Goal: Transaction & Acquisition: Purchase product/service

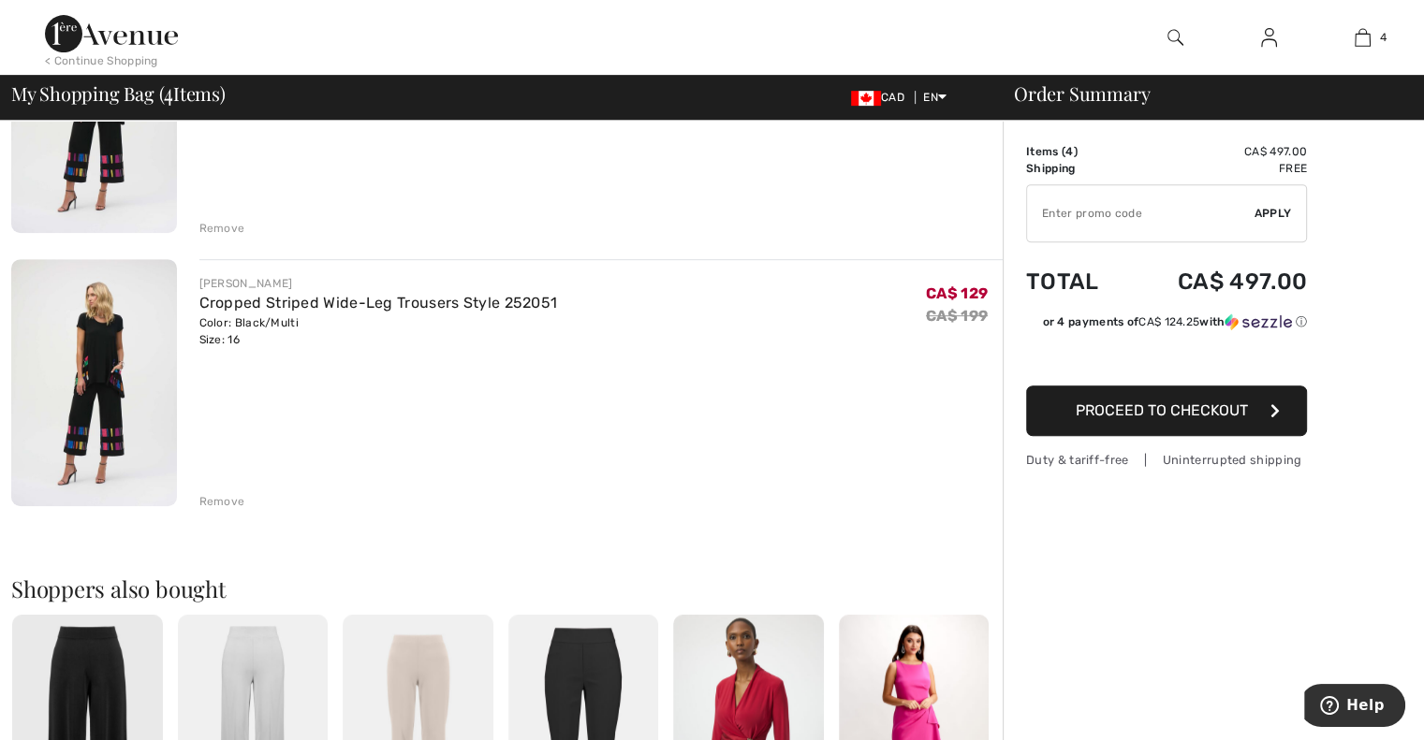
scroll to position [842, 0]
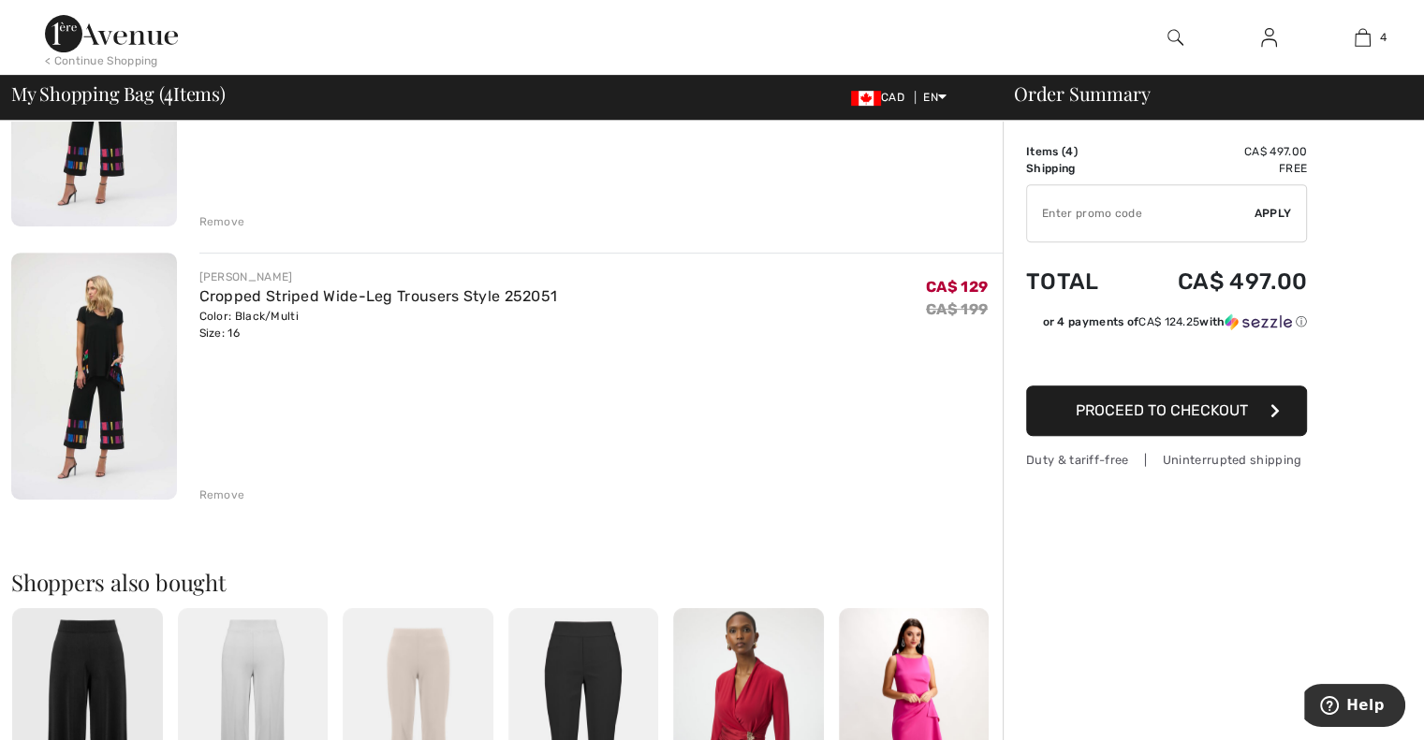
click at [223, 495] on div "Remove" at bounding box center [222, 495] width 46 height 17
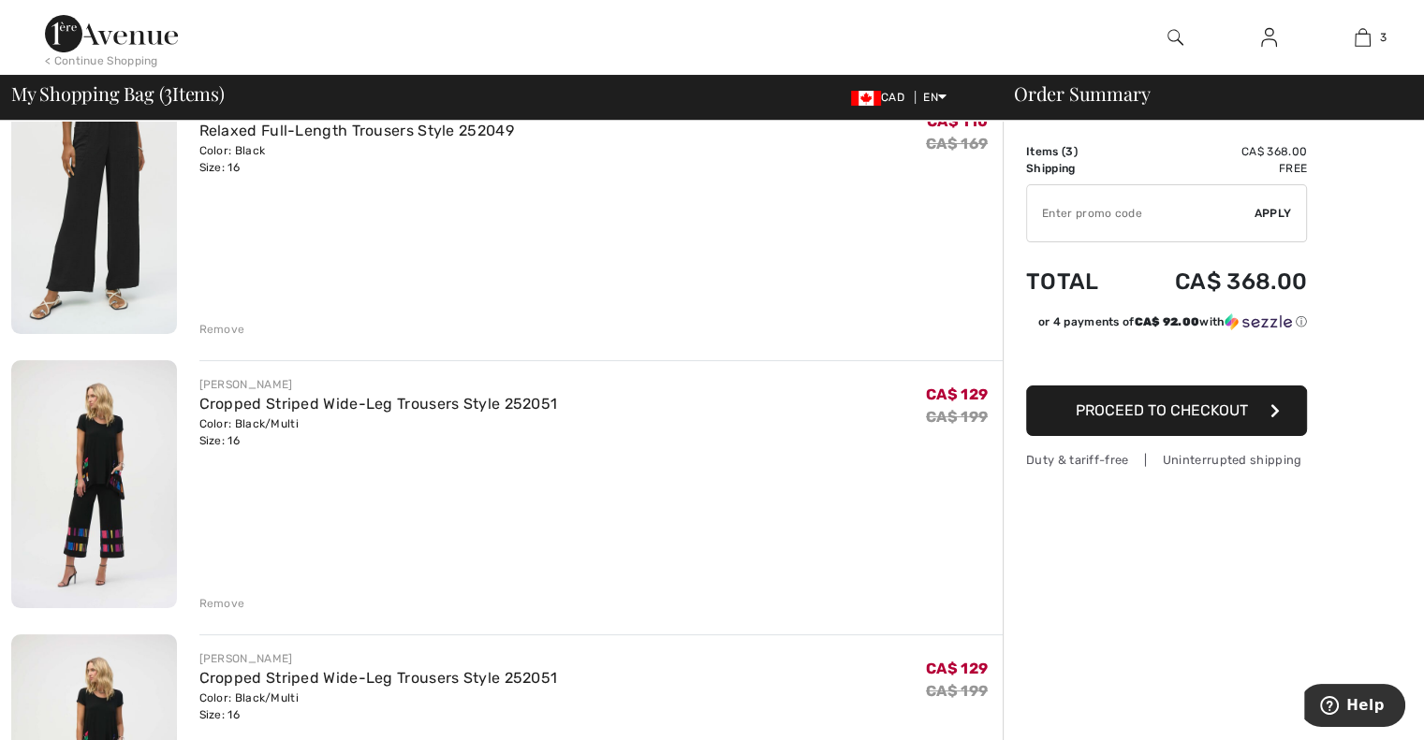
scroll to position [0, 0]
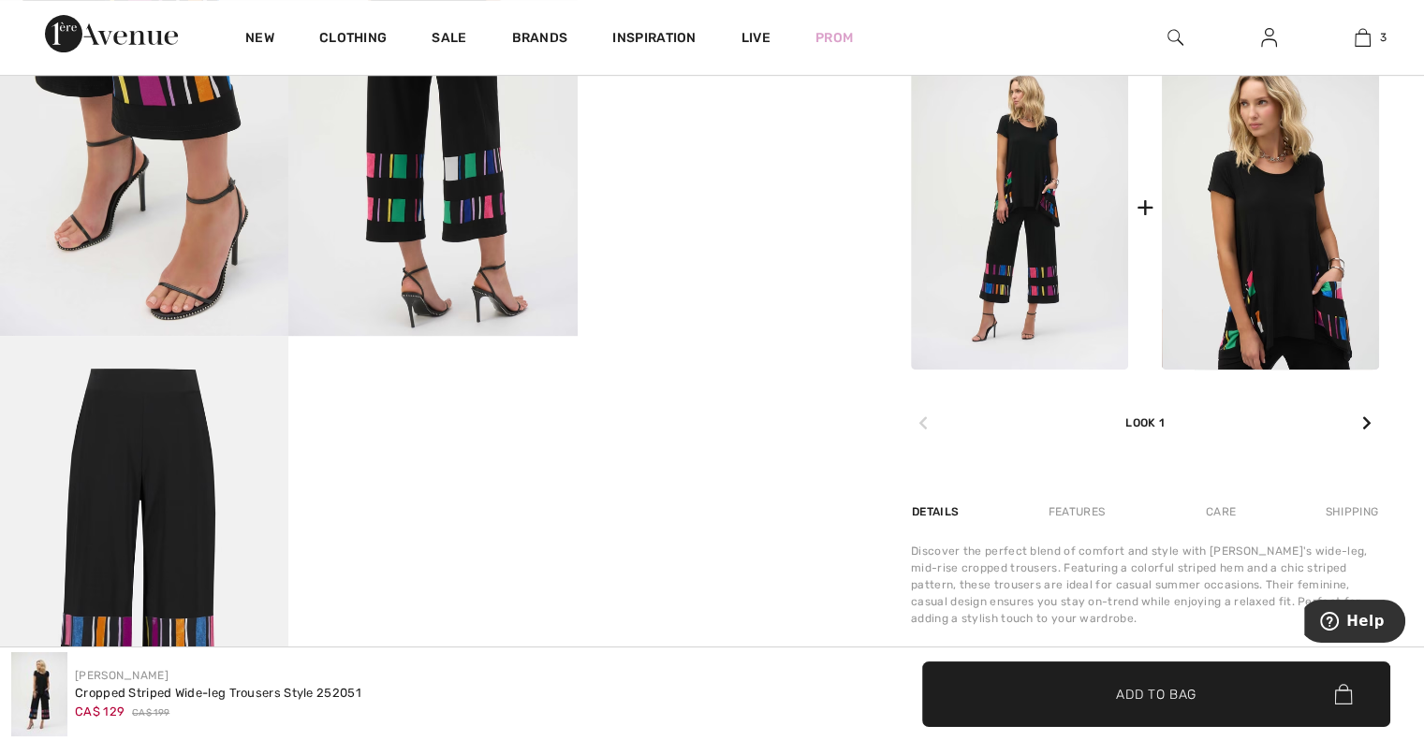
scroll to position [842, 0]
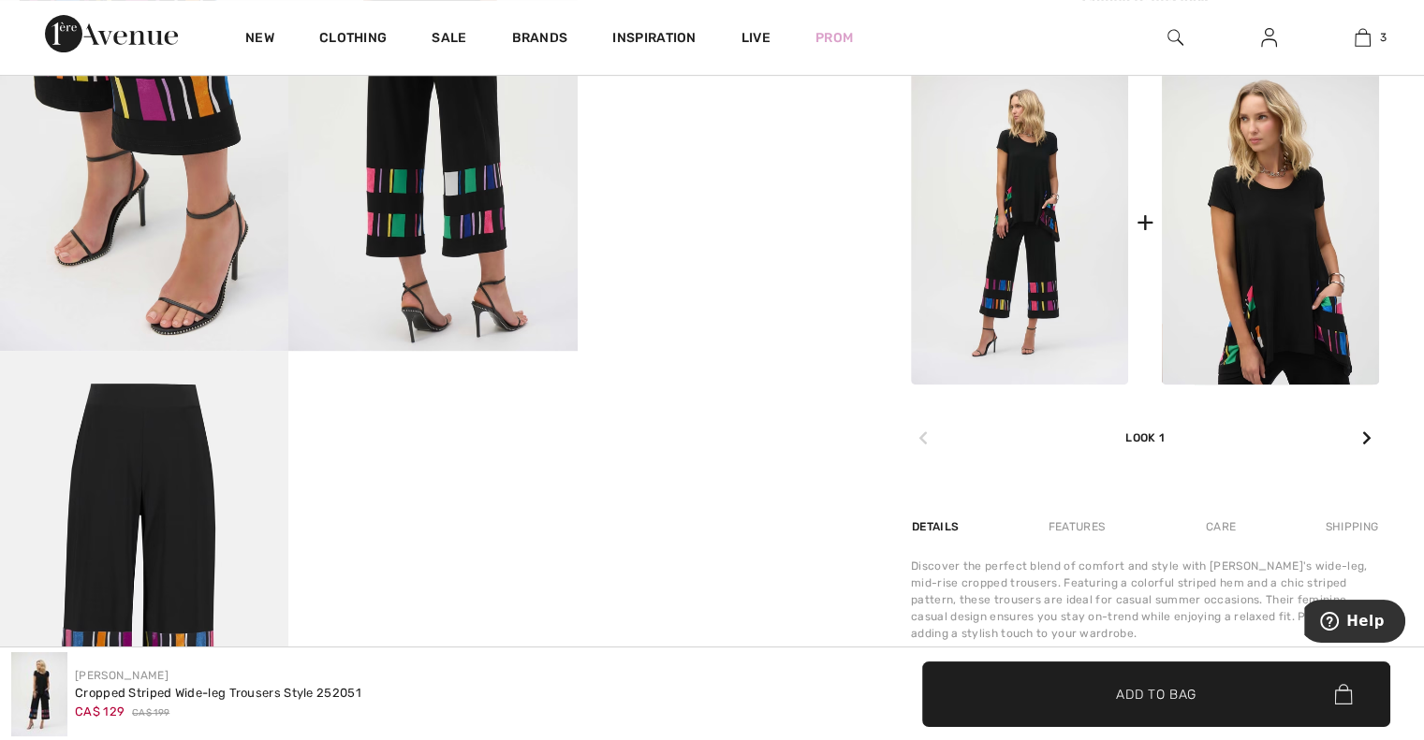
click at [1365, 436] on icon at bounding box center [1366, 438] width 9 height 15
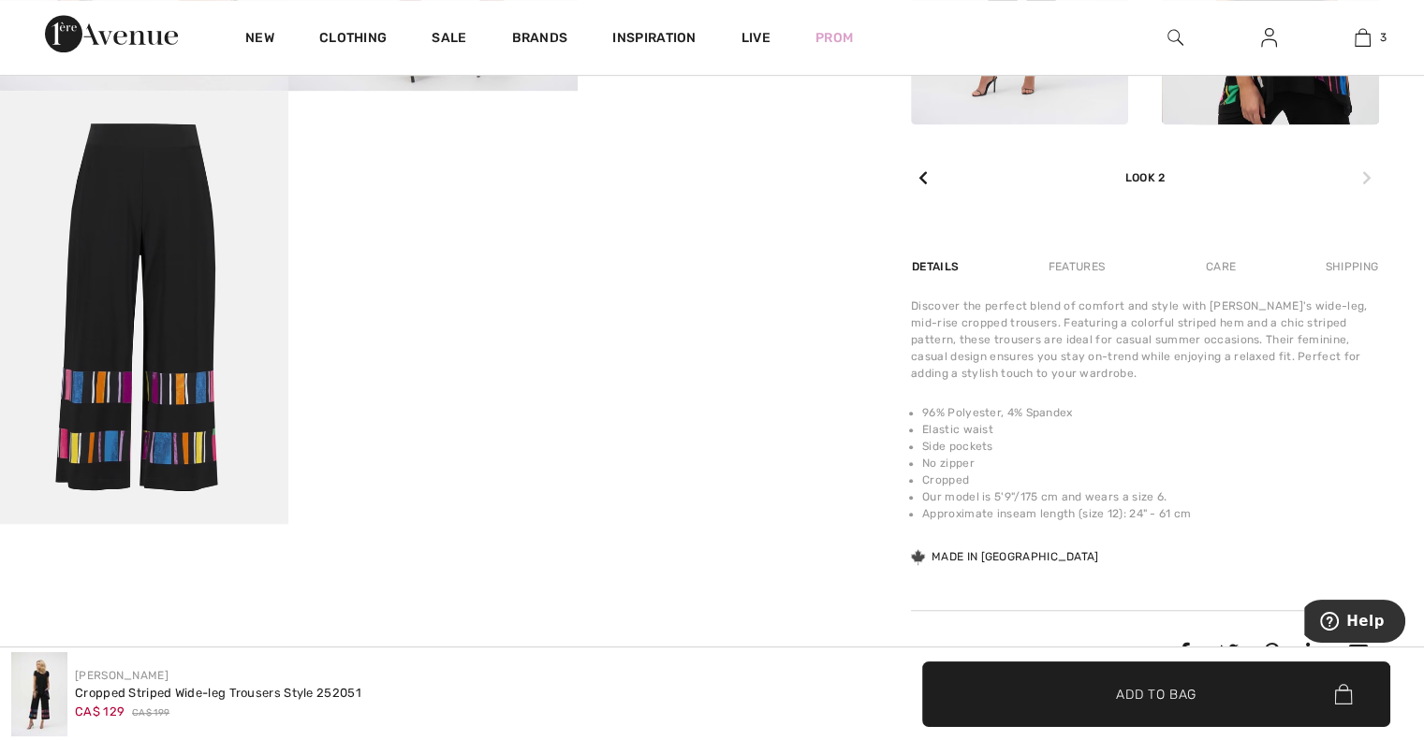
scroll to position [1310, 0]
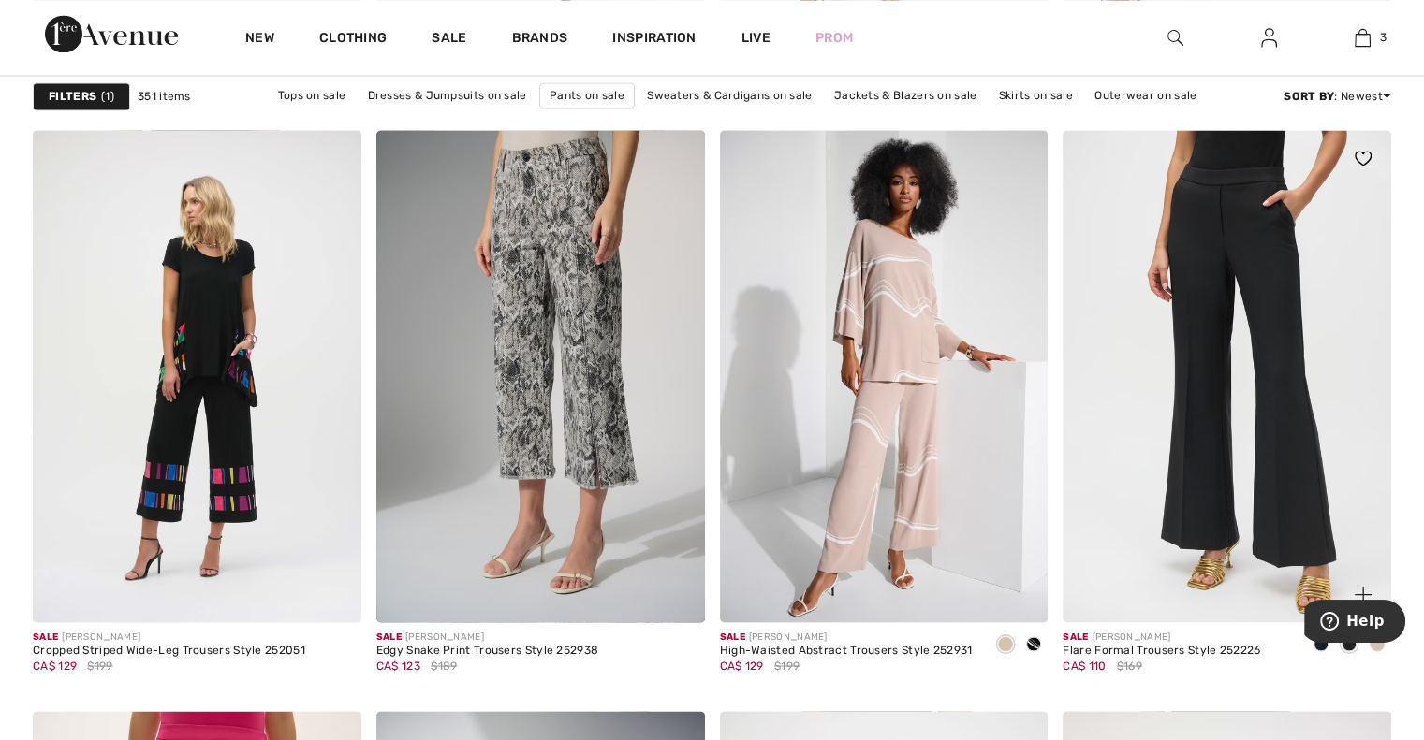
click at [1273, 345] on img at bounding box center [1226, 376] width 329 height 492
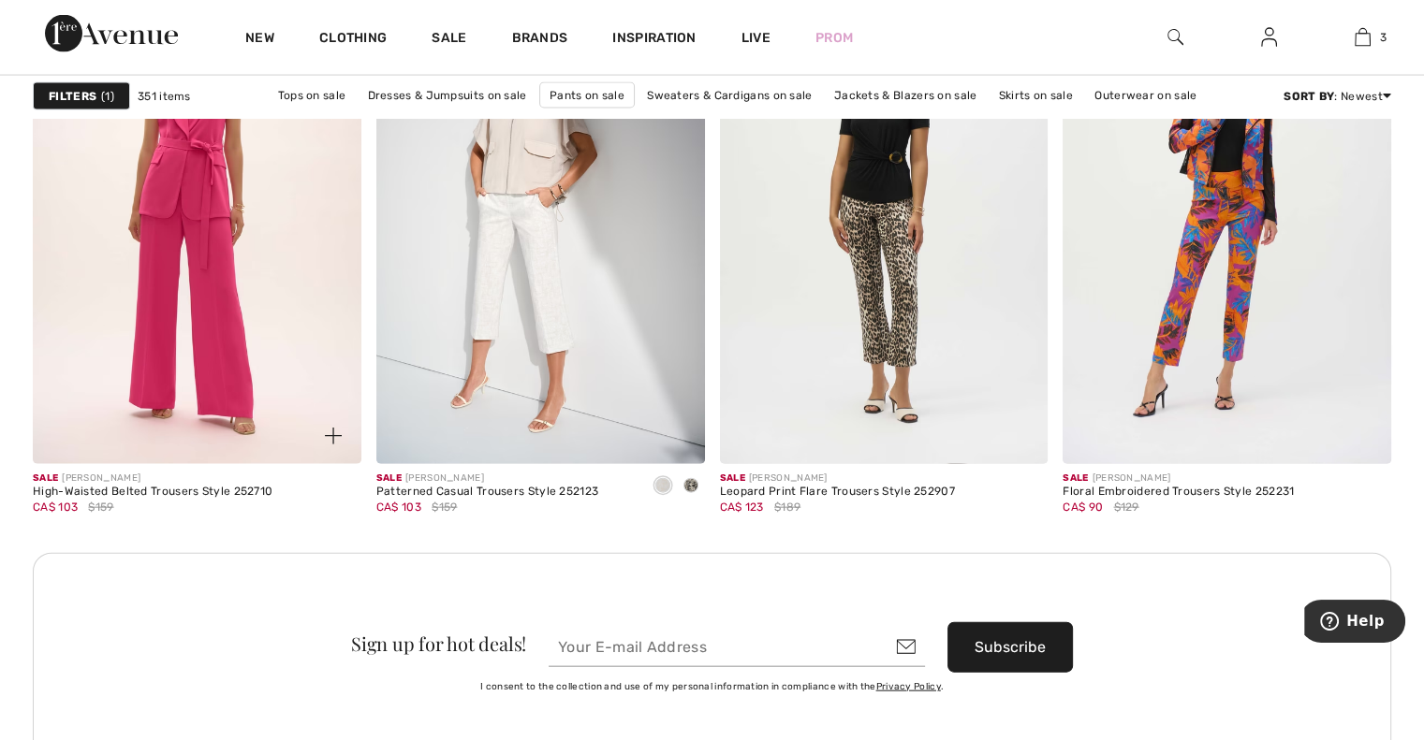
scroll to position [4212, 0]
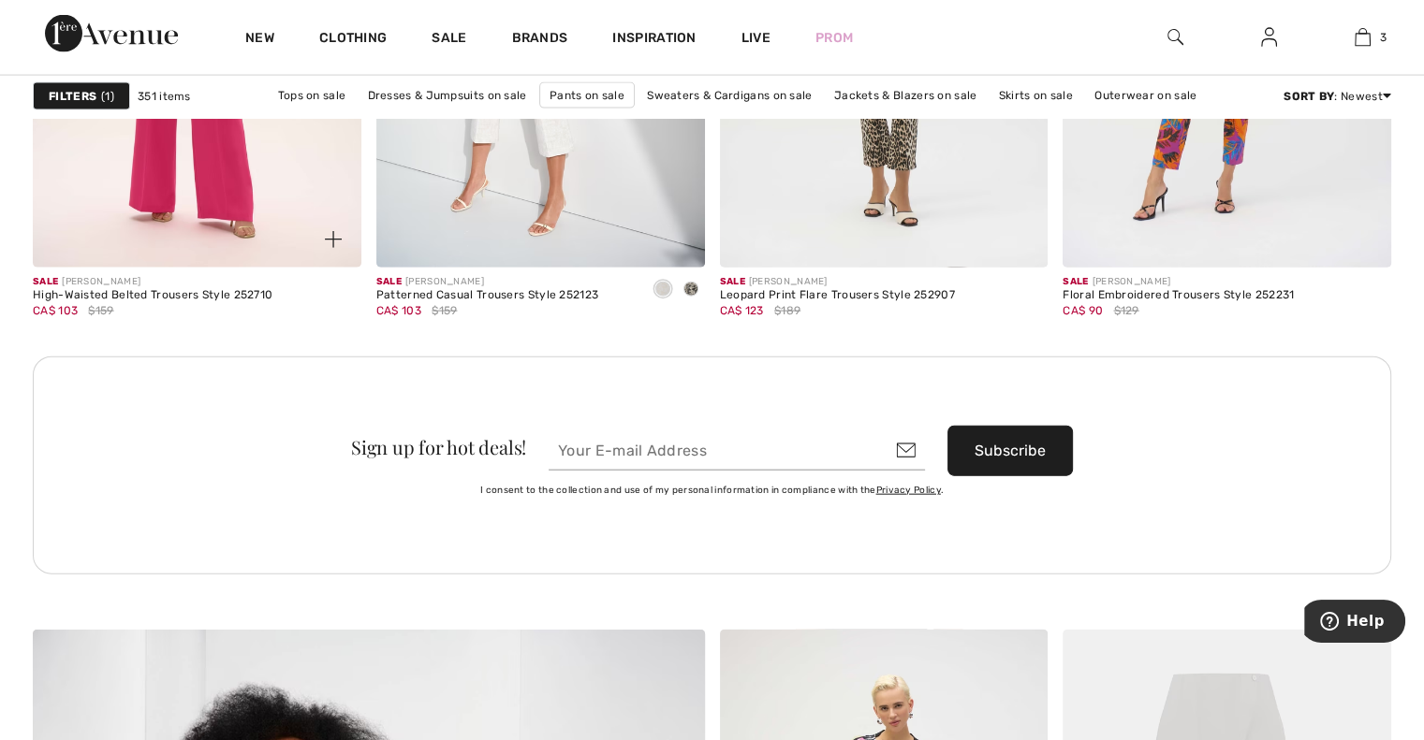
click at [196, 202] on img at bounding box center [197, 21] width 329 height 492
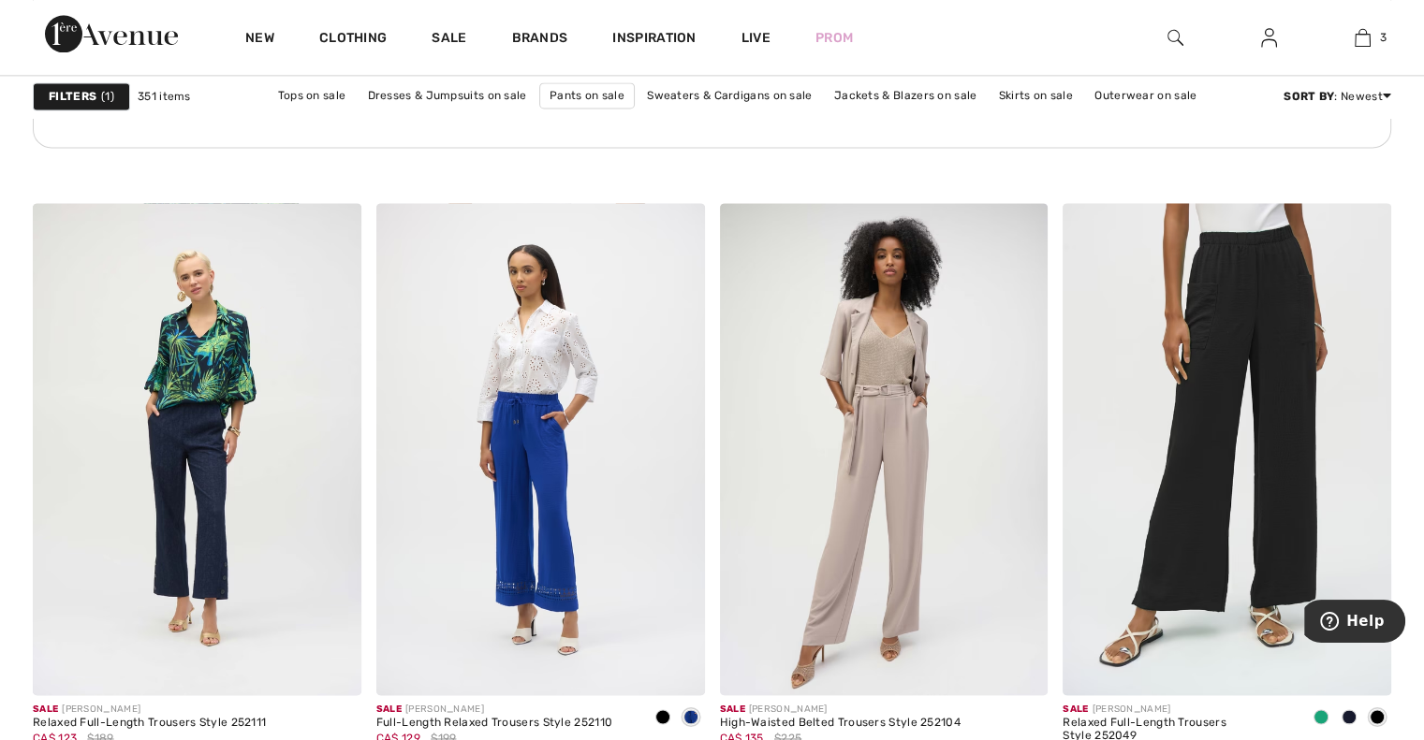
scroll to position [2621, 0]
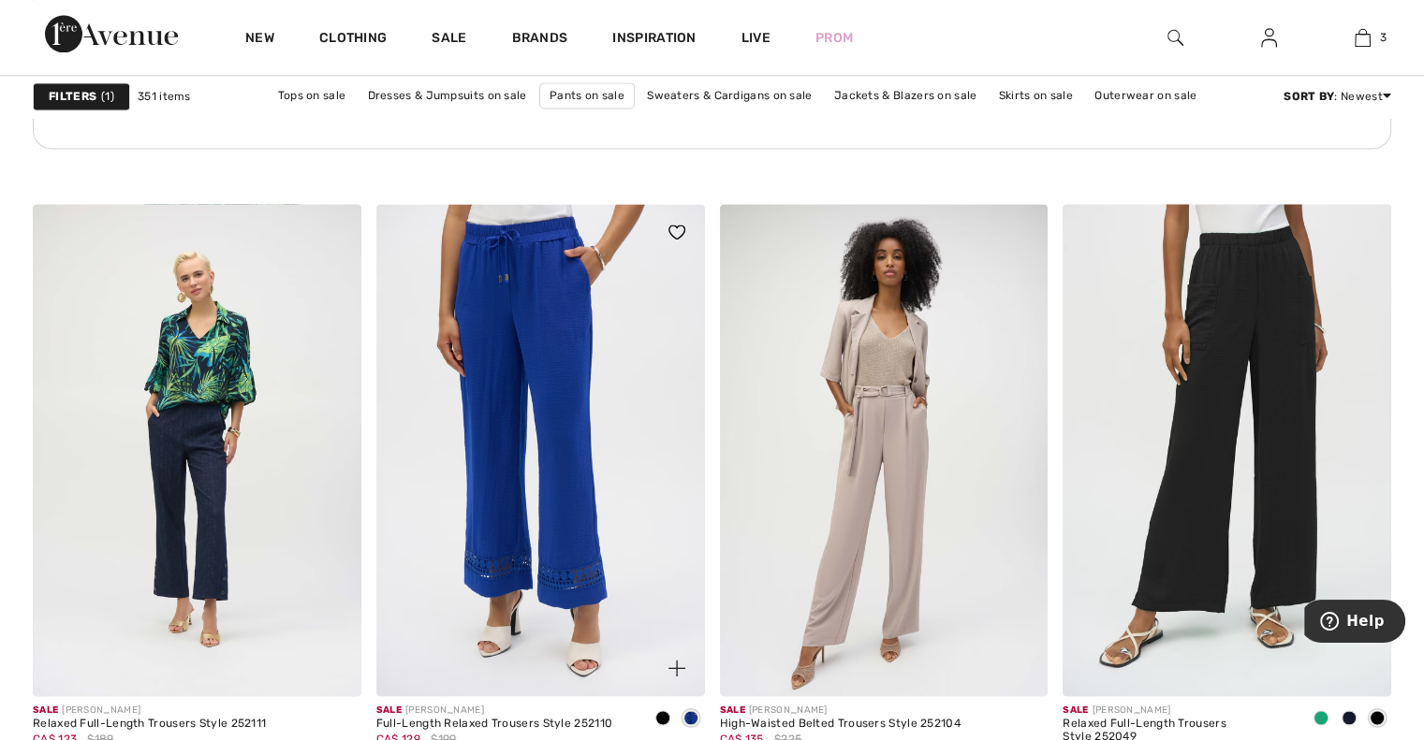
click at [505, 471] on img at bounding box center [540, 450] width 329 height 492
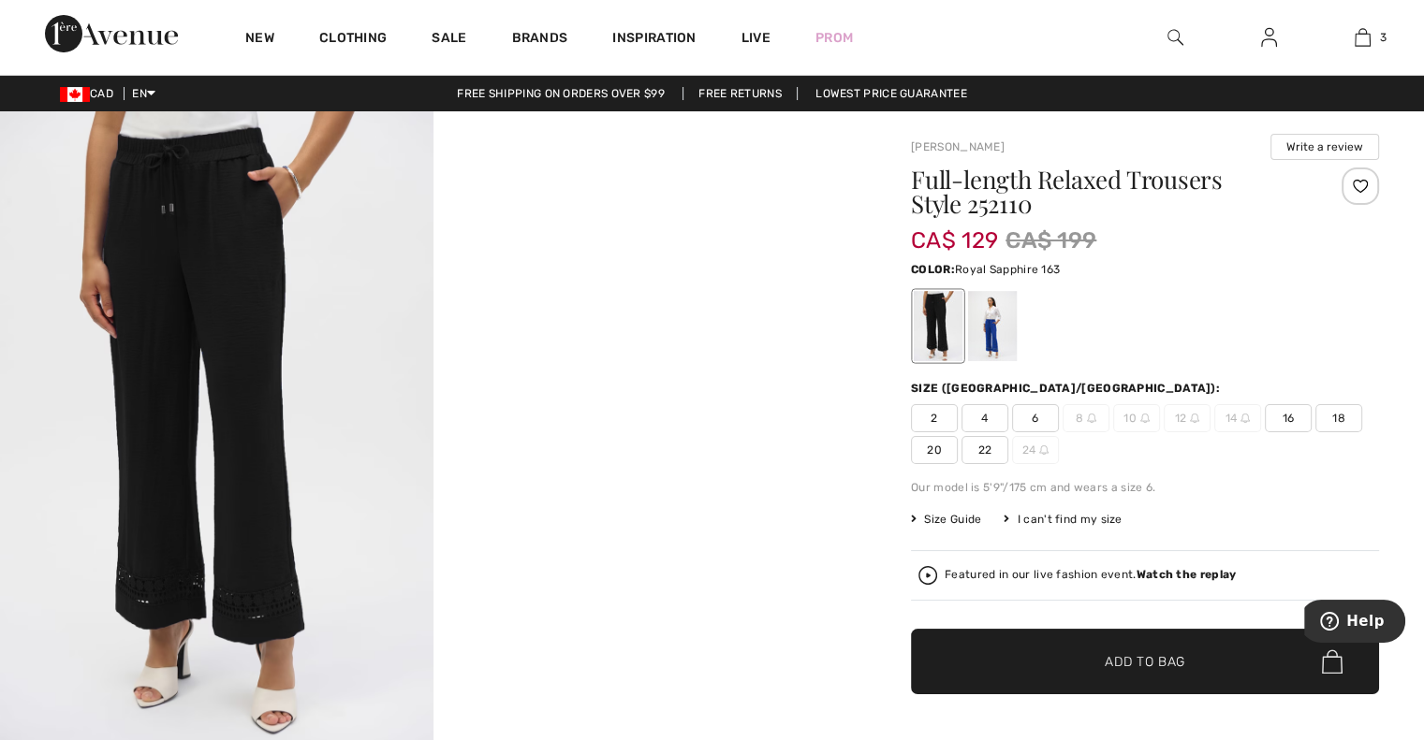
click at [996, 322] on div at bounding box center [992, 326] width 49 height 70
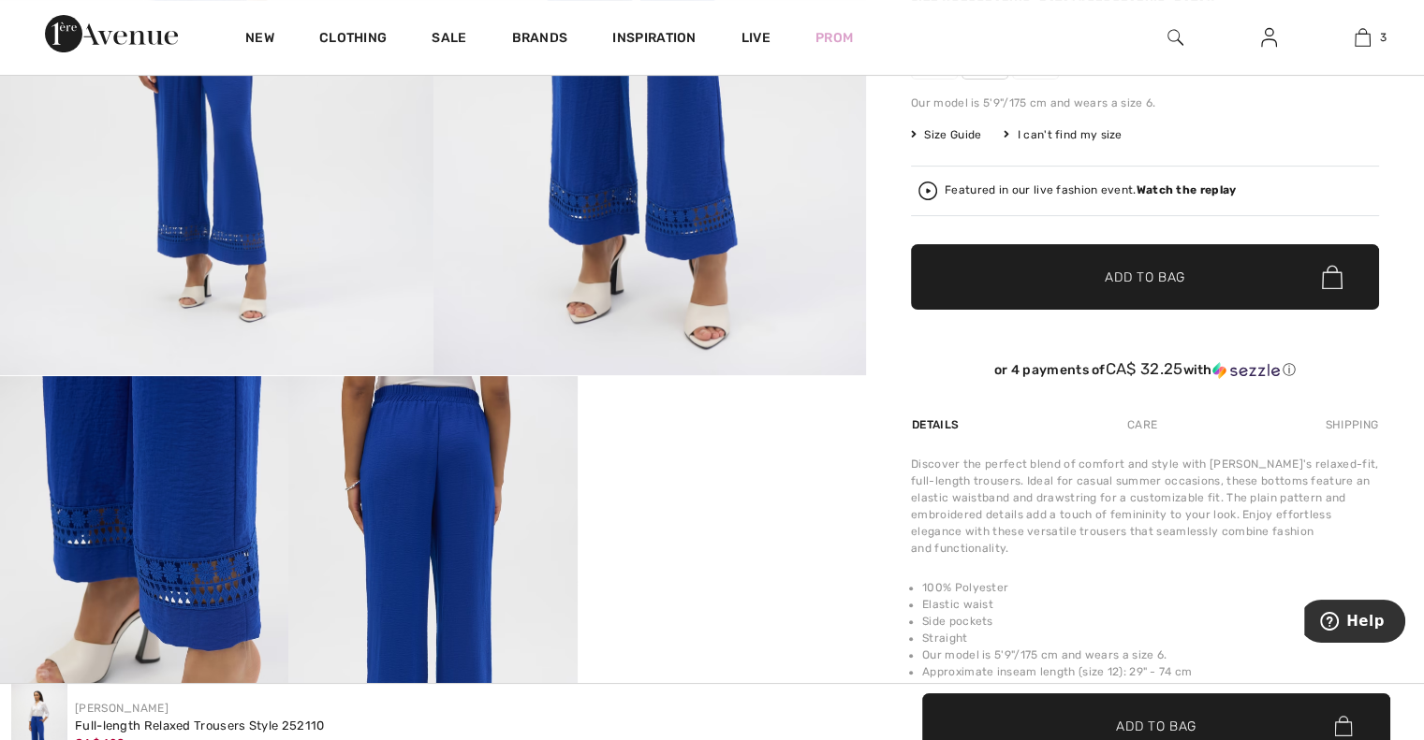
scroll to position [94, 0]
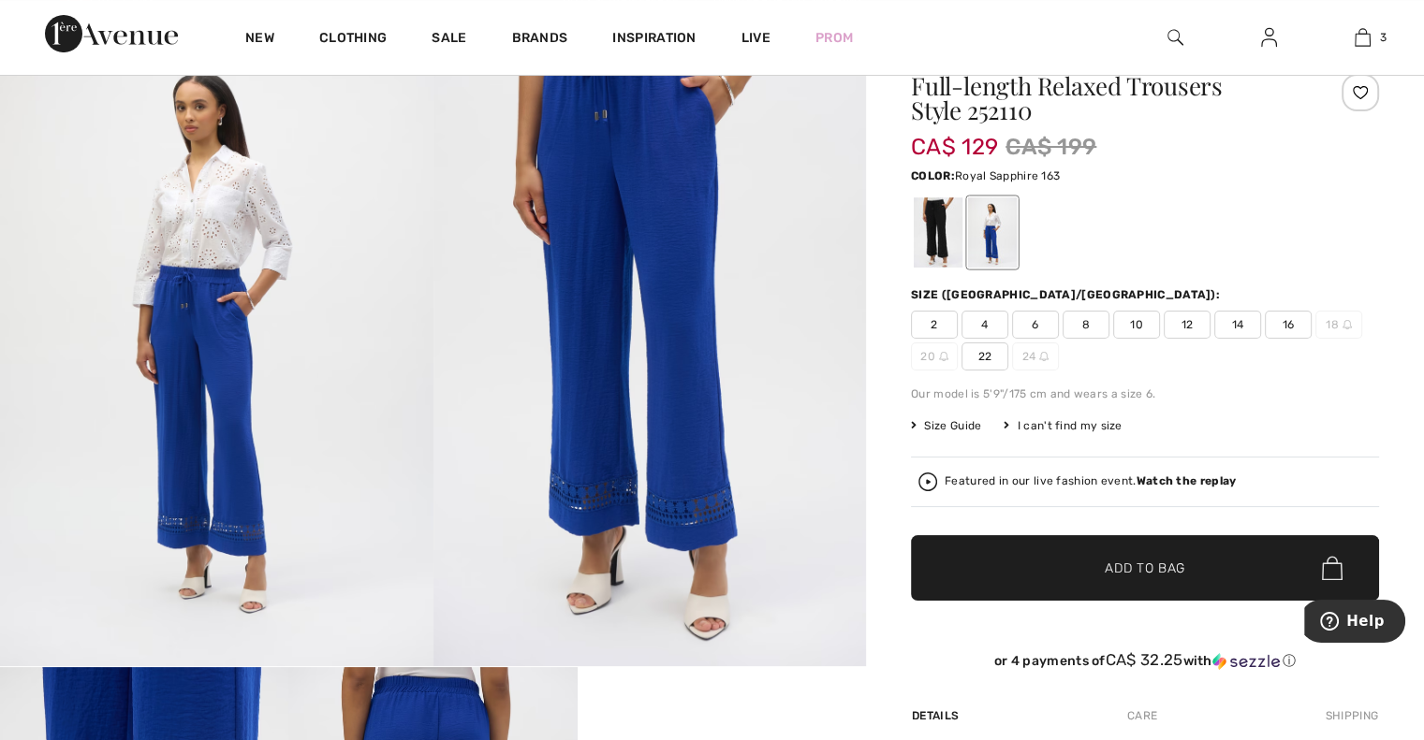
click at [1294, 325] on span "16" at bounding box center [1288, 325] width 47 height 28
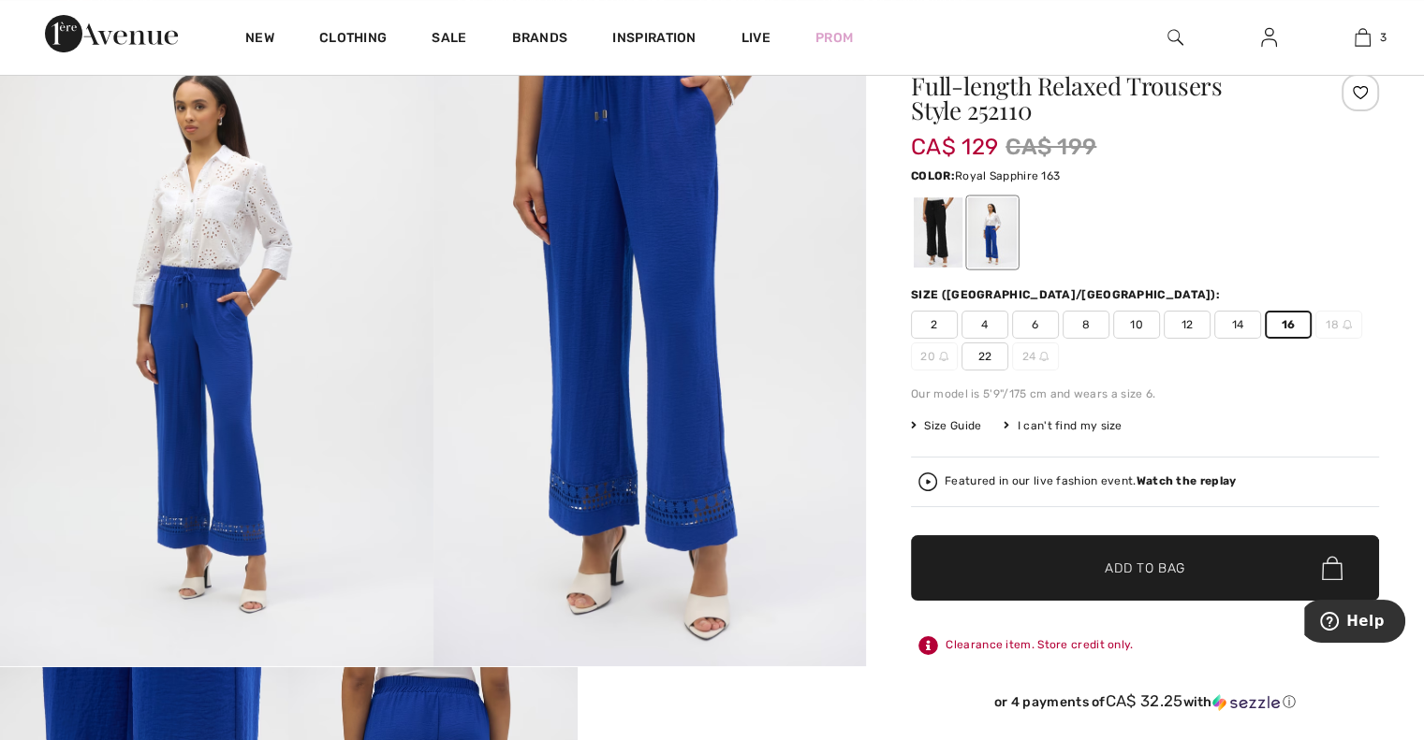
click at [1144, 567] on span "Add to Bag" at bounding box center [1145, 569] width 81 height 20
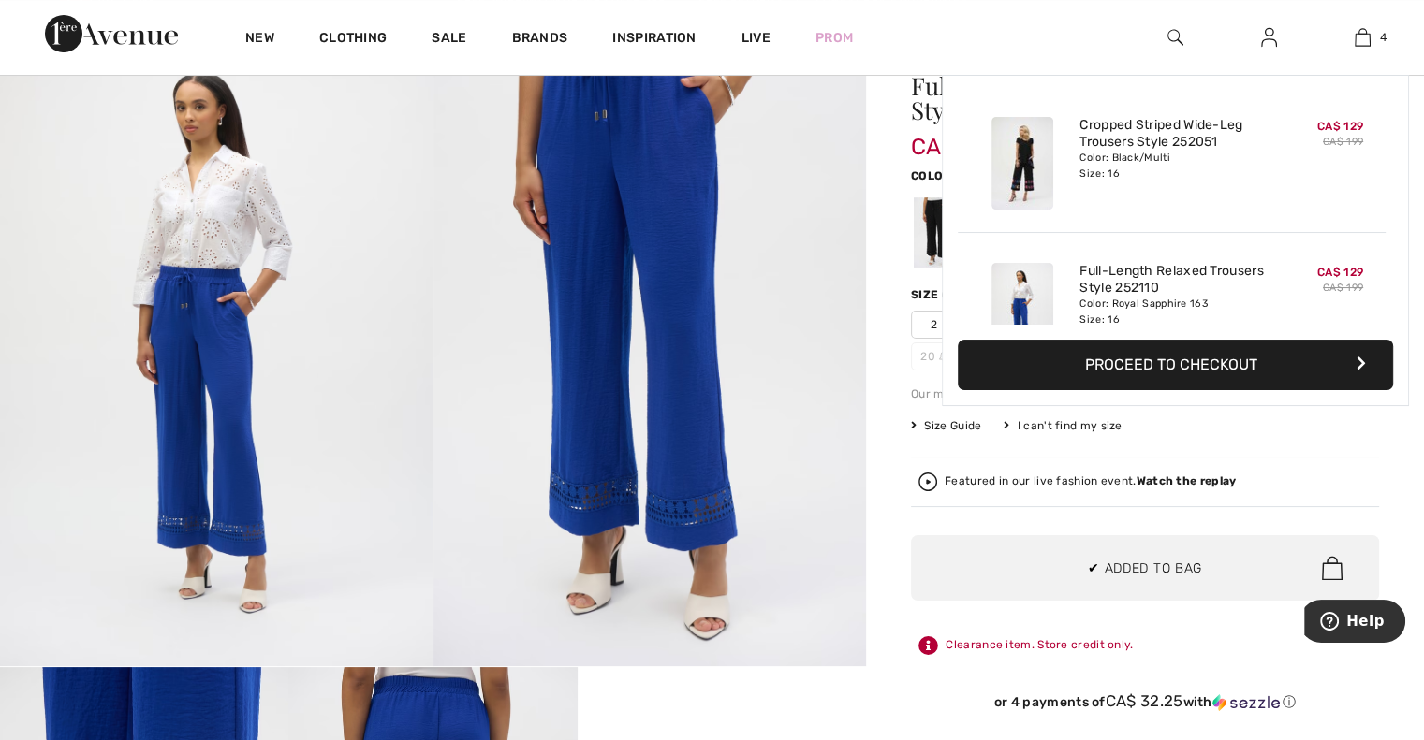
scroll to position [349, 0]
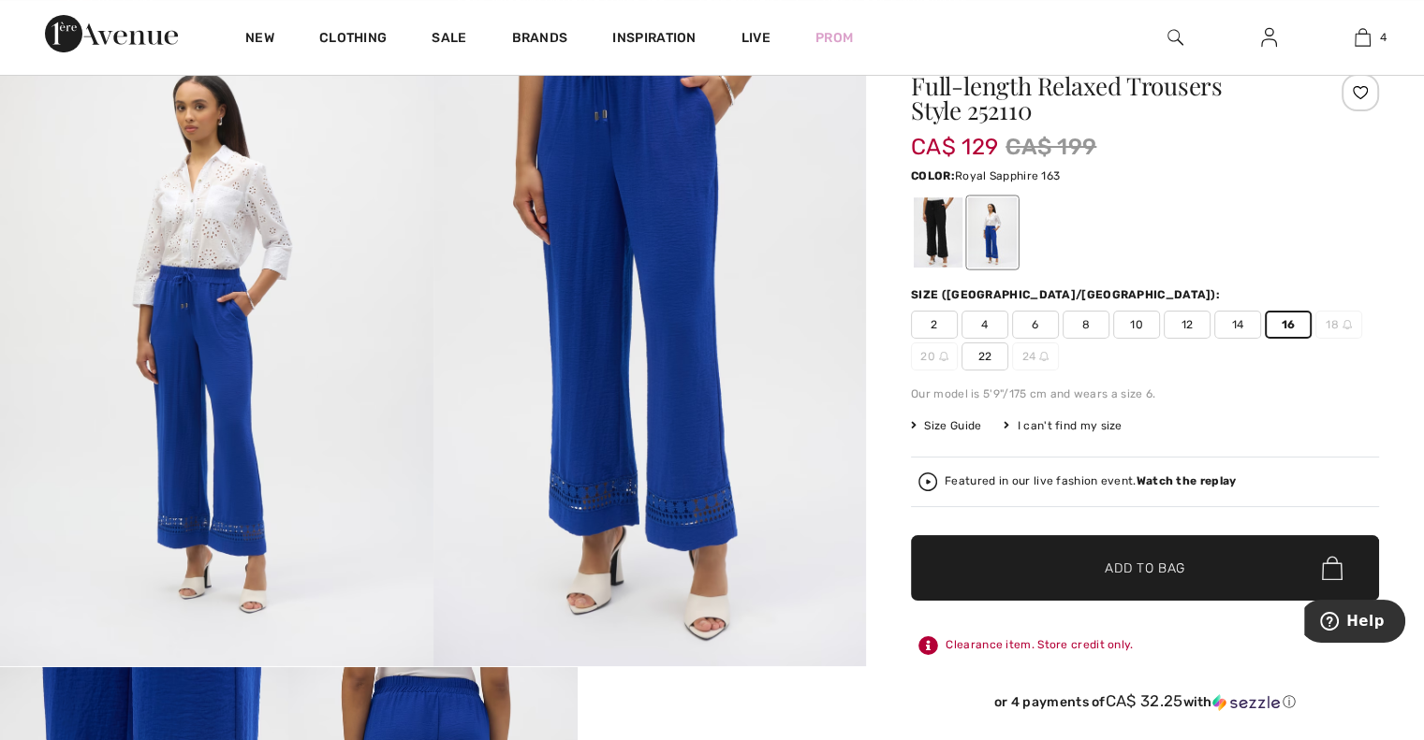
click at [1274, 474] on div "Featured in our live fashion event. Watch the replay" at bounding box center [1144, 482] width 453 height 19
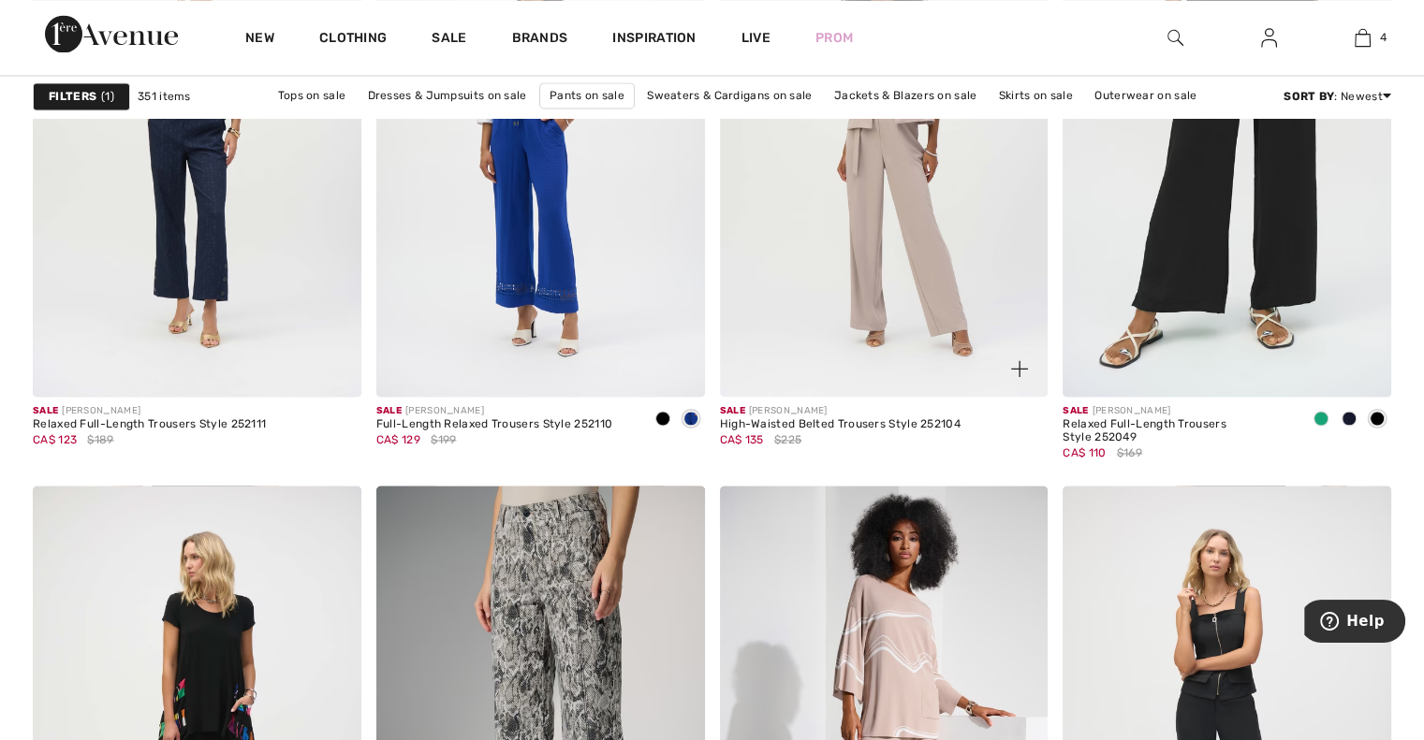
scroll to position [2808, 0]
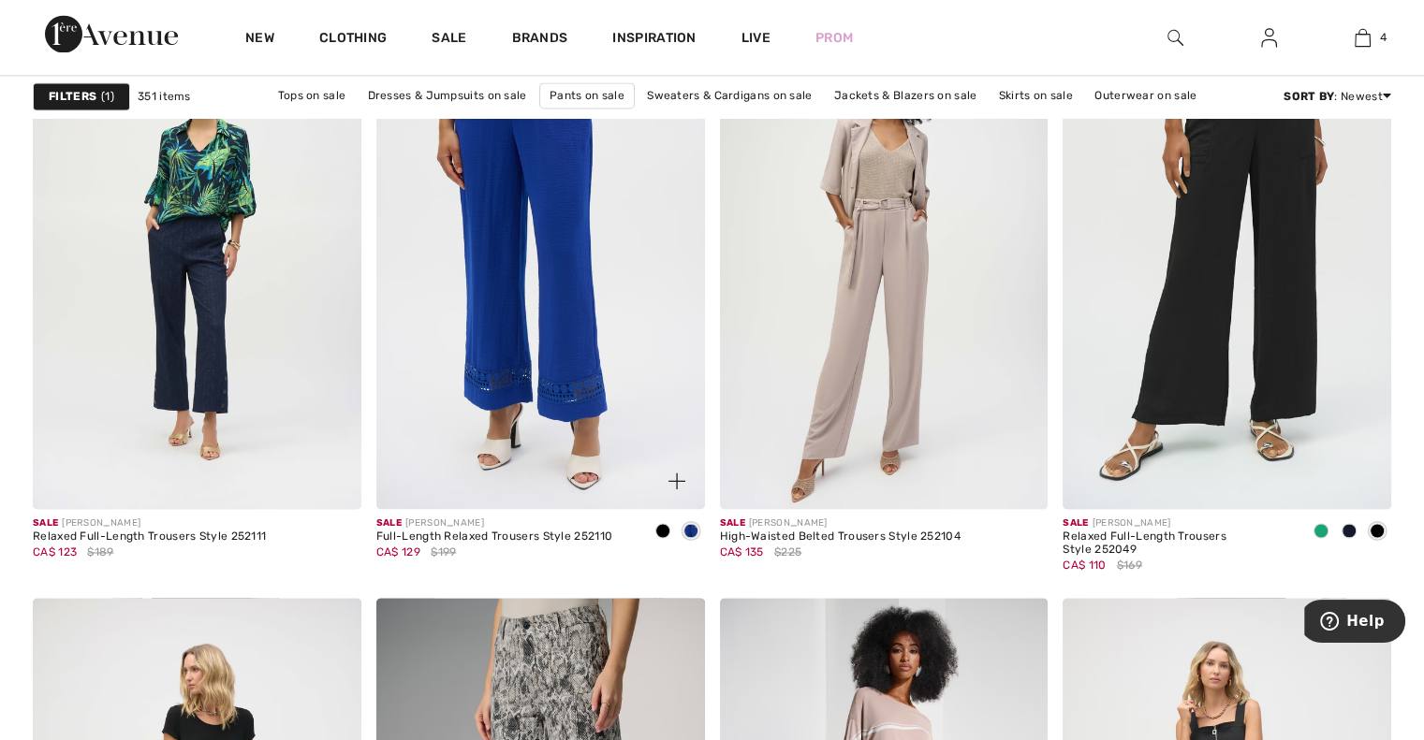
click at [638, 301] on img at bounding box center [540, 263] width 329 height 492
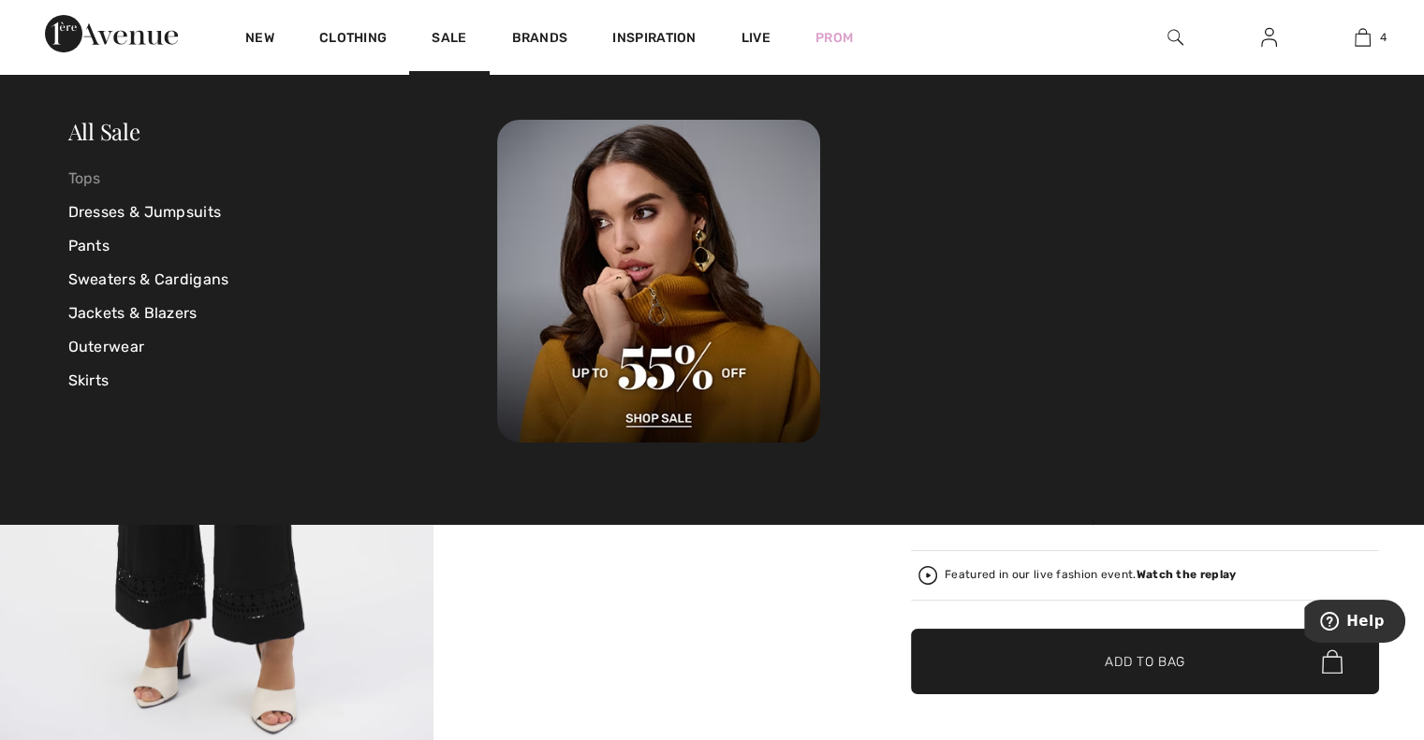
click at [88, 175] on link "Tops" at bounding box center [283, 179] width 430 height 34
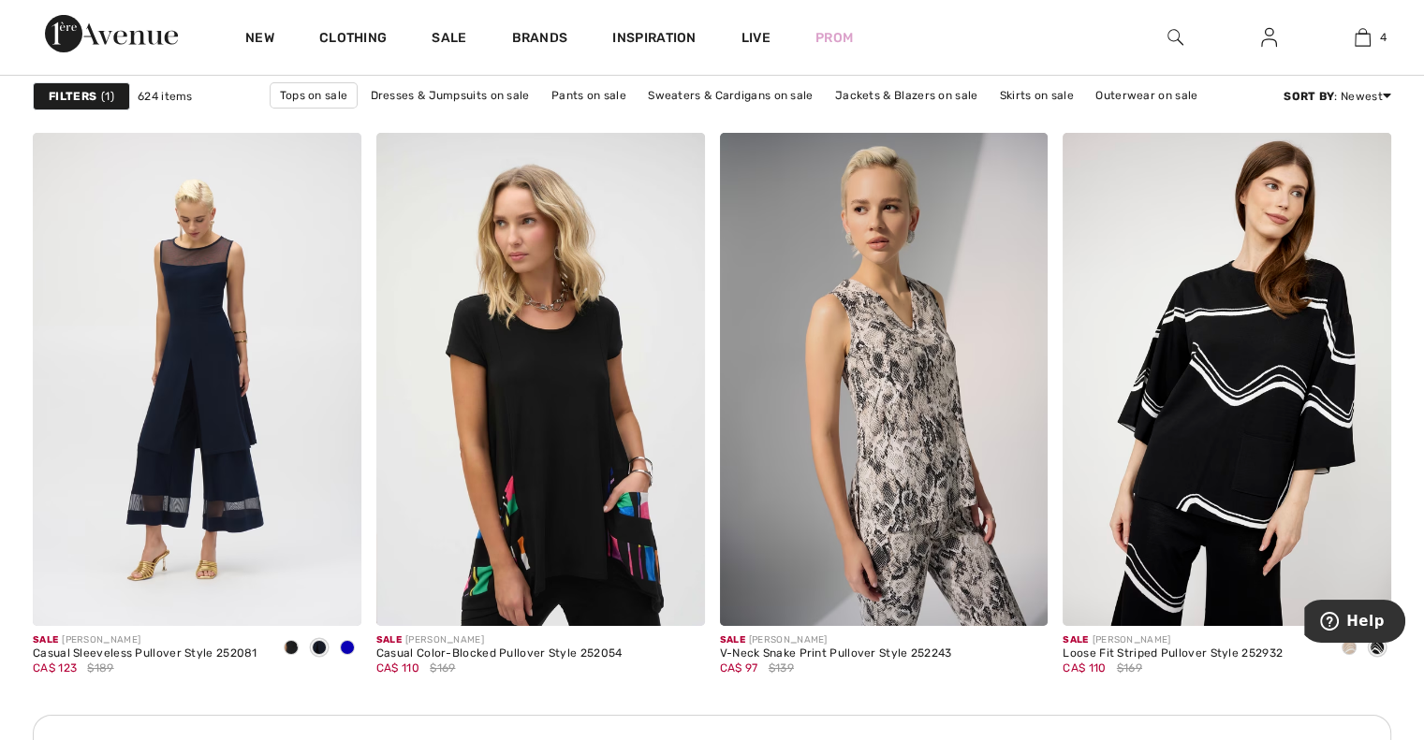
scroll to position [6459, 0]
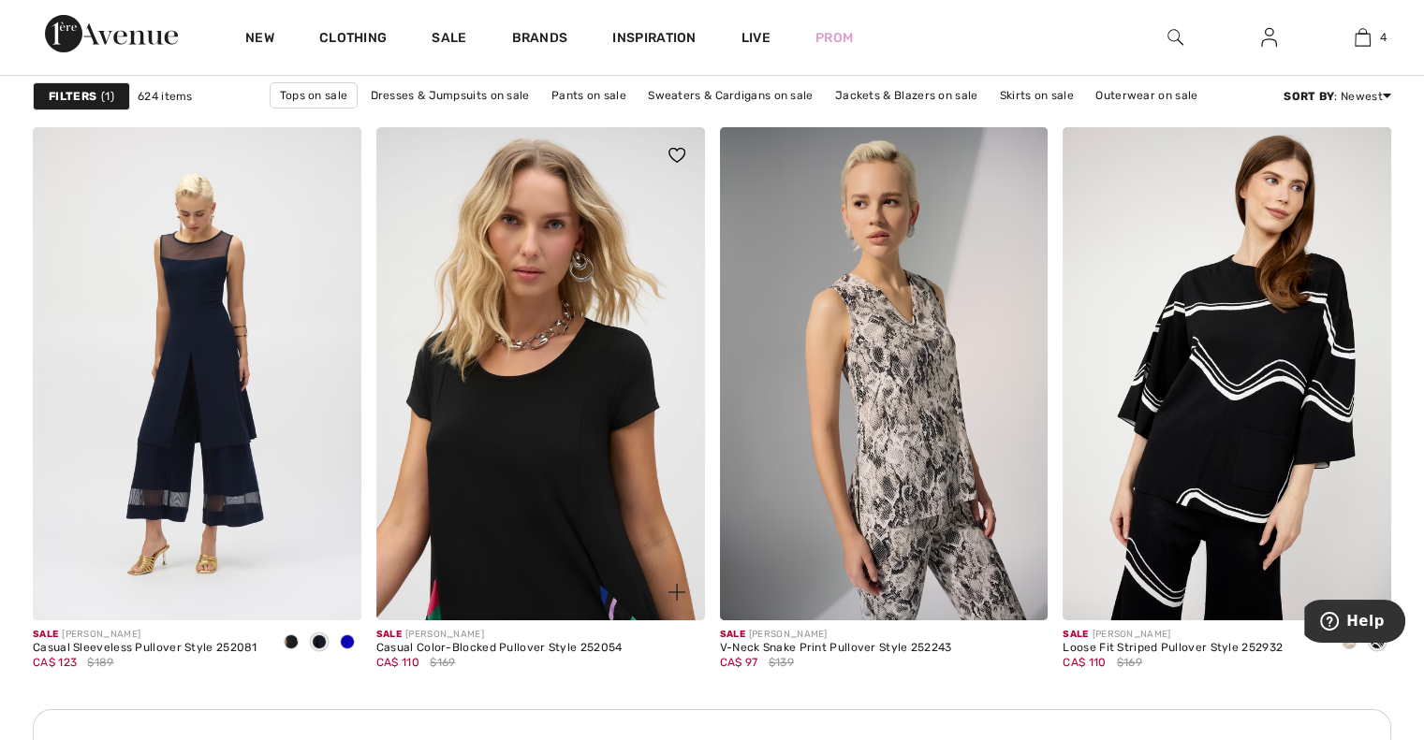
click at [569, 375] on img at bounding box center [540, 373] width 329 height 492
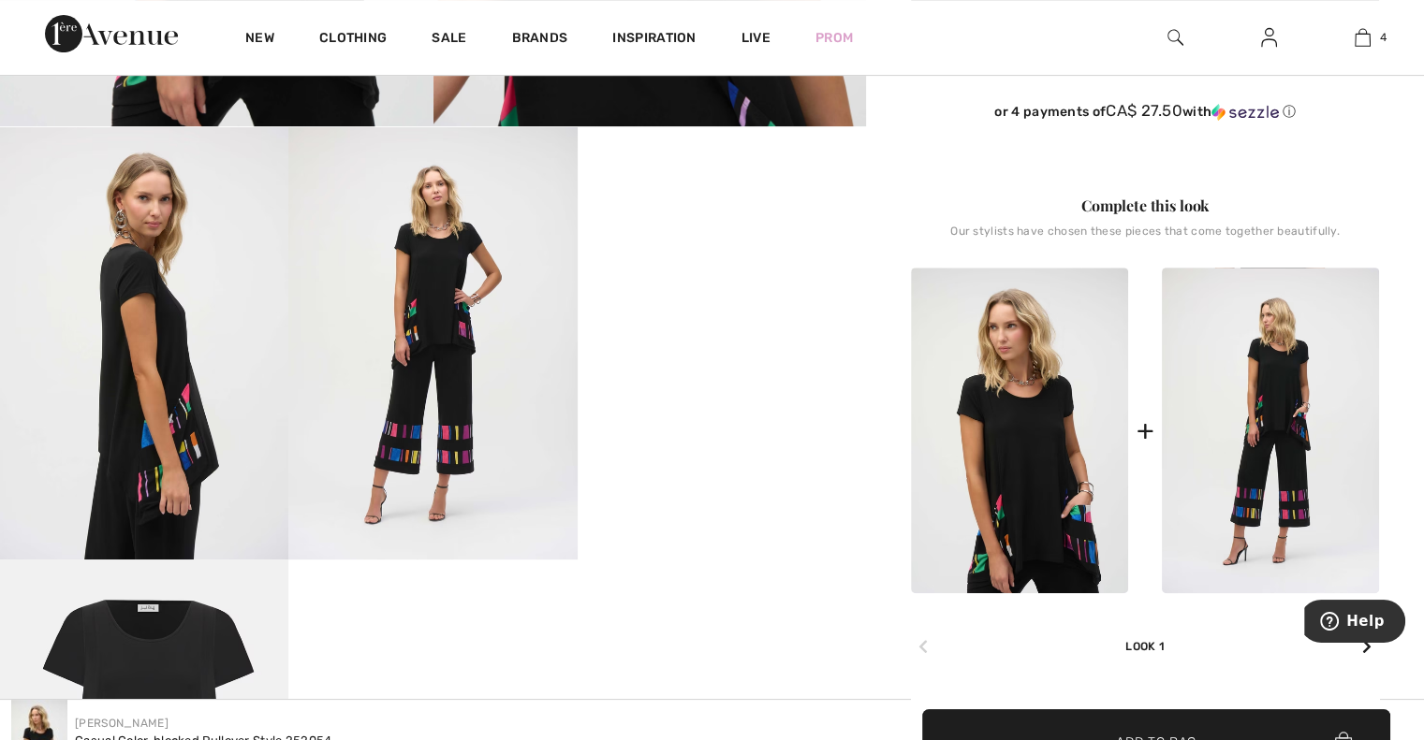
scroll to position [655, 0]
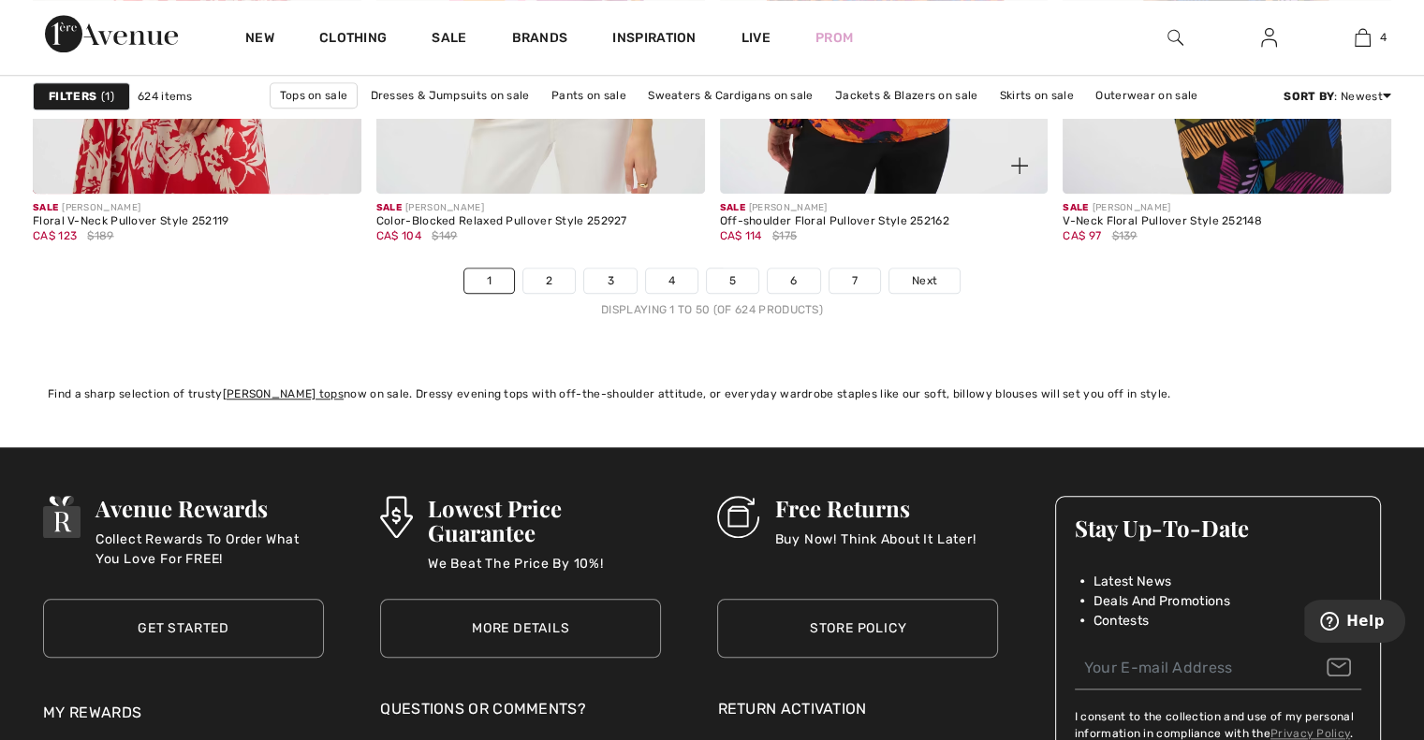
scroll to position [8893, 0]
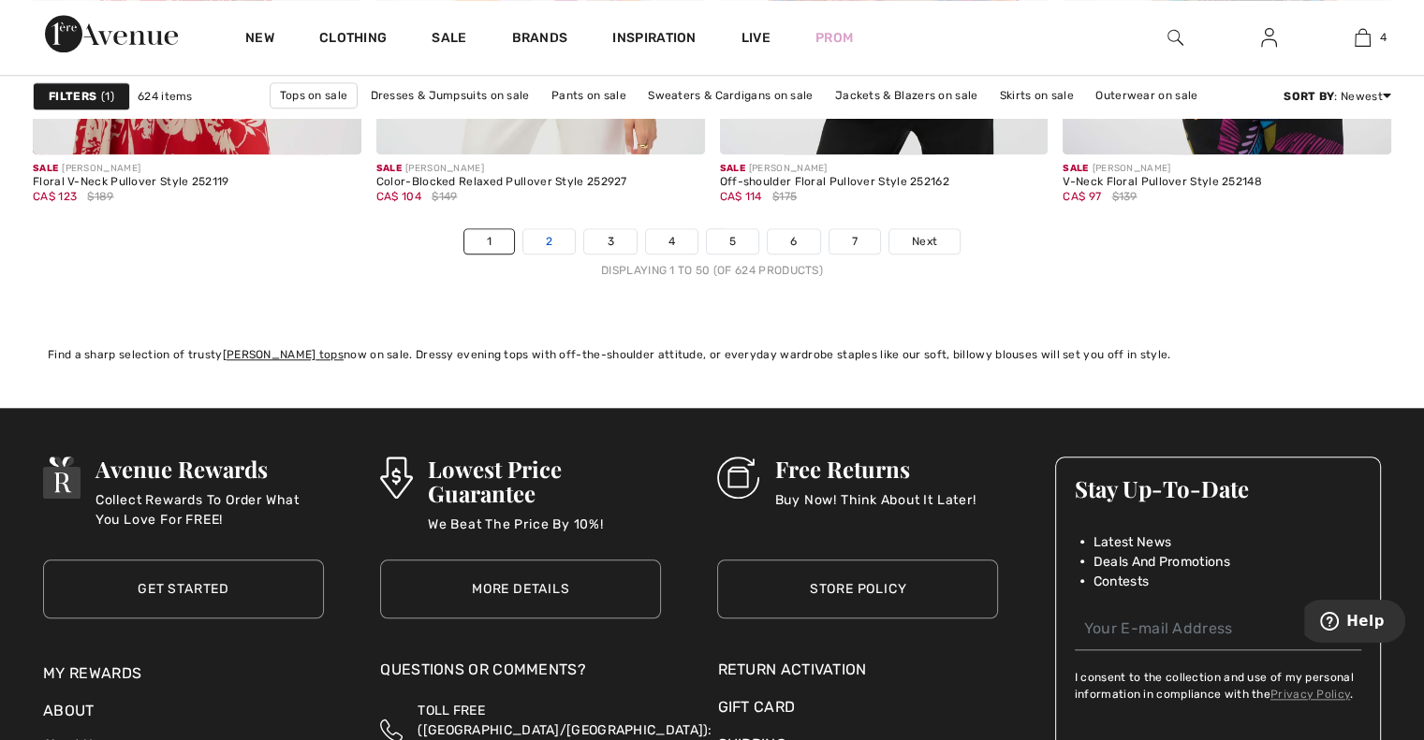
click at [545, 232] on link "2" at bounding box center [548, 241] width 51 height 24
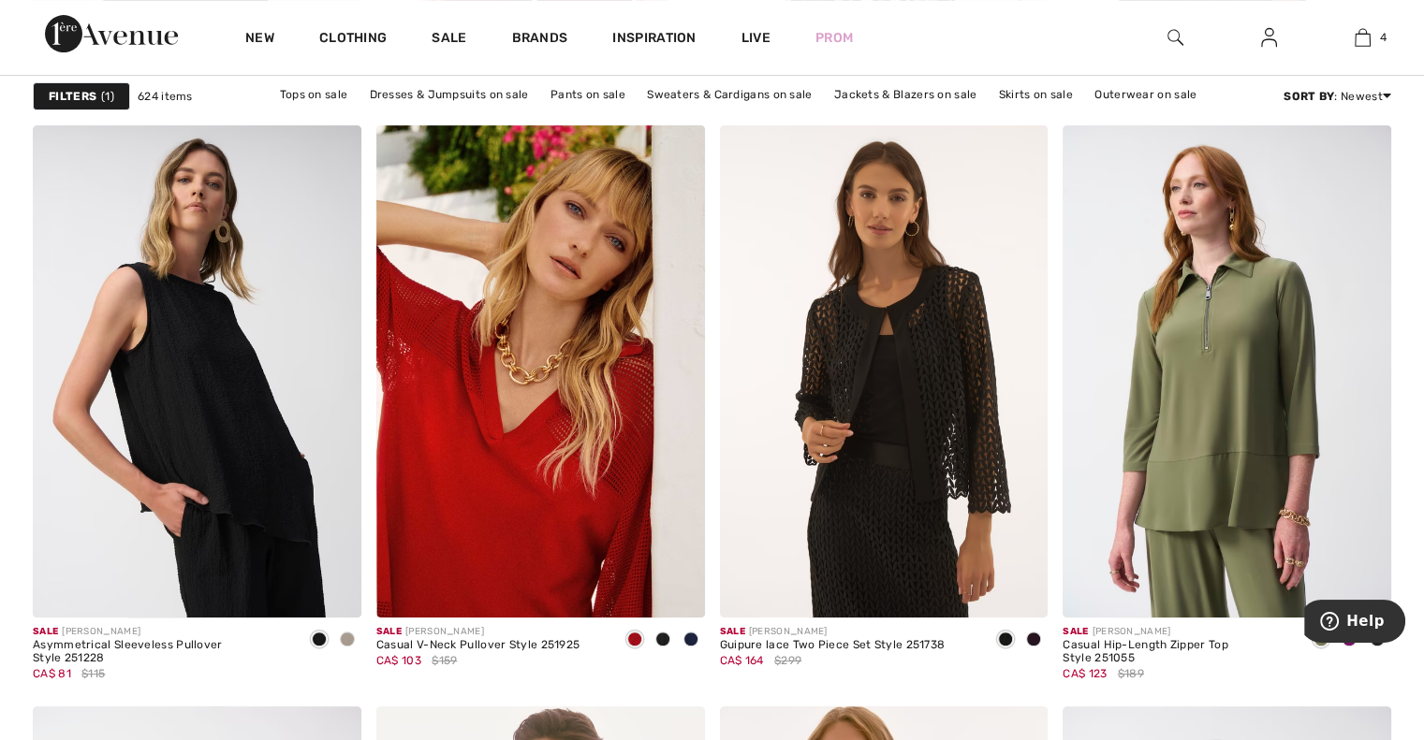
scroll to position [7863, 0]
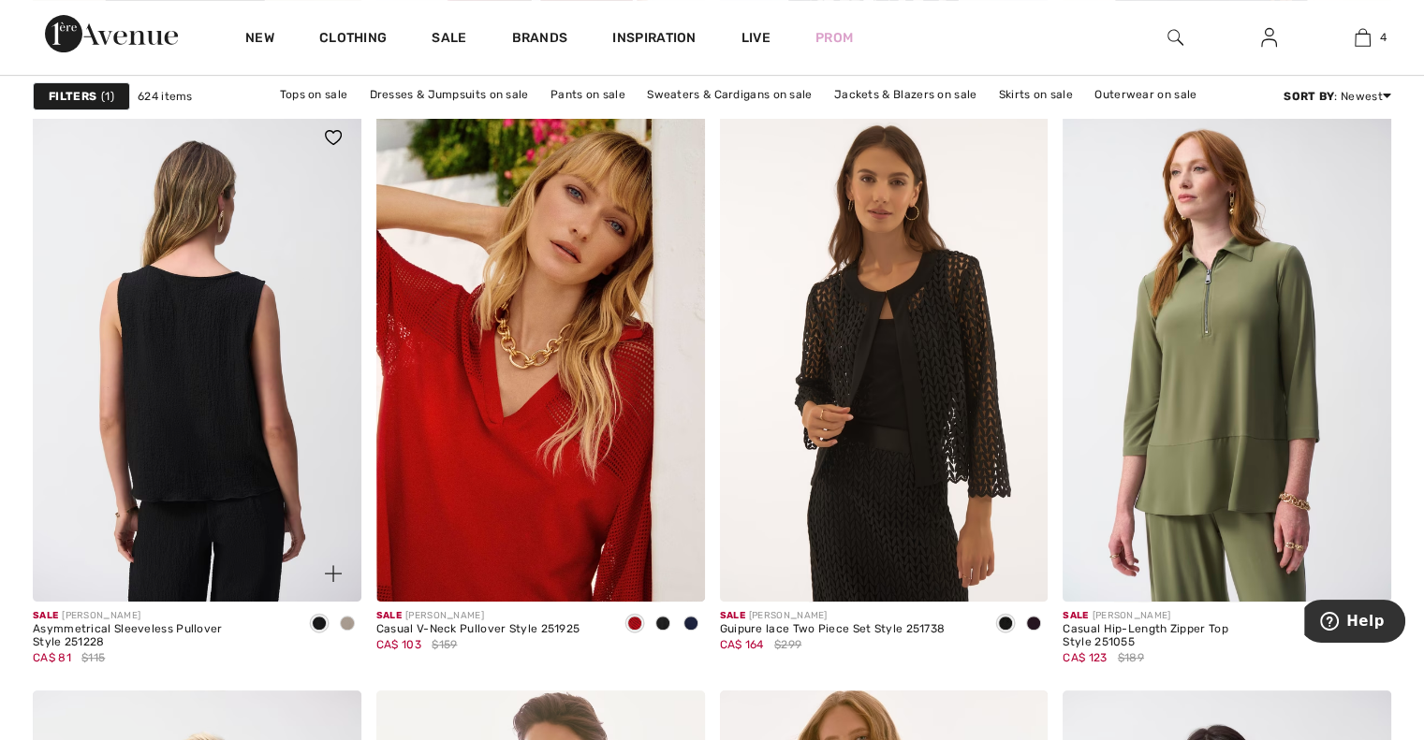
click at [240, 458] on img at bounding box center [197, 356] width 329 height 492
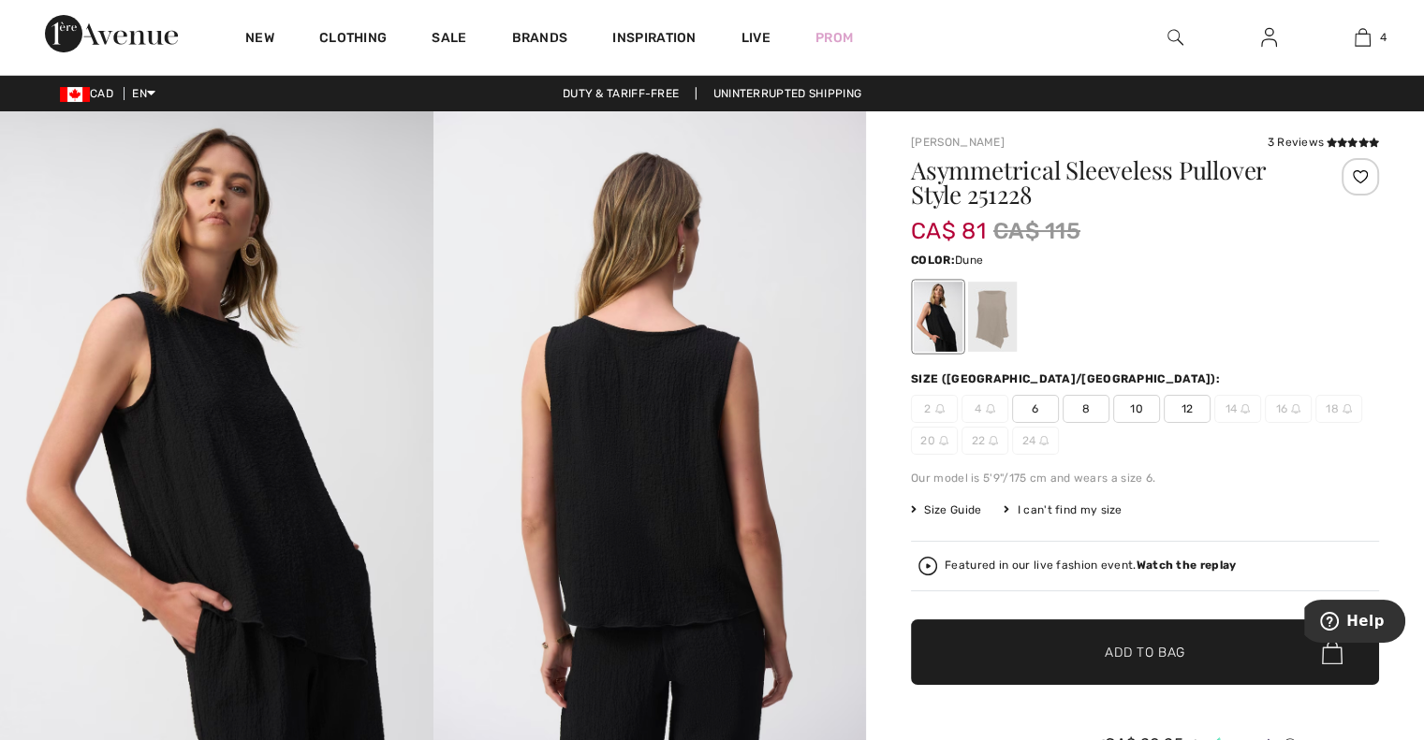
click at [979, 314] on div at bounding box center [992, 317] width 49 height 70
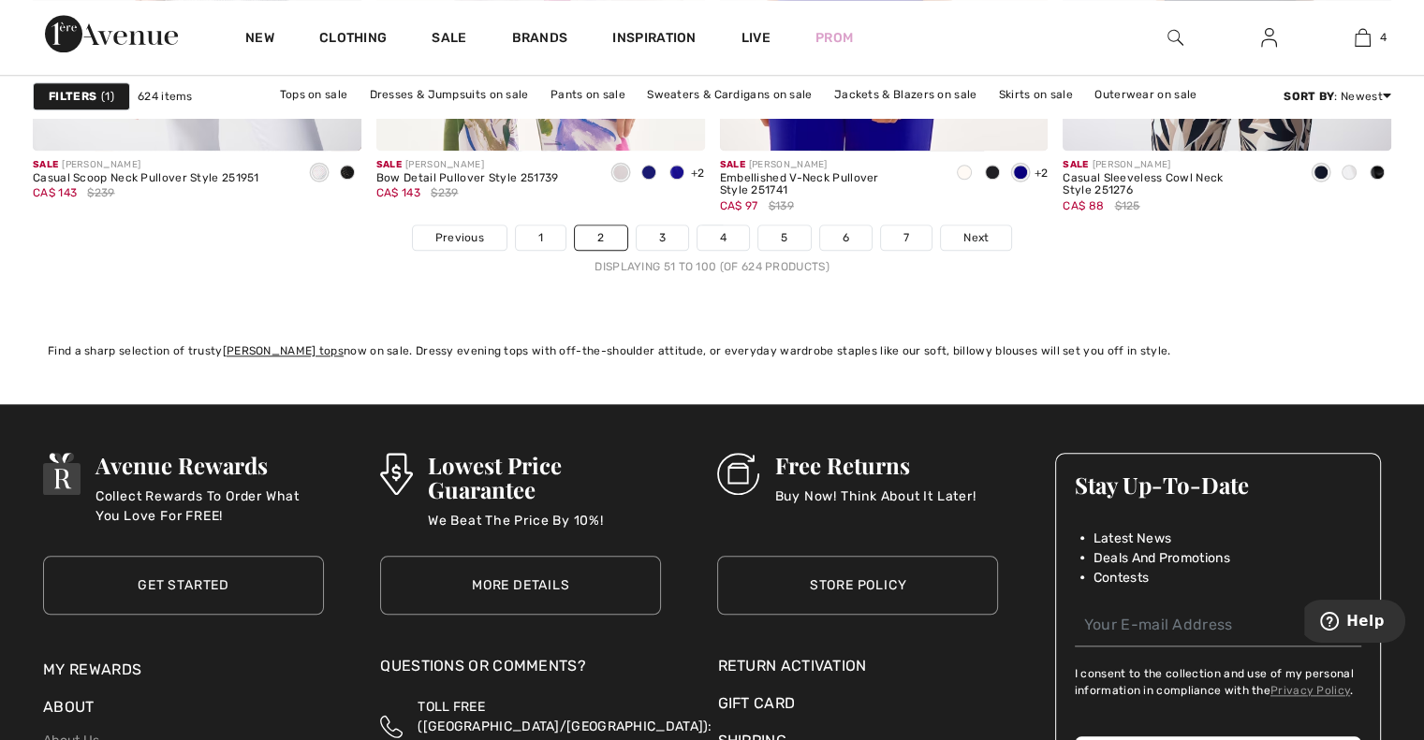
scroll to position [8612, 0]
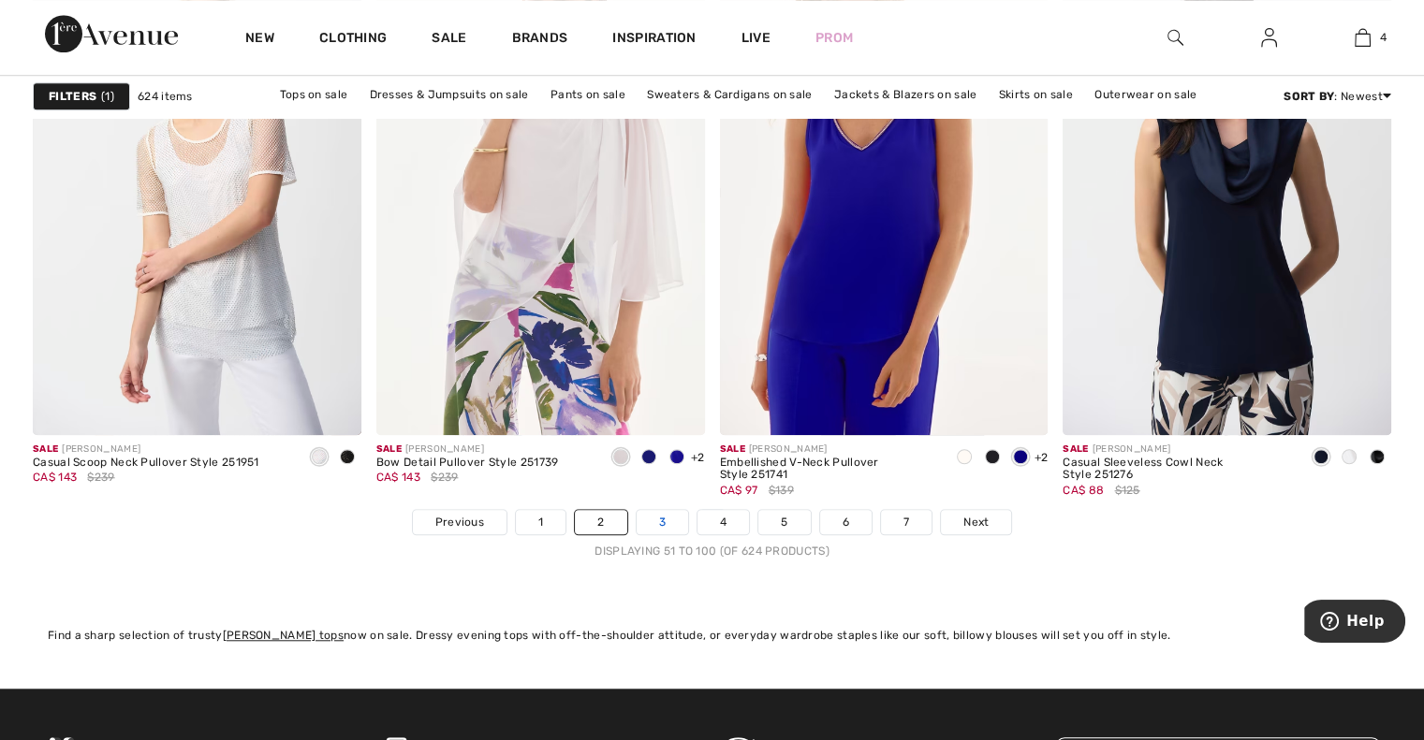
click at [665, 520] on link "3" at bounding box center [662, 522] width 51 height 24
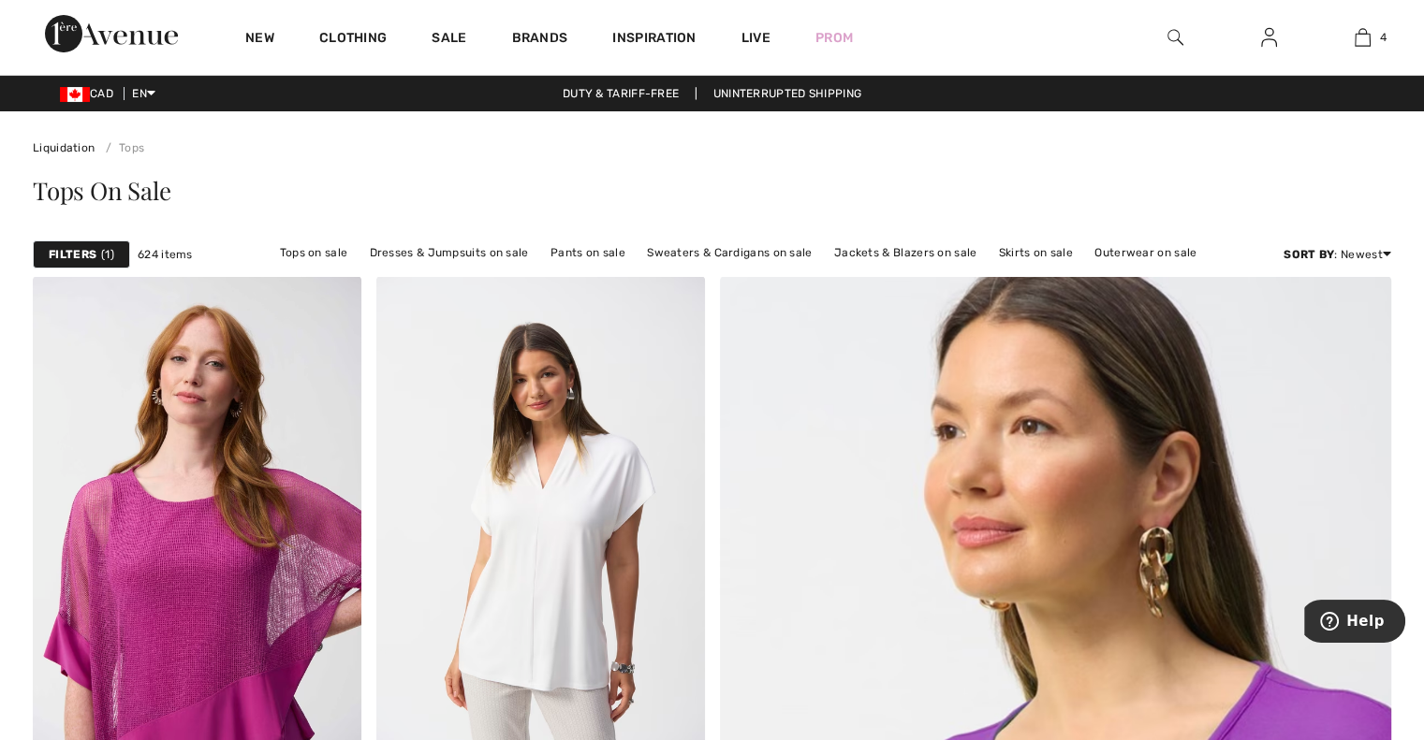
scroll to position [281, 0]
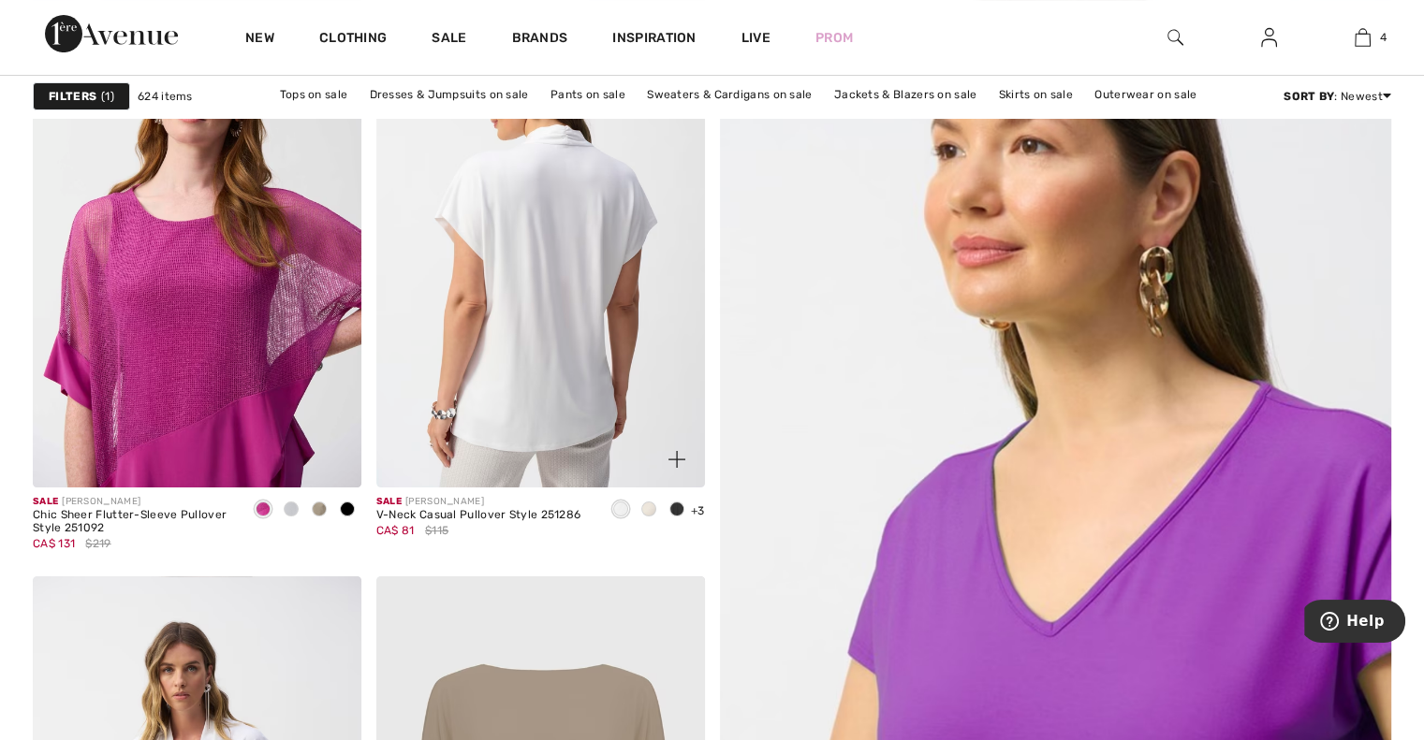
click at [569, 363] on img at bounding box center [540, 241] width 329 height 492
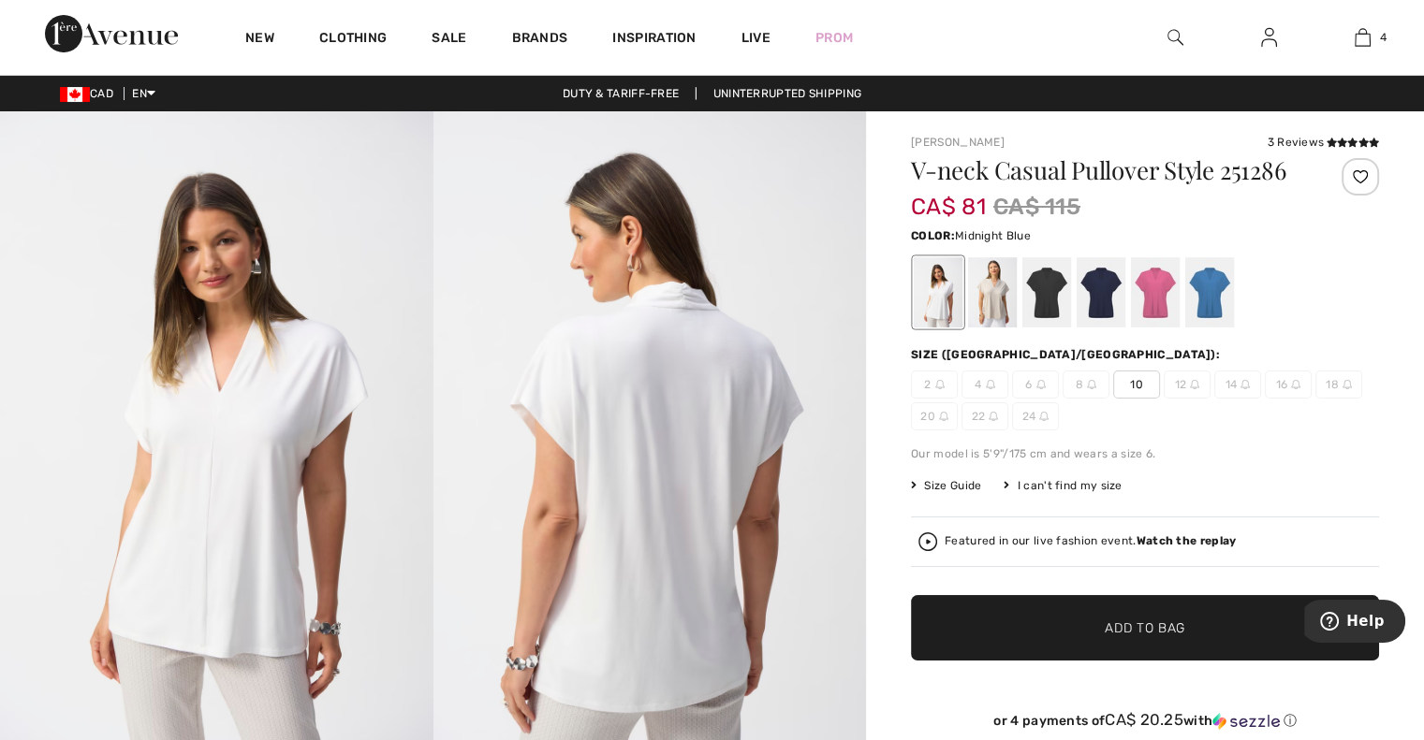
click at [1103, 295] on div at bounding box center [1100, 292] width 49 height 70
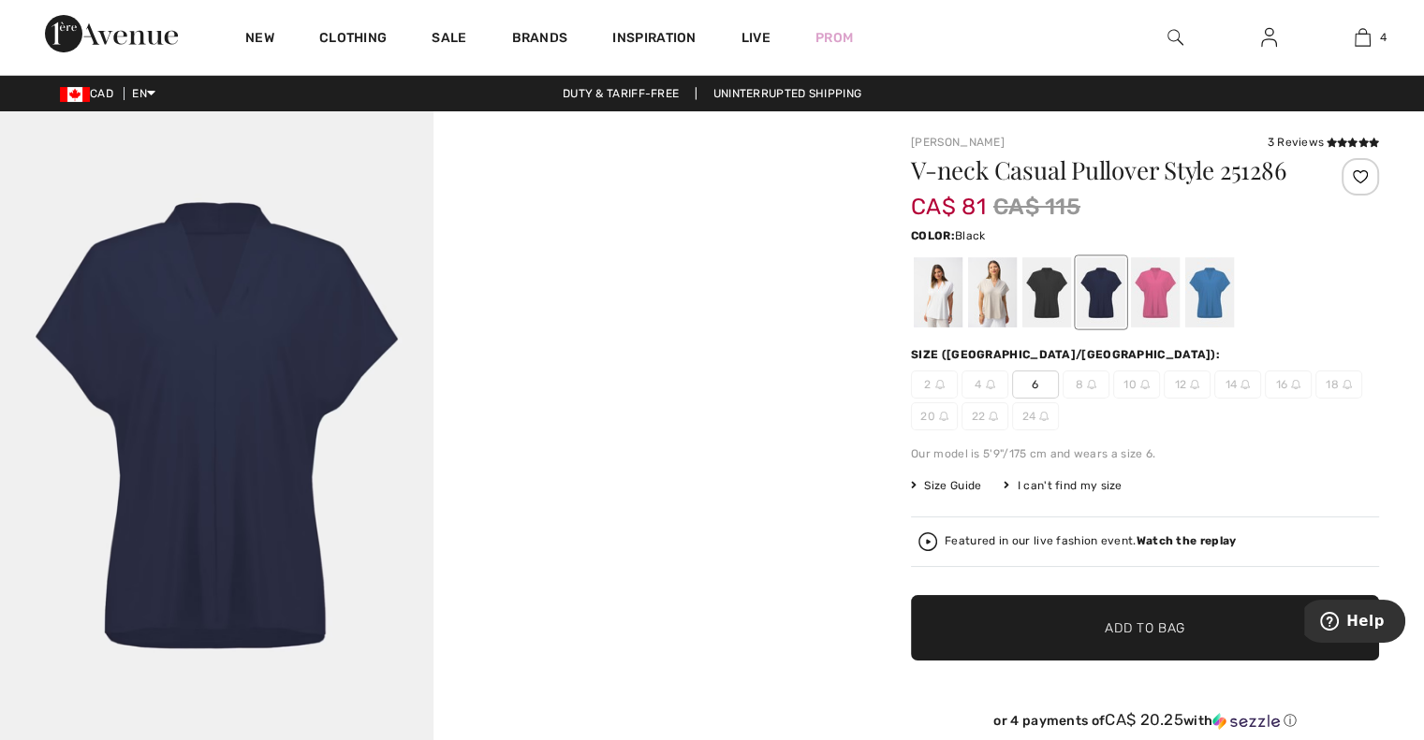
click at [1030, 281] on div at bounding box center [1046, 292] width 49 height 70
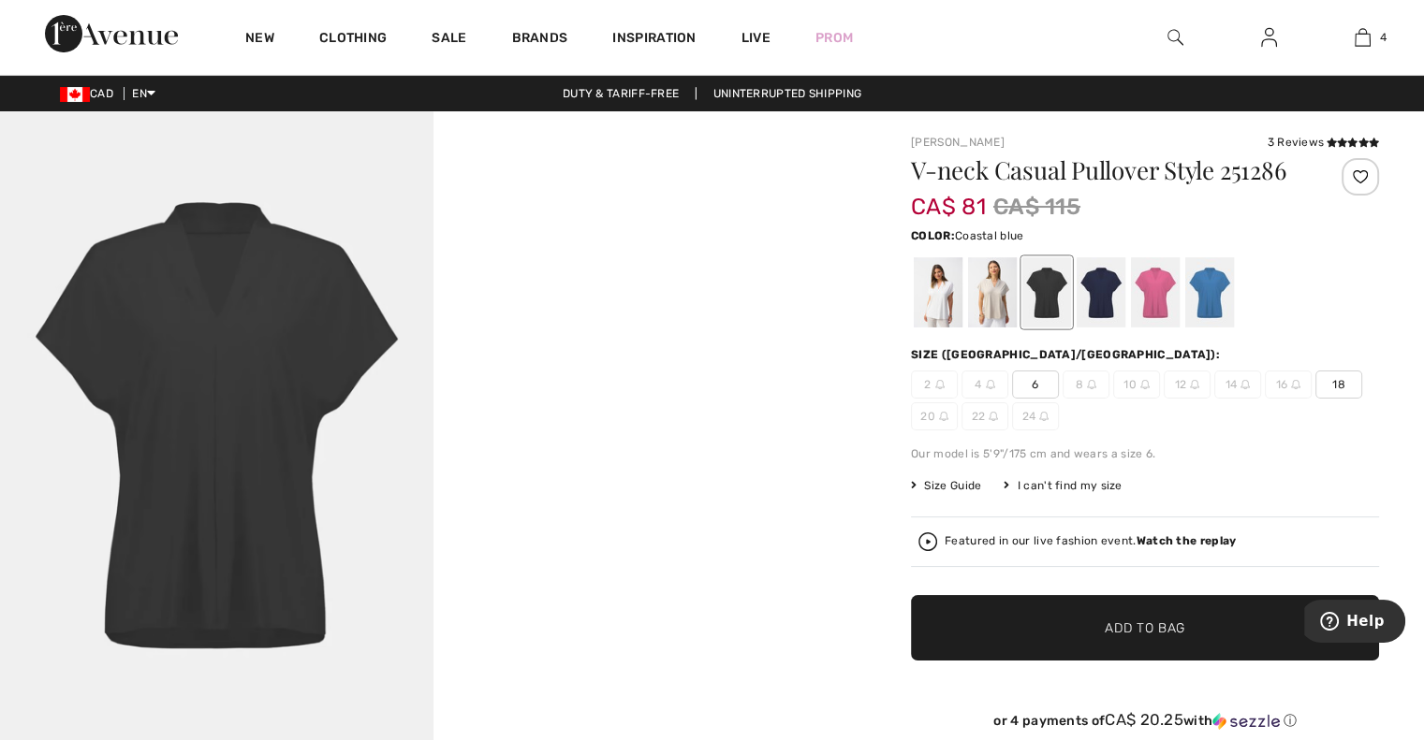
click at [1210, 285] on div at bounding box center [1209, 292] width 49 height 70
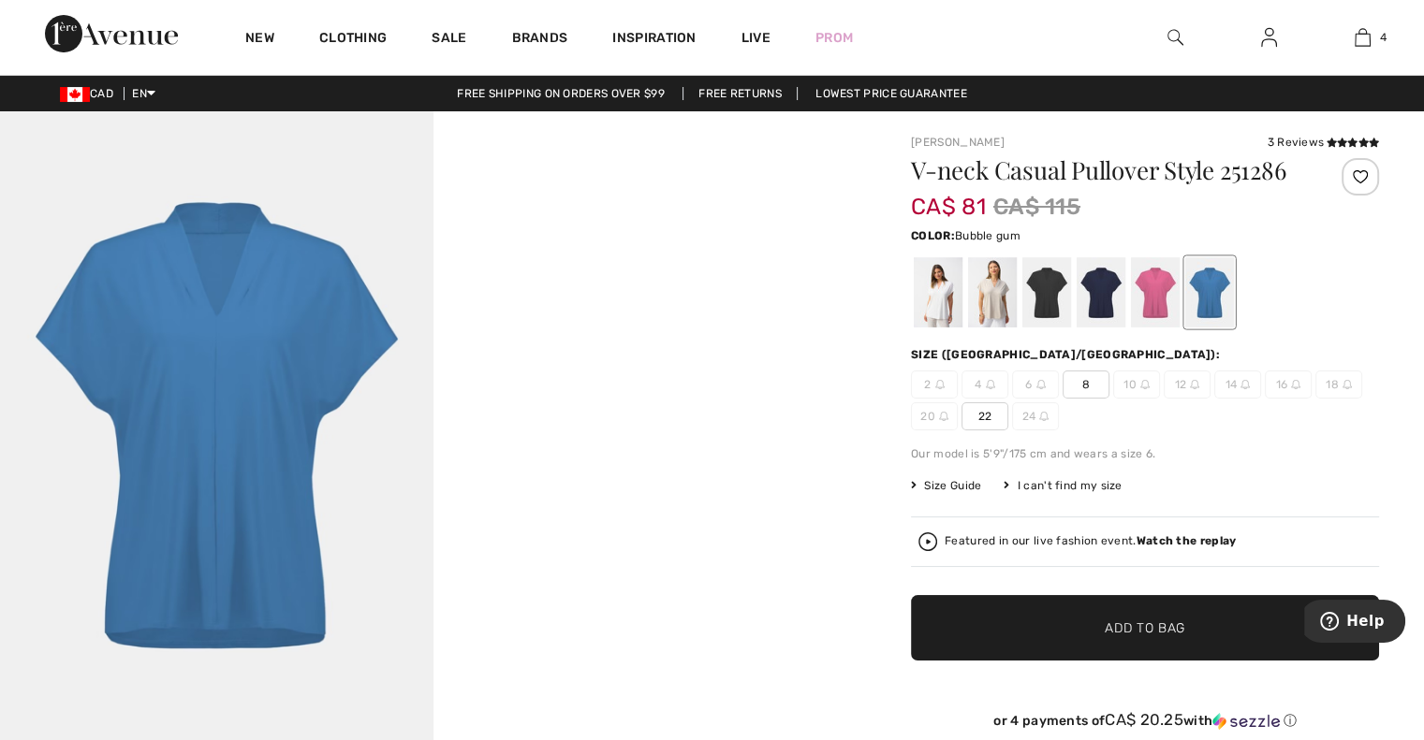
click at [1149, 285] on div at bounding box center [1155, 292] width 49 height 70
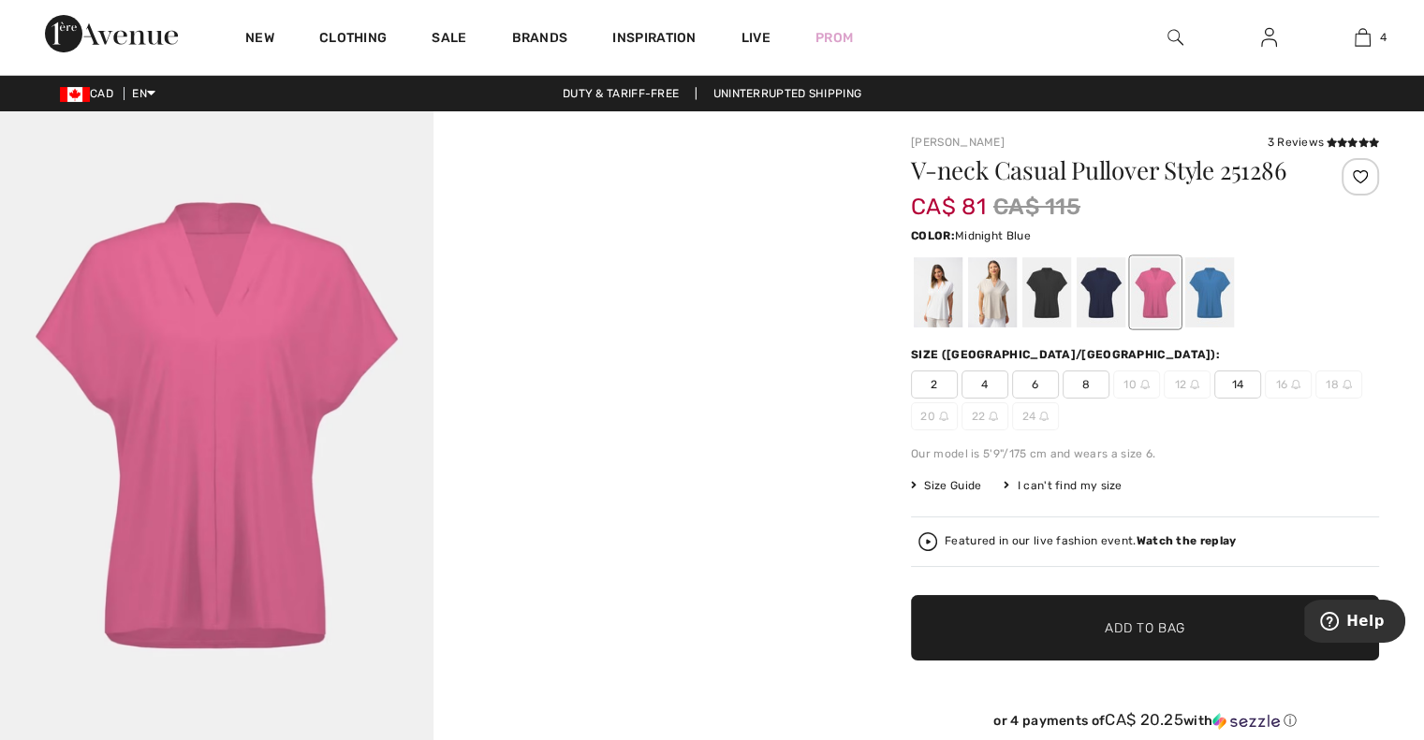
click at [1088, 285] on div at bounding box center [1100, 292] width 49 height 70
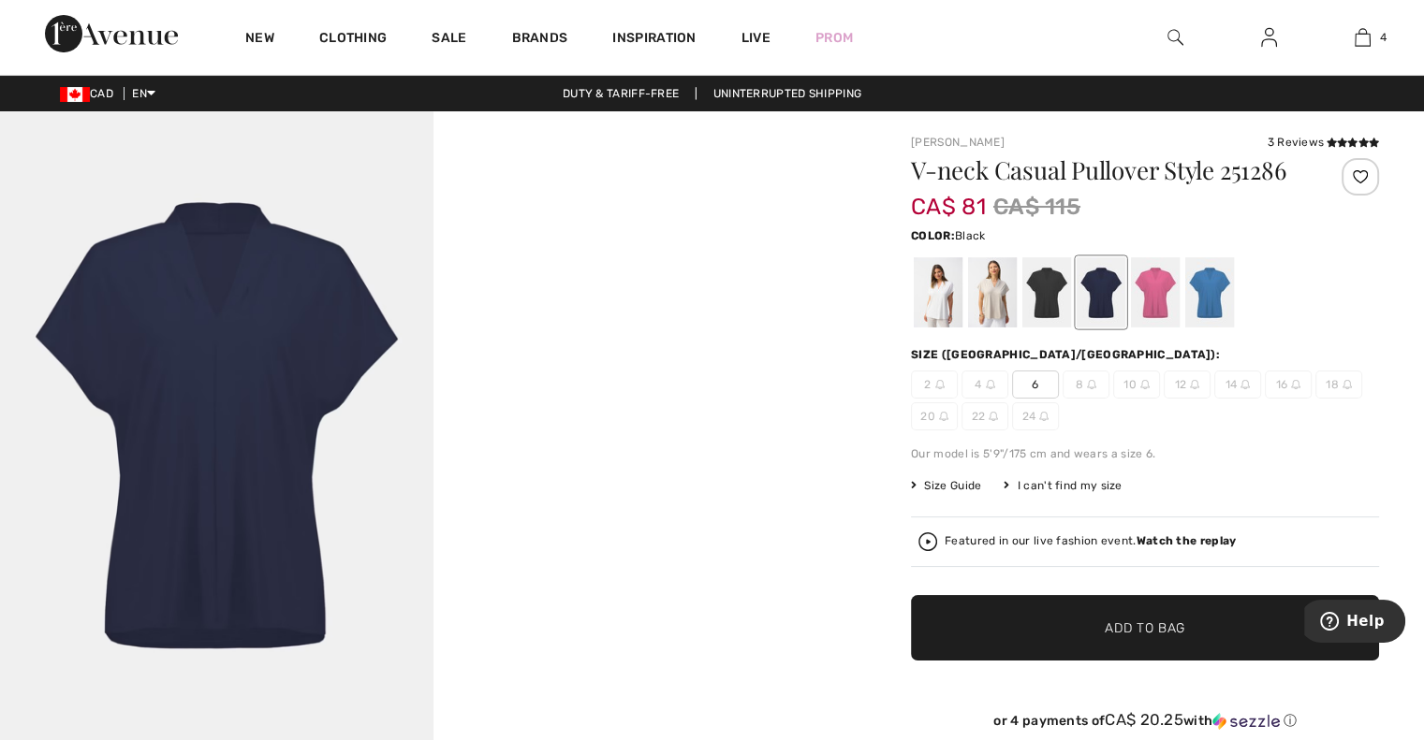
click at [1041, 285] on div at bounding box center [1046, 292] width 49 height 70
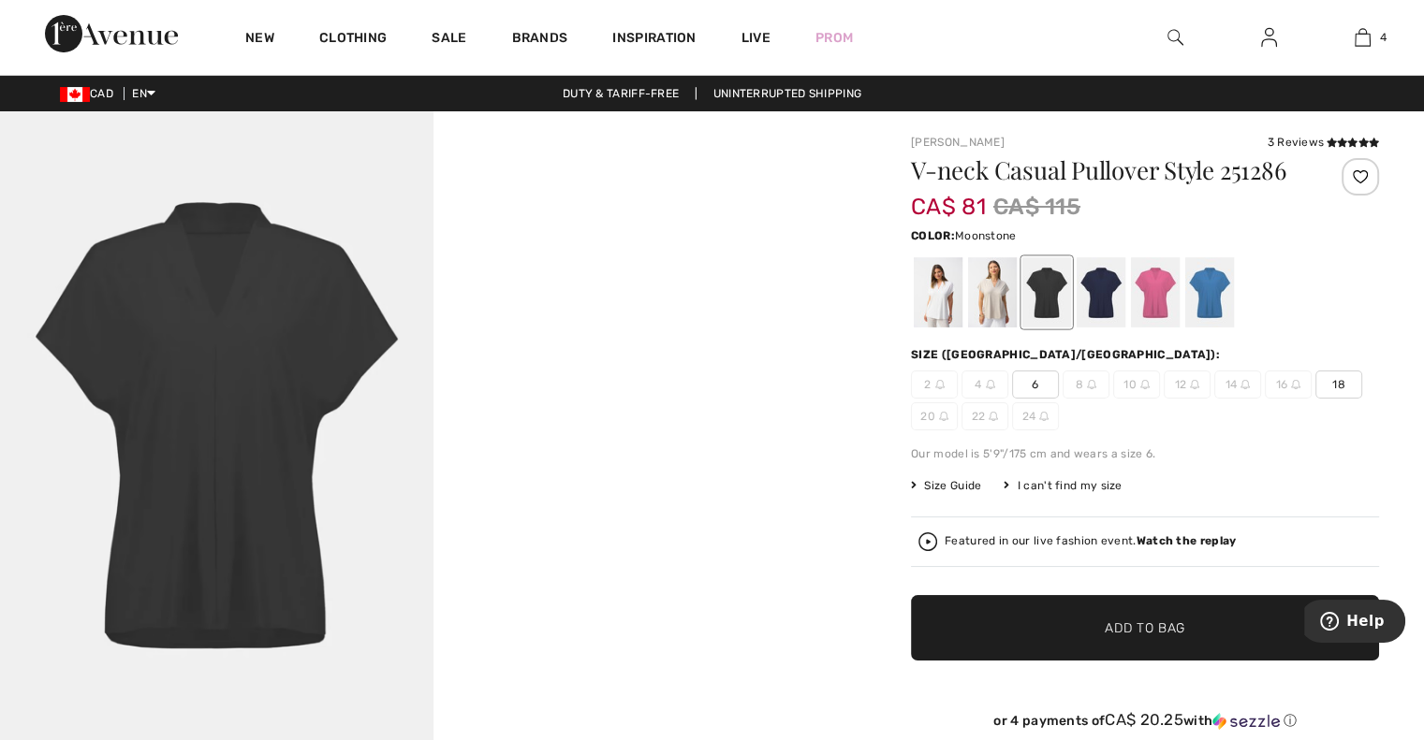
click at [993, 293] on div at bounding box center [992, 292] width 49 height 70
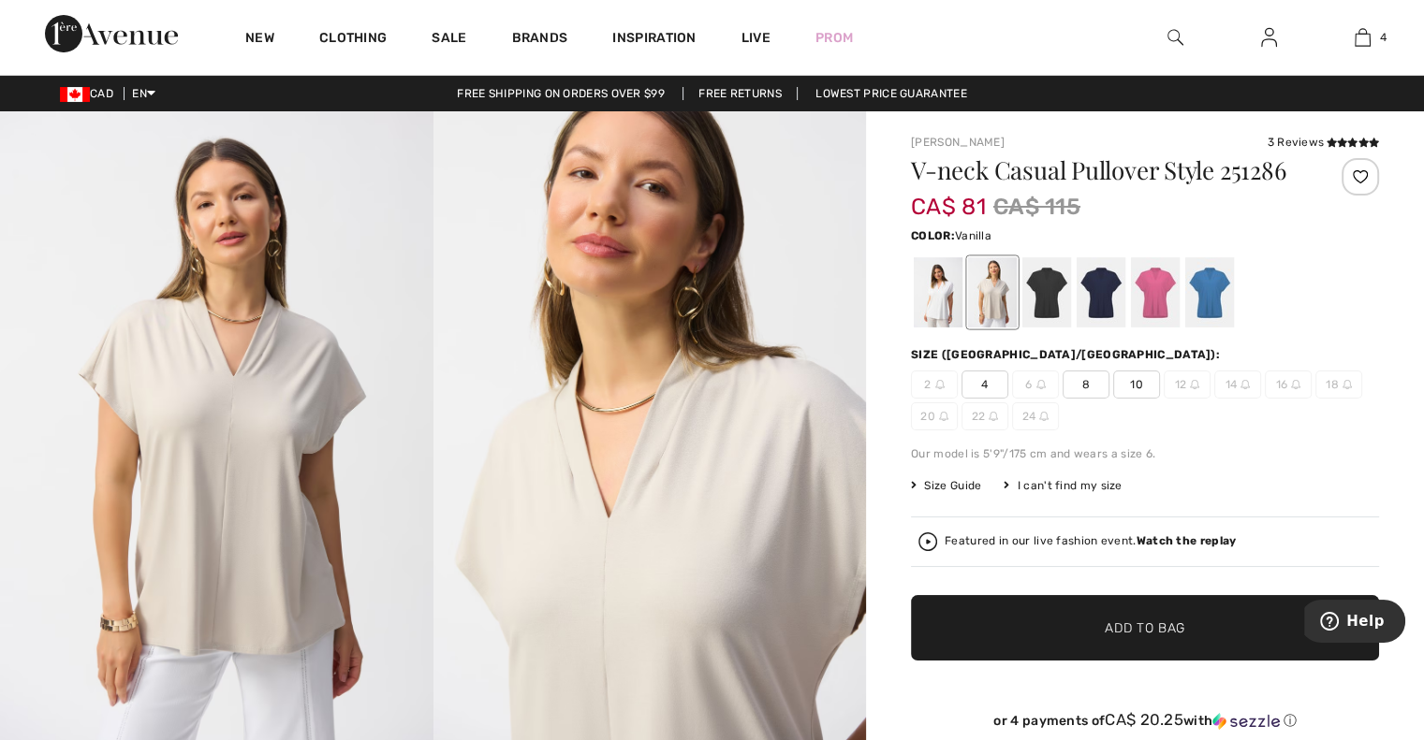
click at [938, 293] on div at bounding box center [938, 292] width 49 height 70
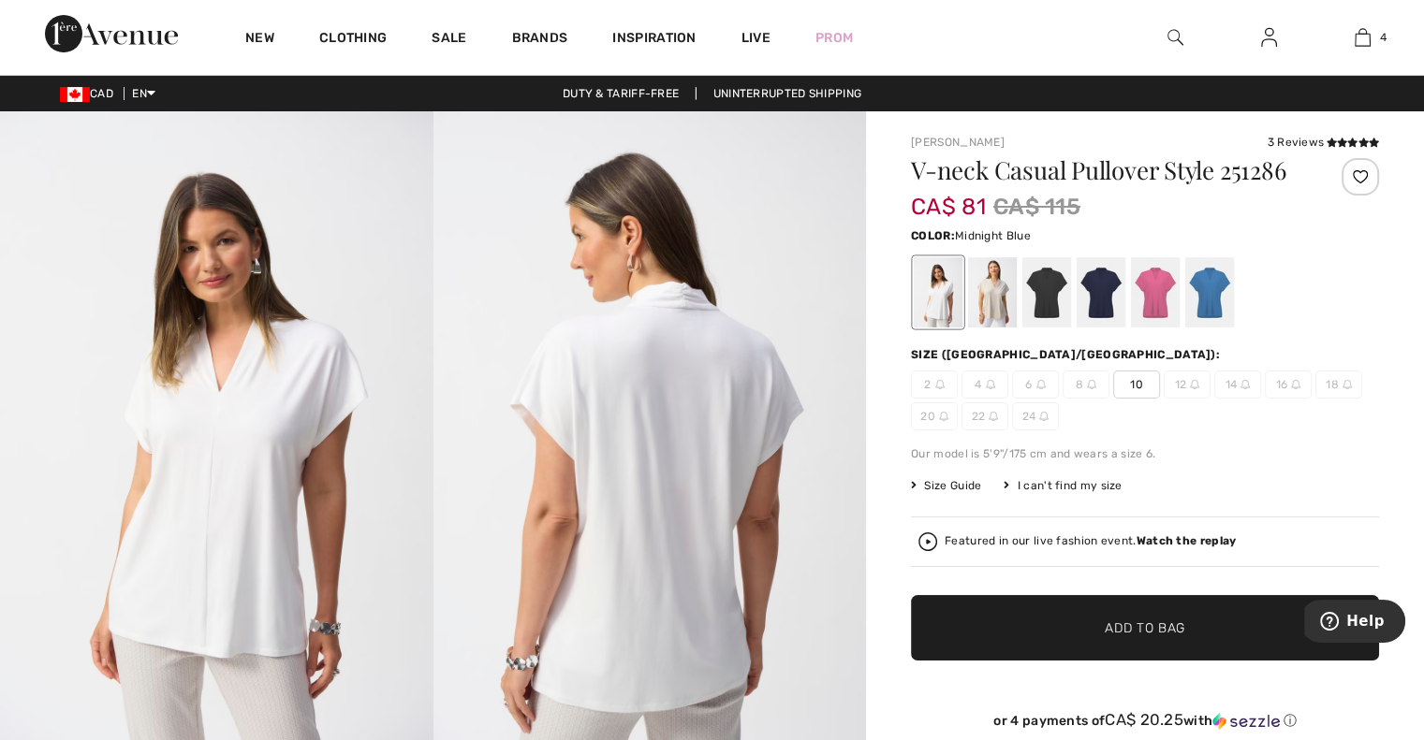
click at [1105, 274] on div at bounding box center [1100, 292] width 49 height 70
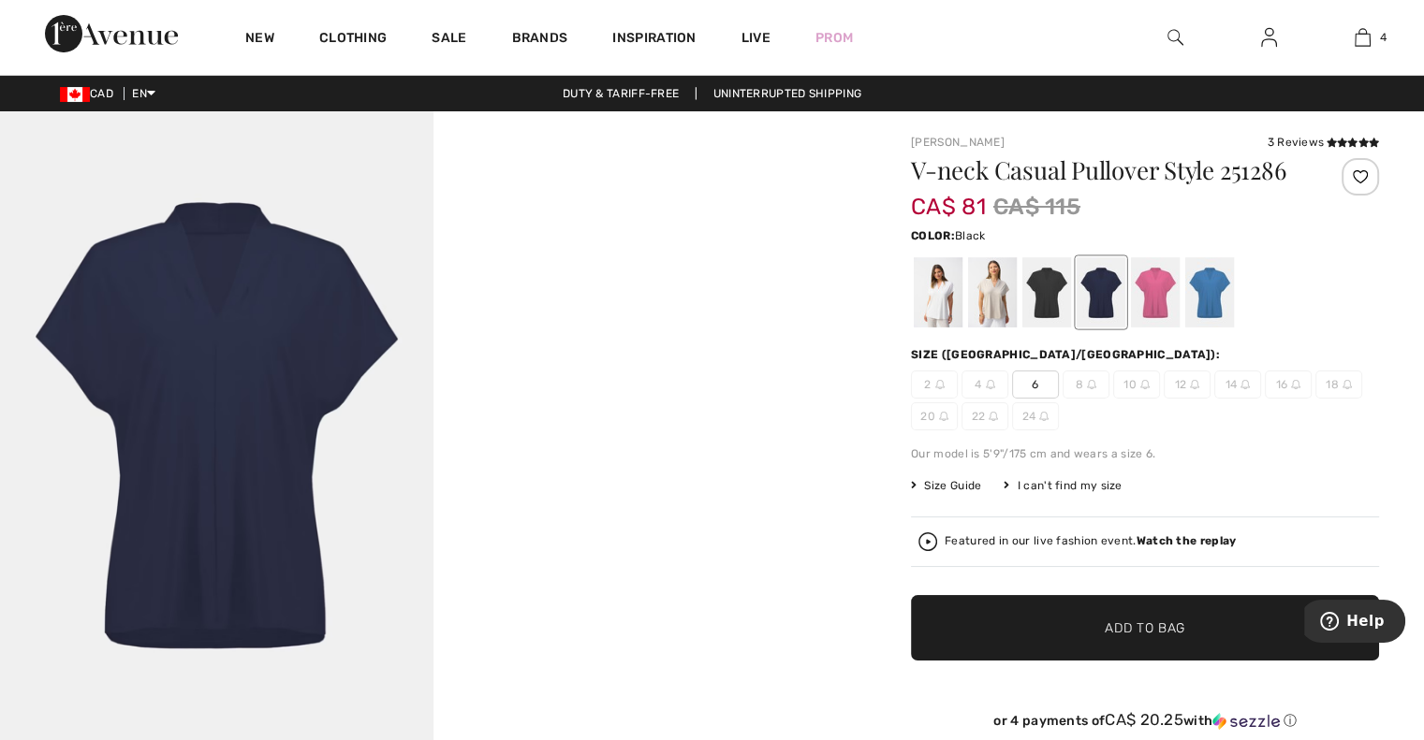
click at [1047, 284] on div at bounding box center [1046, 292] width 49 height 70
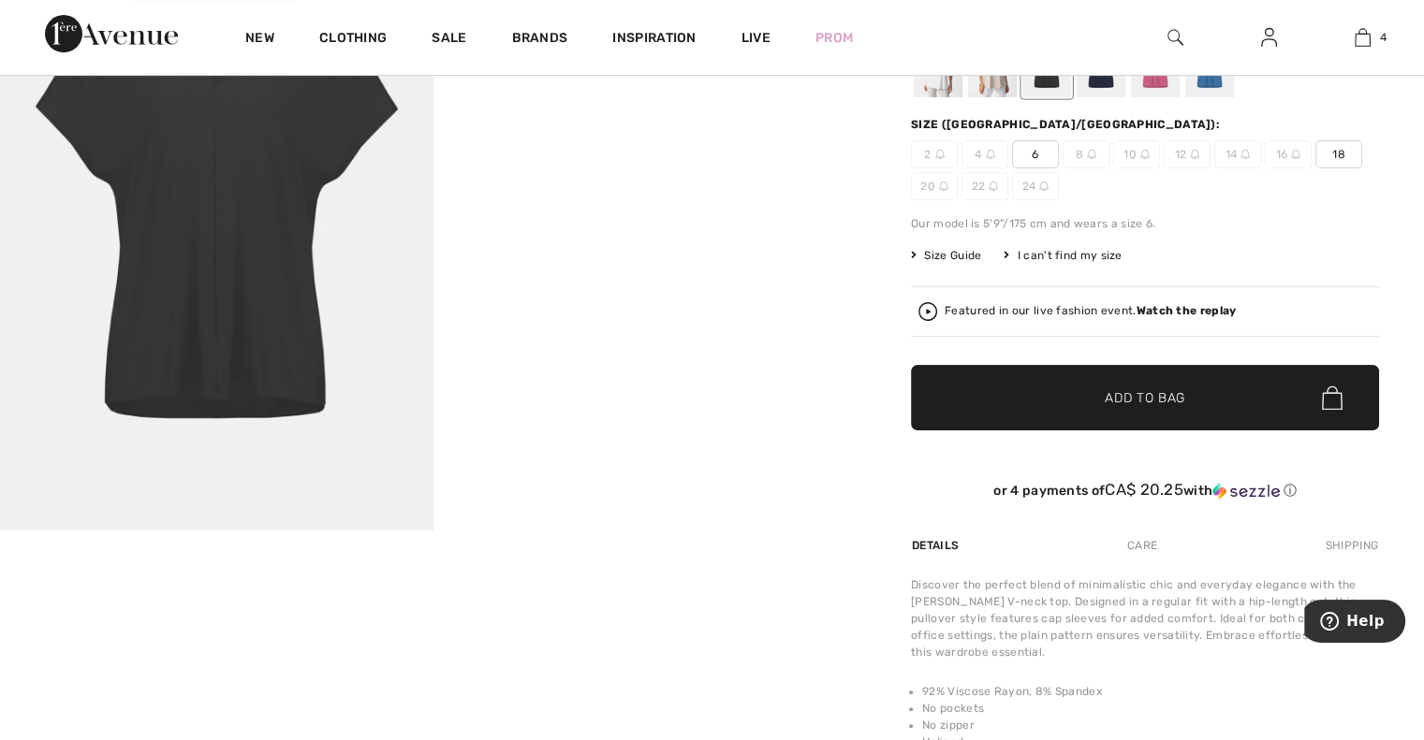
scroll to position [468, 0]
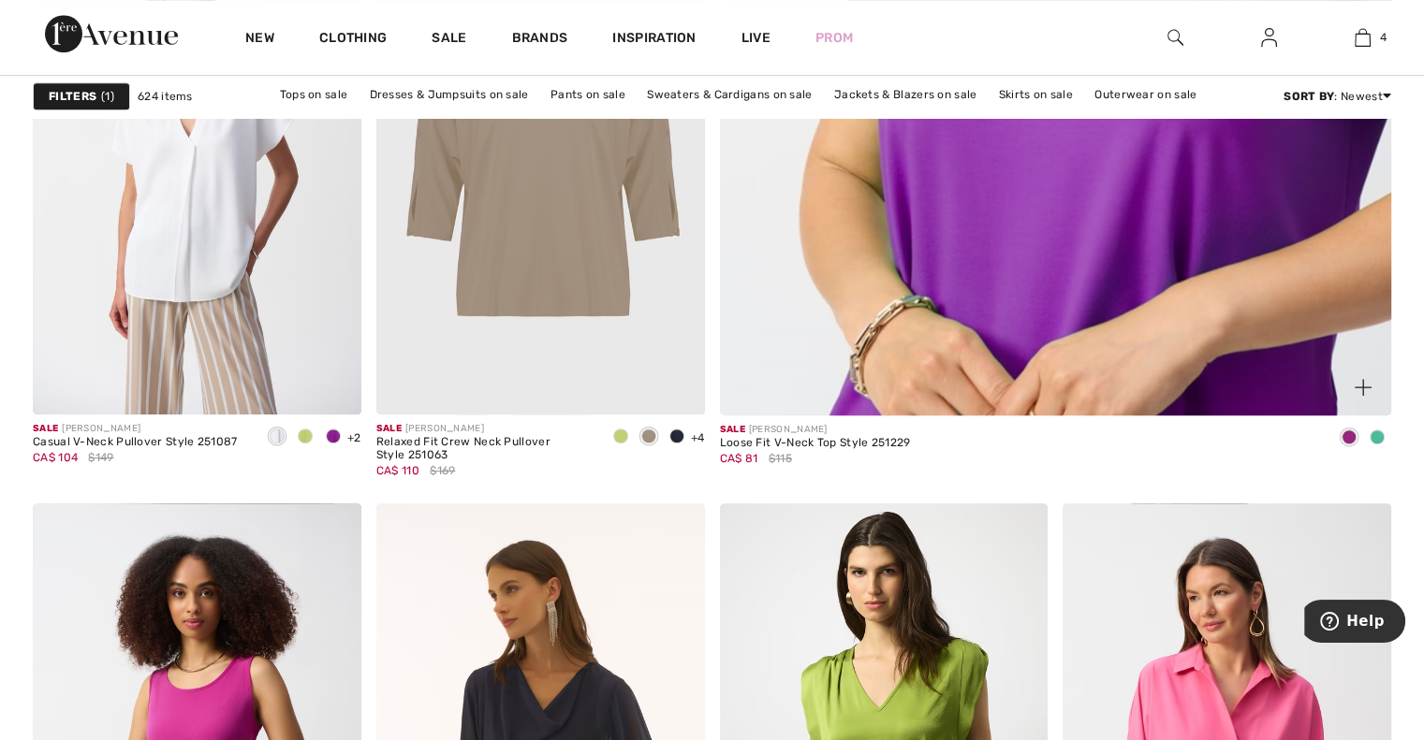
scroll to position [936, 0]
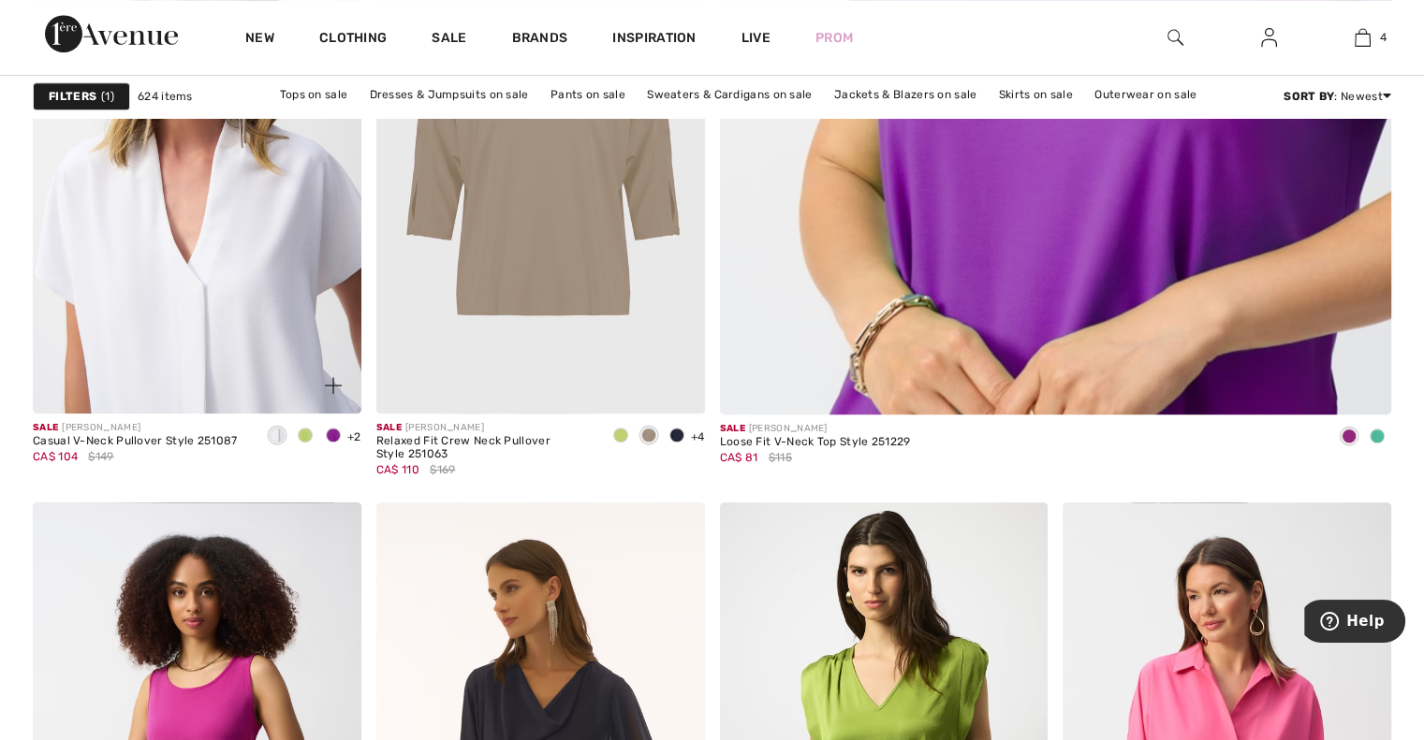
click at [224, 315] on img at bounding box center [197, 167] width 329 height 492
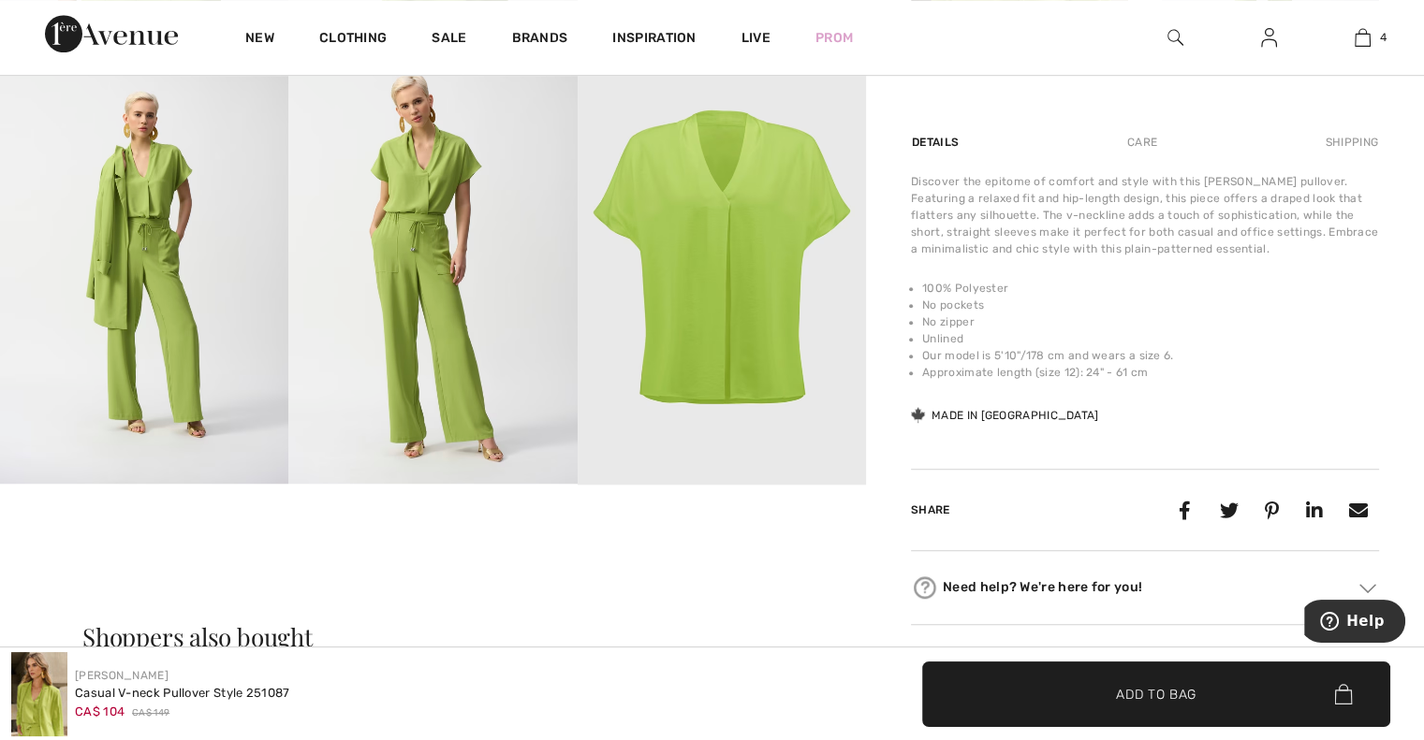
scroll to position [842, 0]
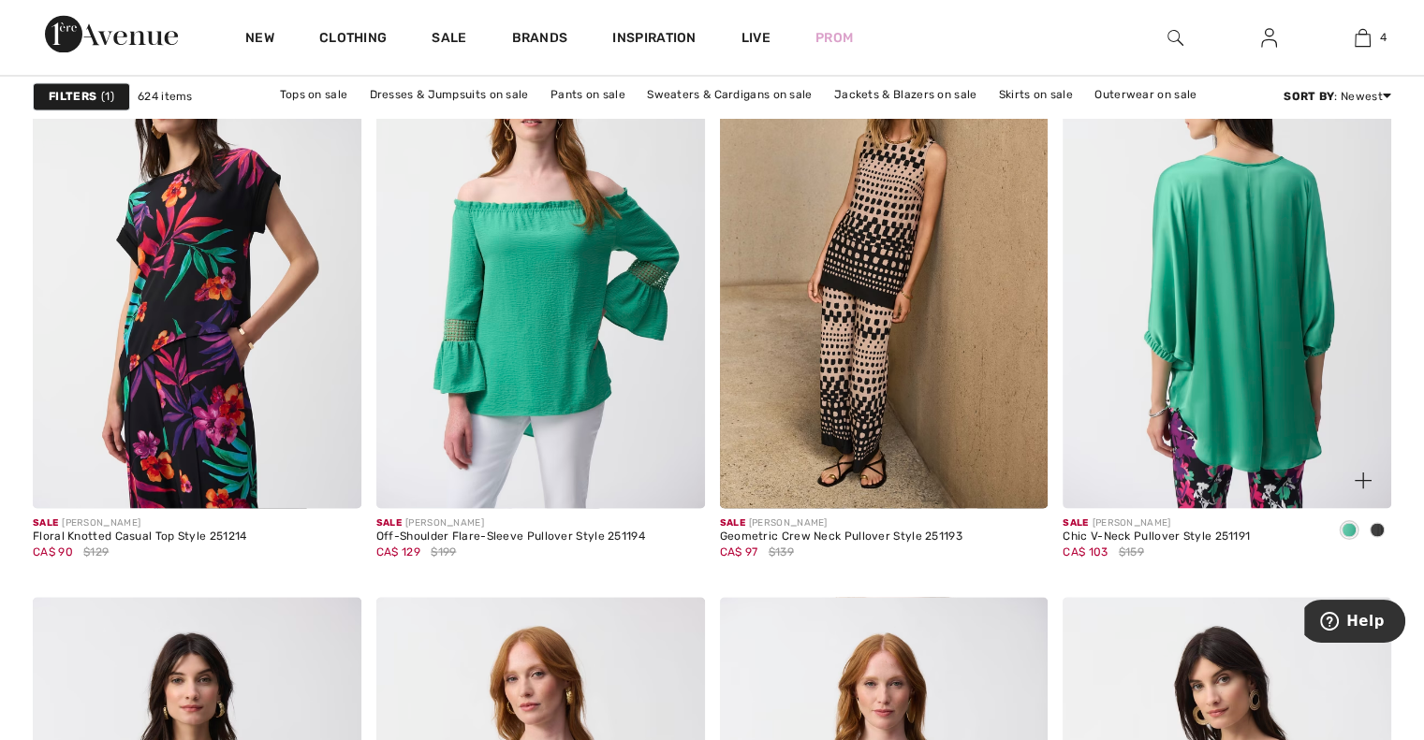
scroll to position [3463, 0]
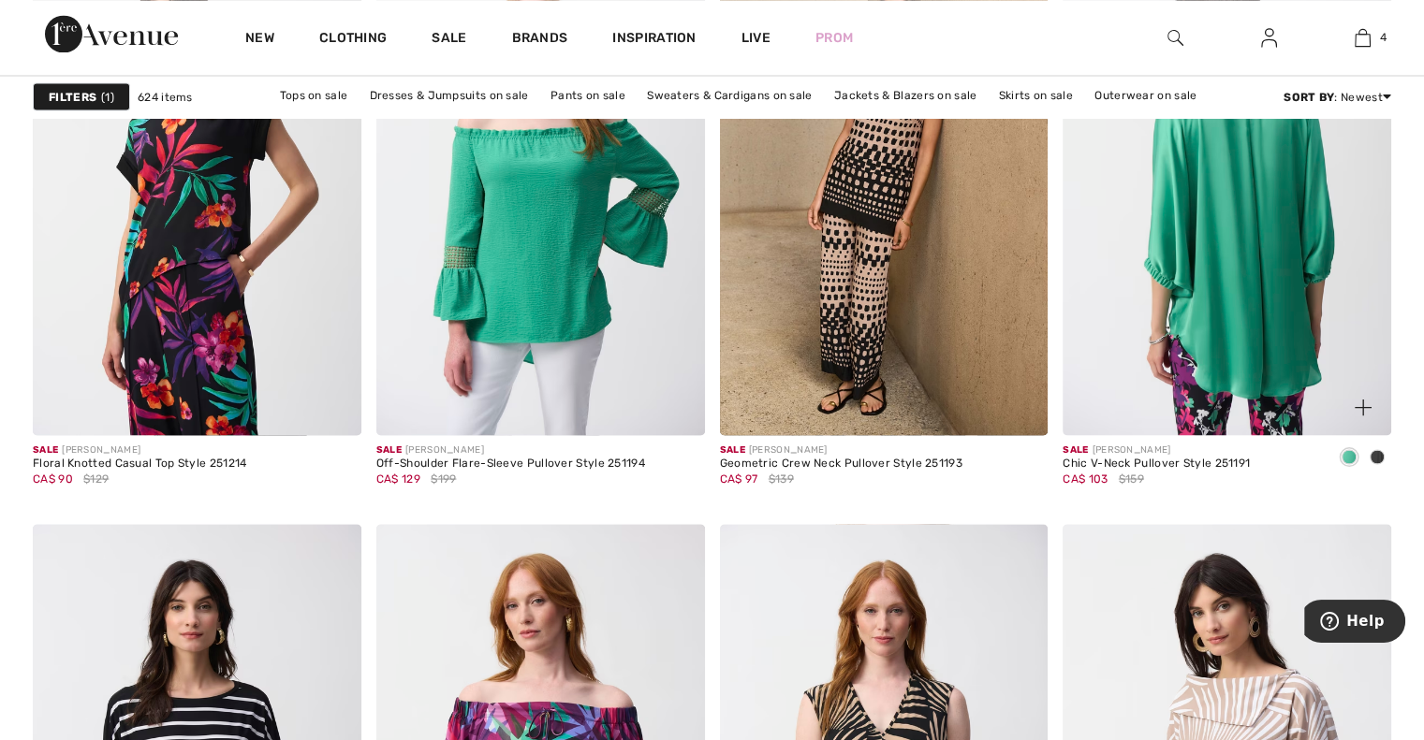
click at [1228, 268] on img at bounding box center [1226, 189] width 329 height 492
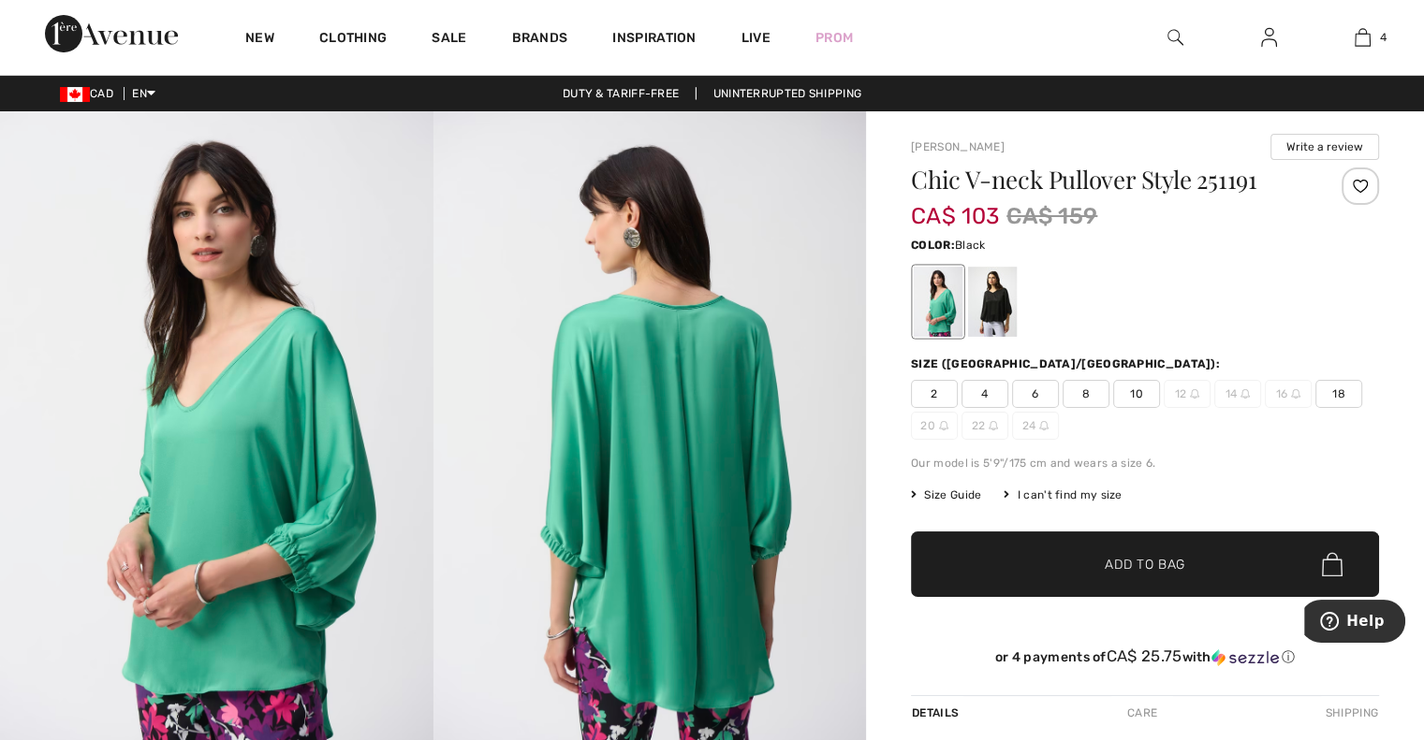
click at [999, 298] on div at bounding box center [992, 302] width 49 height 70
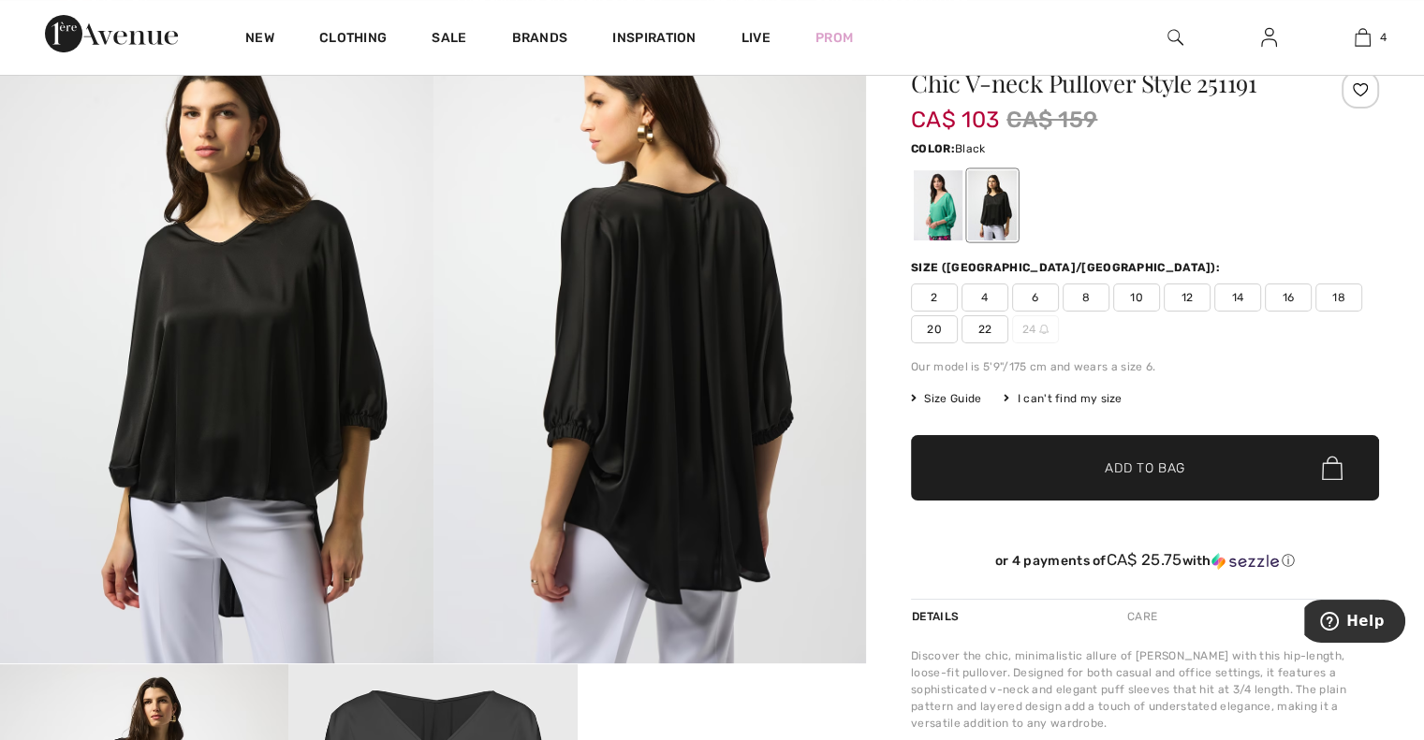
scroll to position [468, 0]
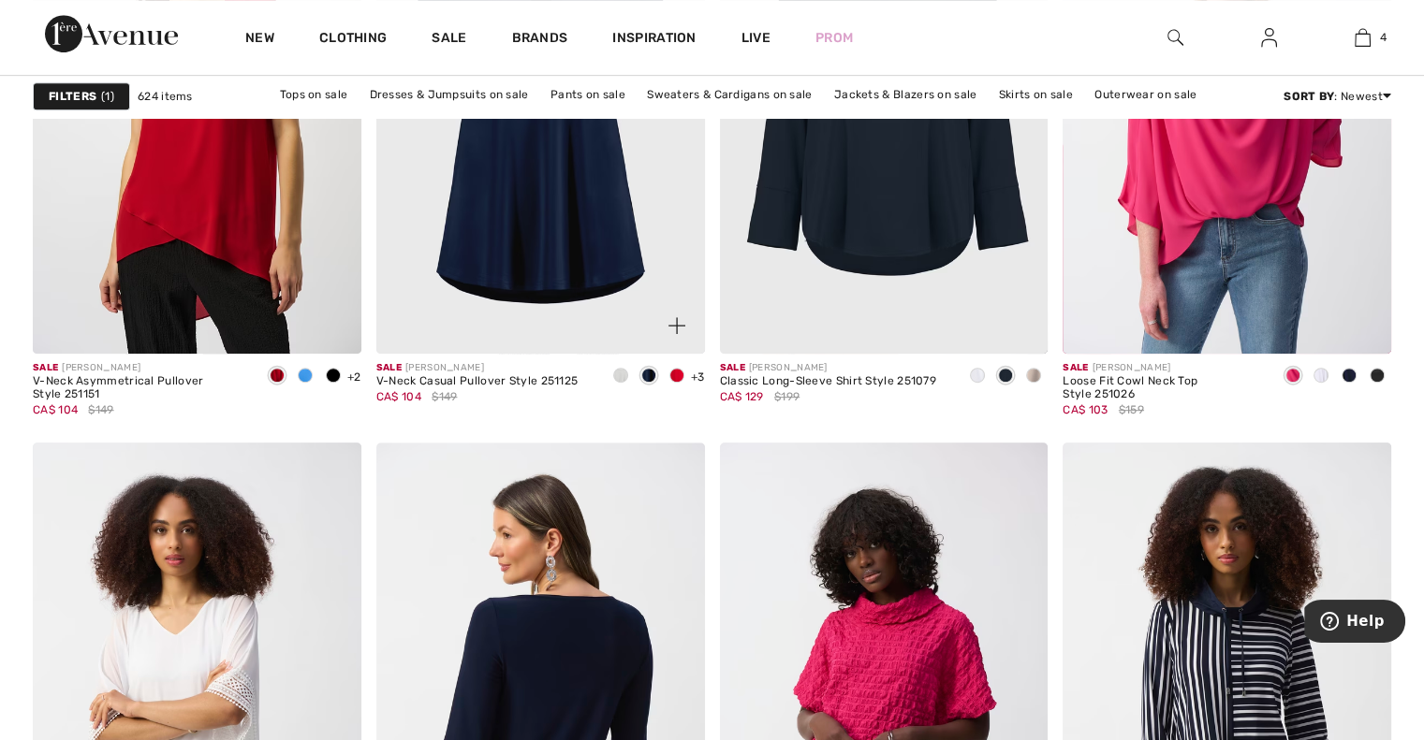
scroll to position [8050, 0]
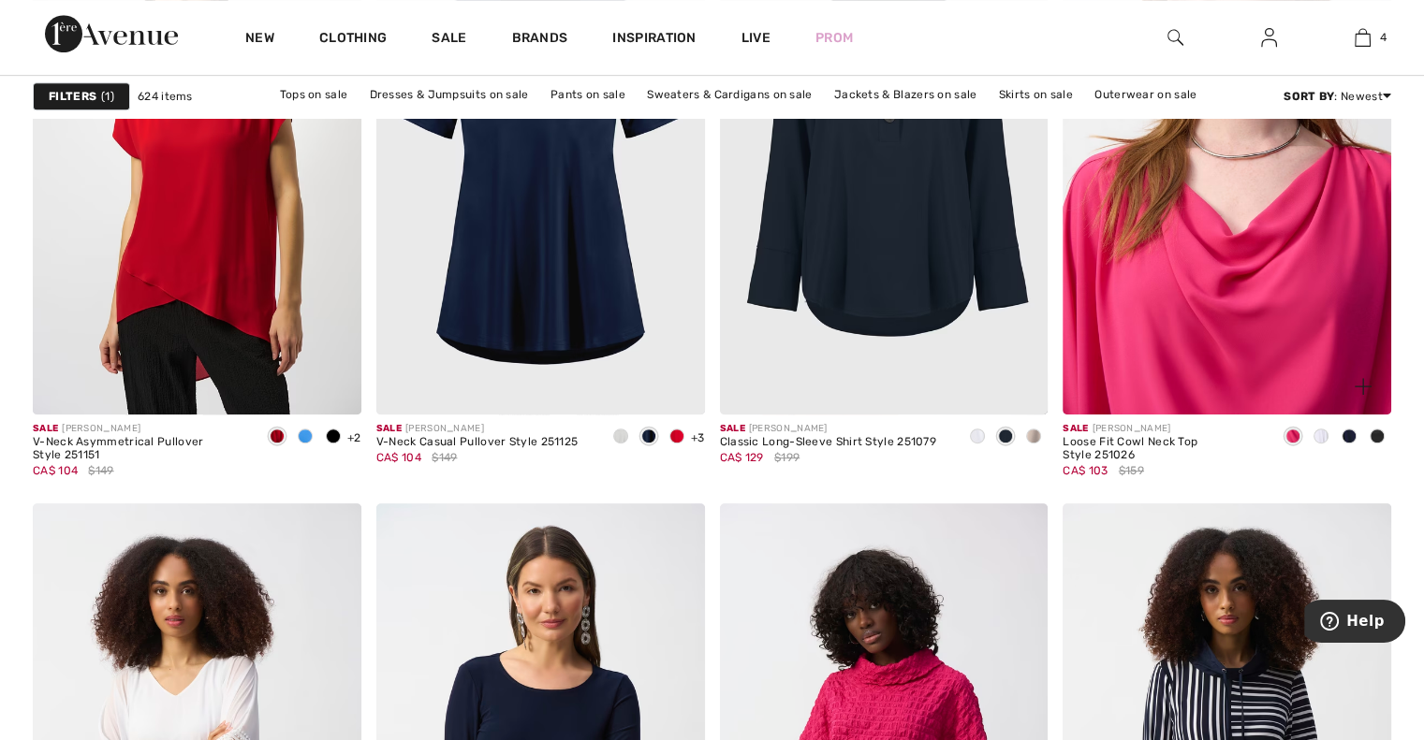
click at [1277, 281] on img at bounding box center [1226, 168] width 329 height 492
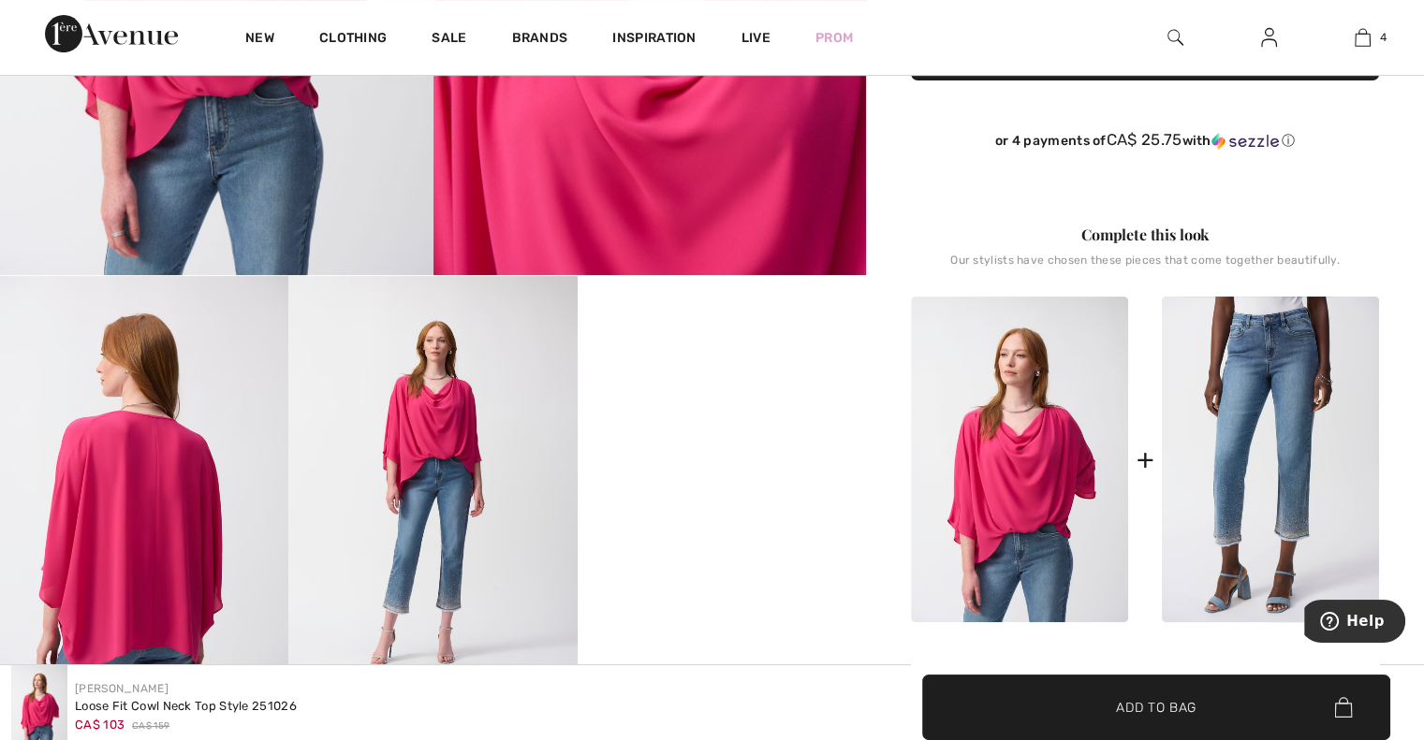
scroll to position [655, 0]
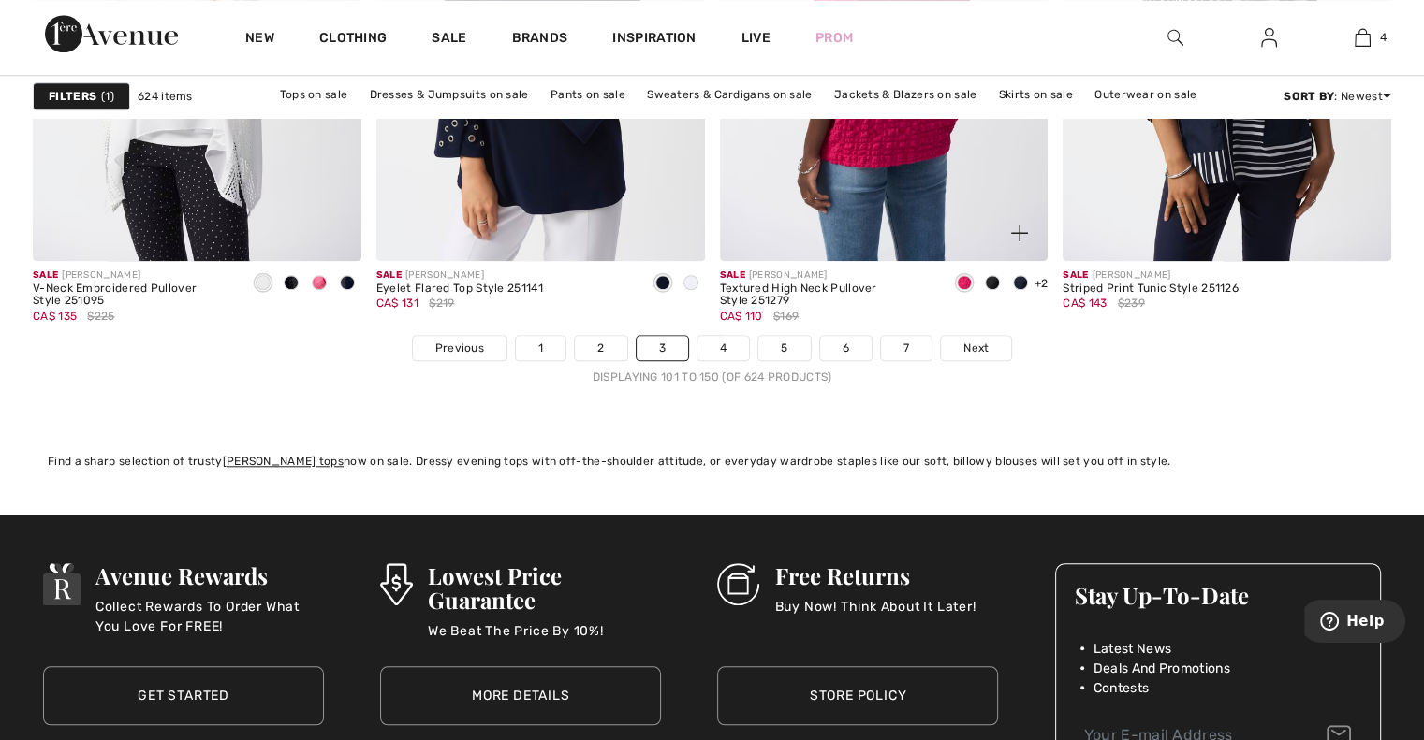
scroll to position [8799, 0]
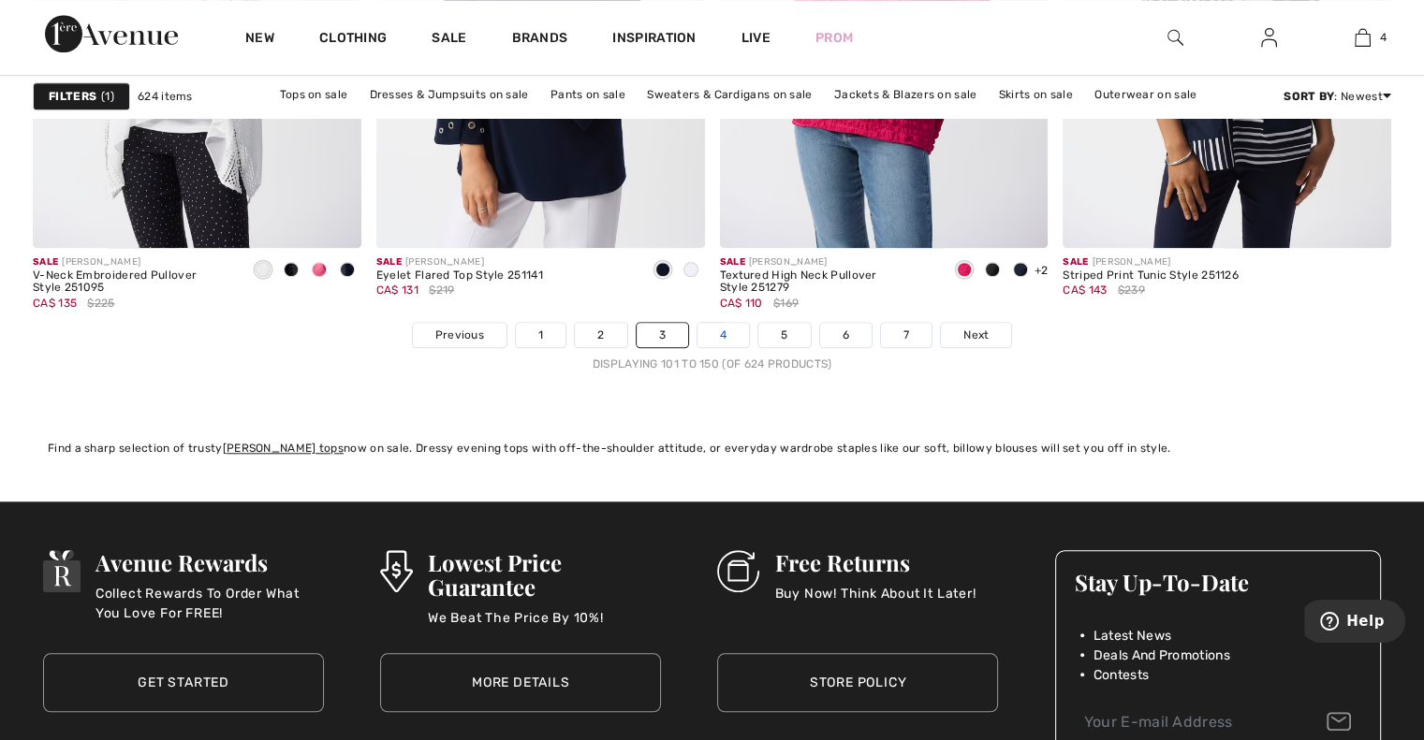
click at [724, 330] on link "4" at bounding box center [722, 335] width 51 height 24
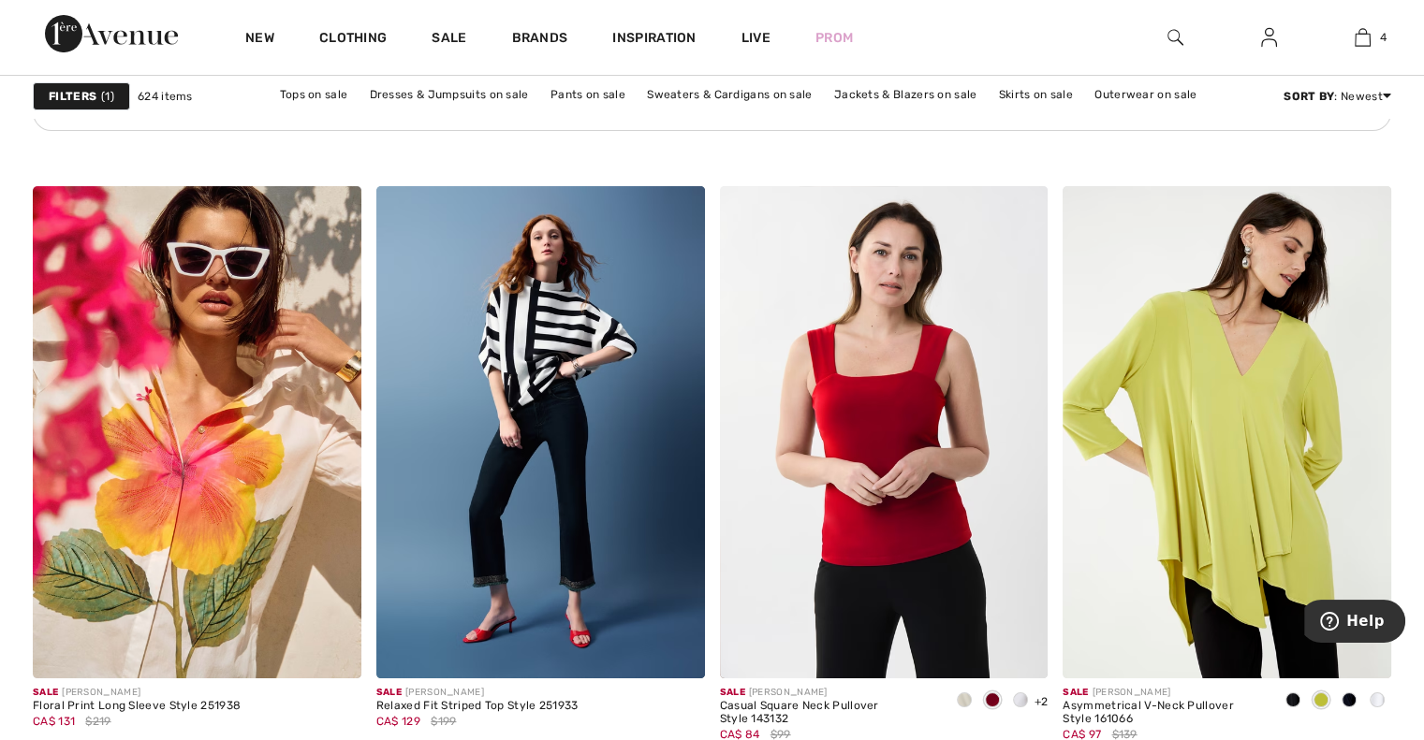
scroll to position [7208, 0]
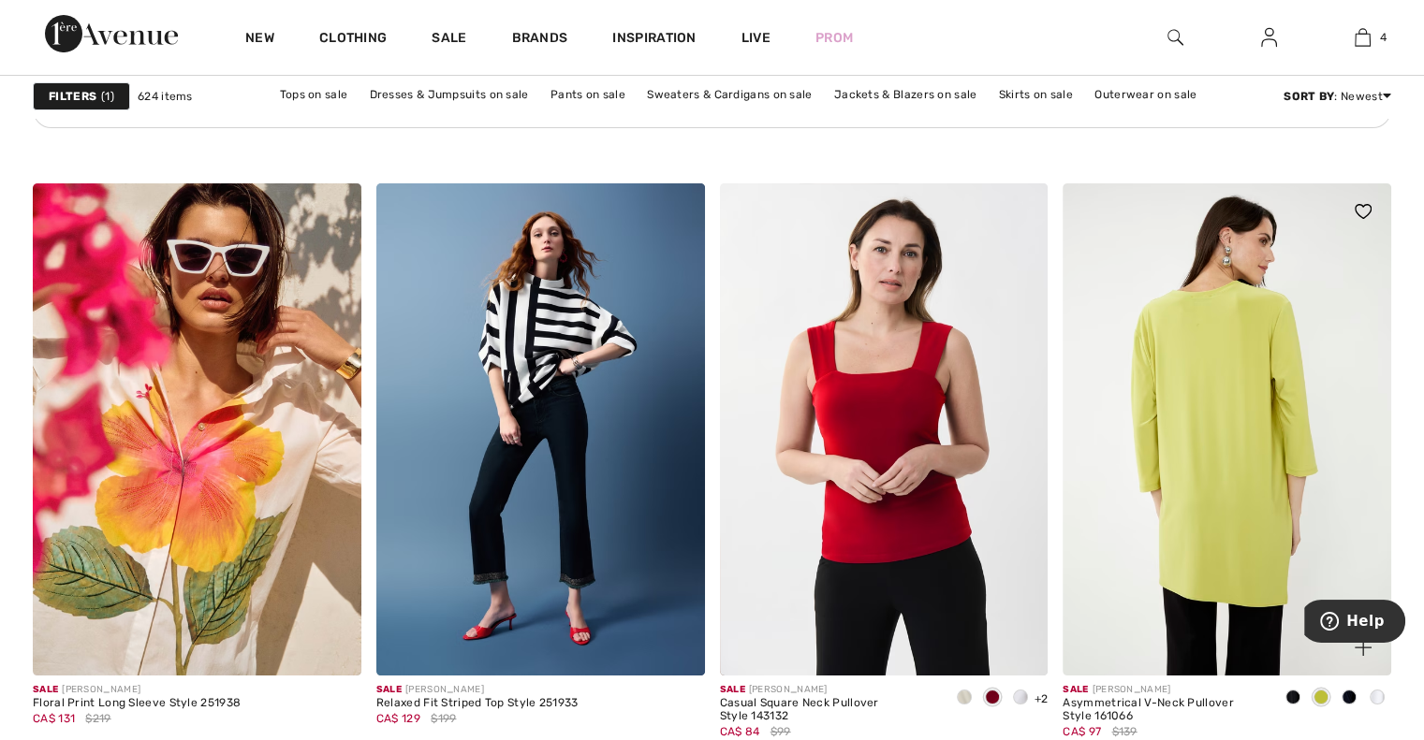
click at [1189, 534] on img at bounding box center [1226, 429] width 329 height 492
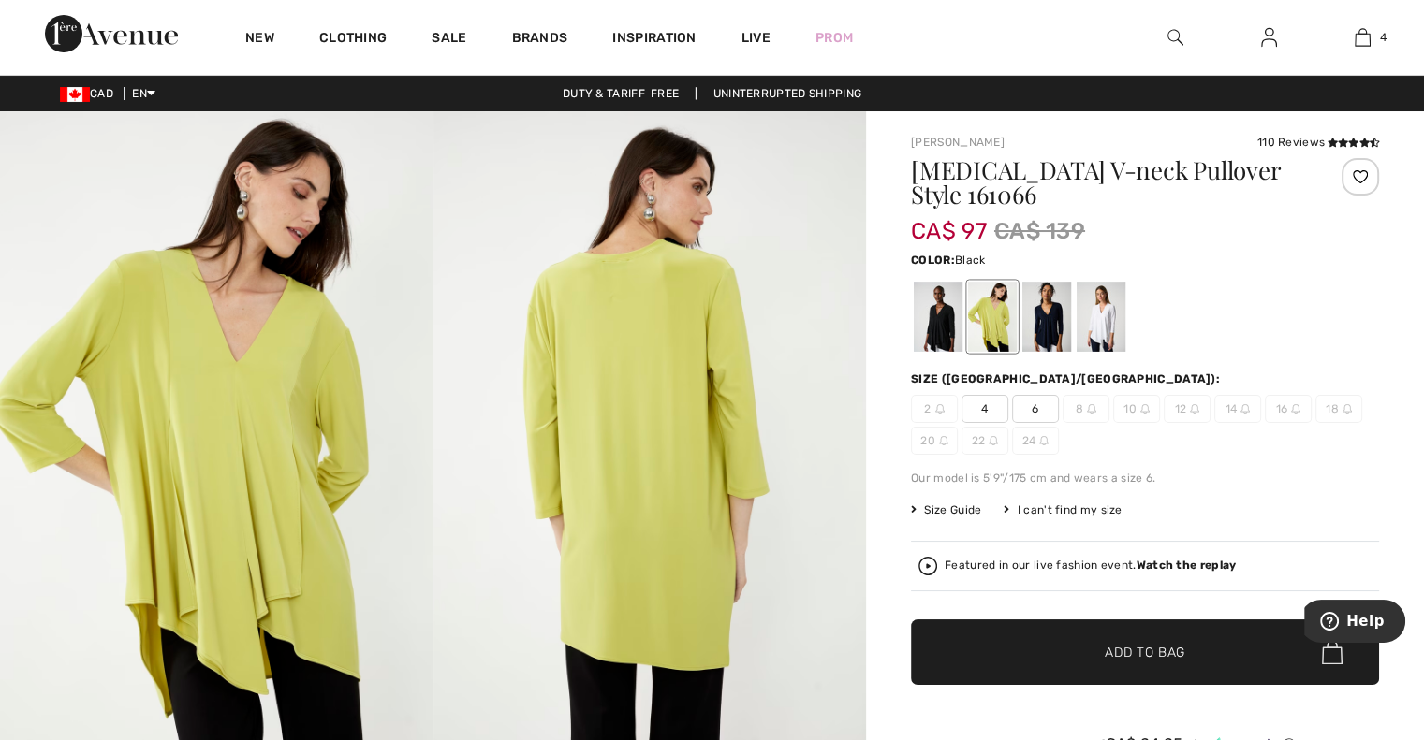
click at [938, 329] on div at bounding box center [938, 317] width 49 height 70
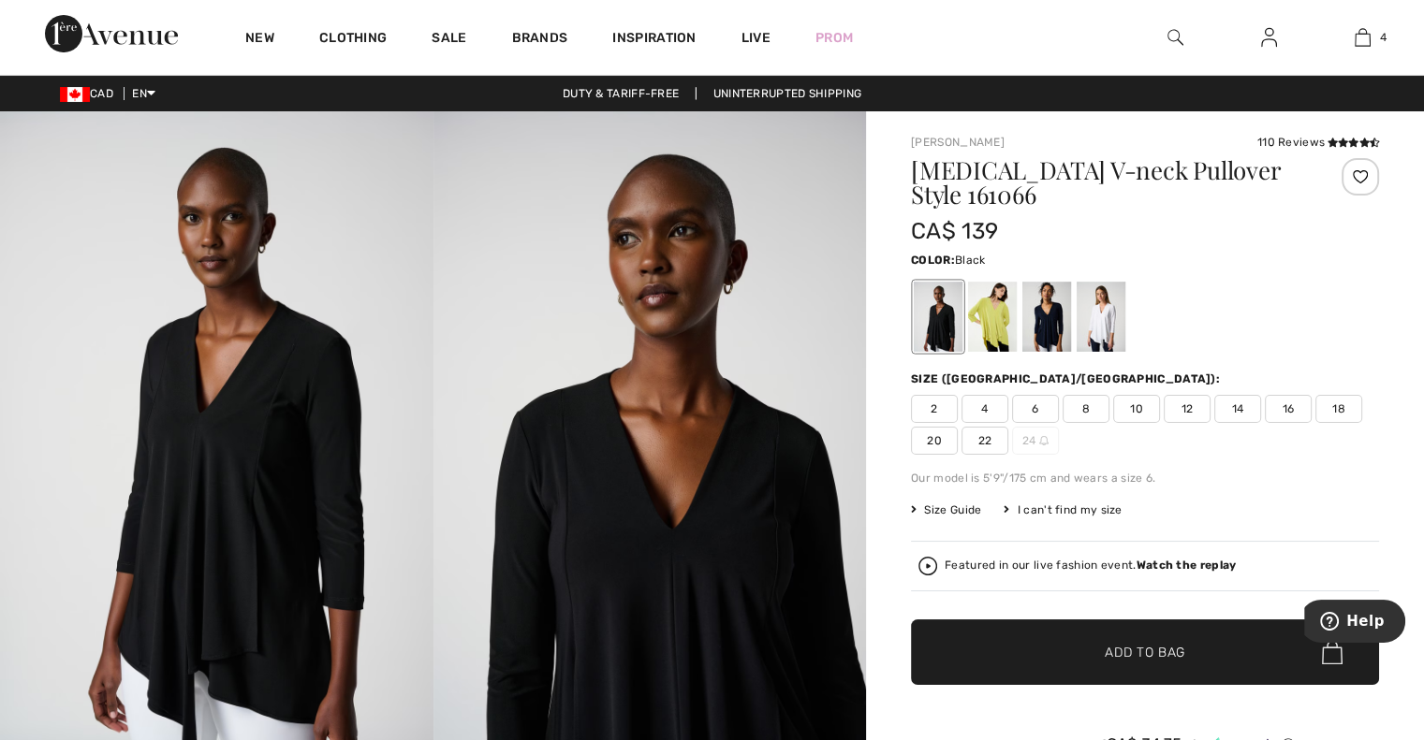
click at [1286, 405] on span "16" at bounding box center [1288, 409] width 47 height 28
click at [1149, 645] on span "Add to Bag" at bounding box center [1145, 653] width 81 height 20
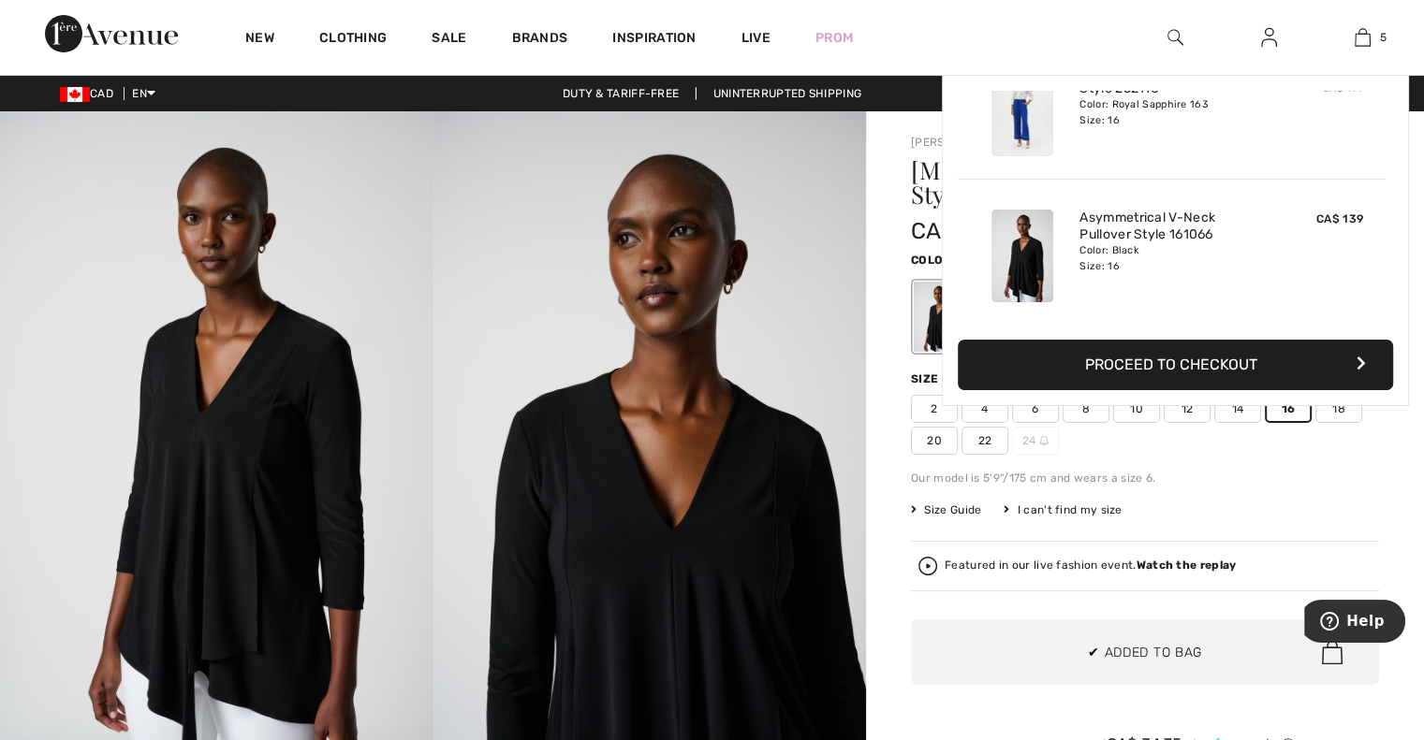
scroll to position [495, 0]
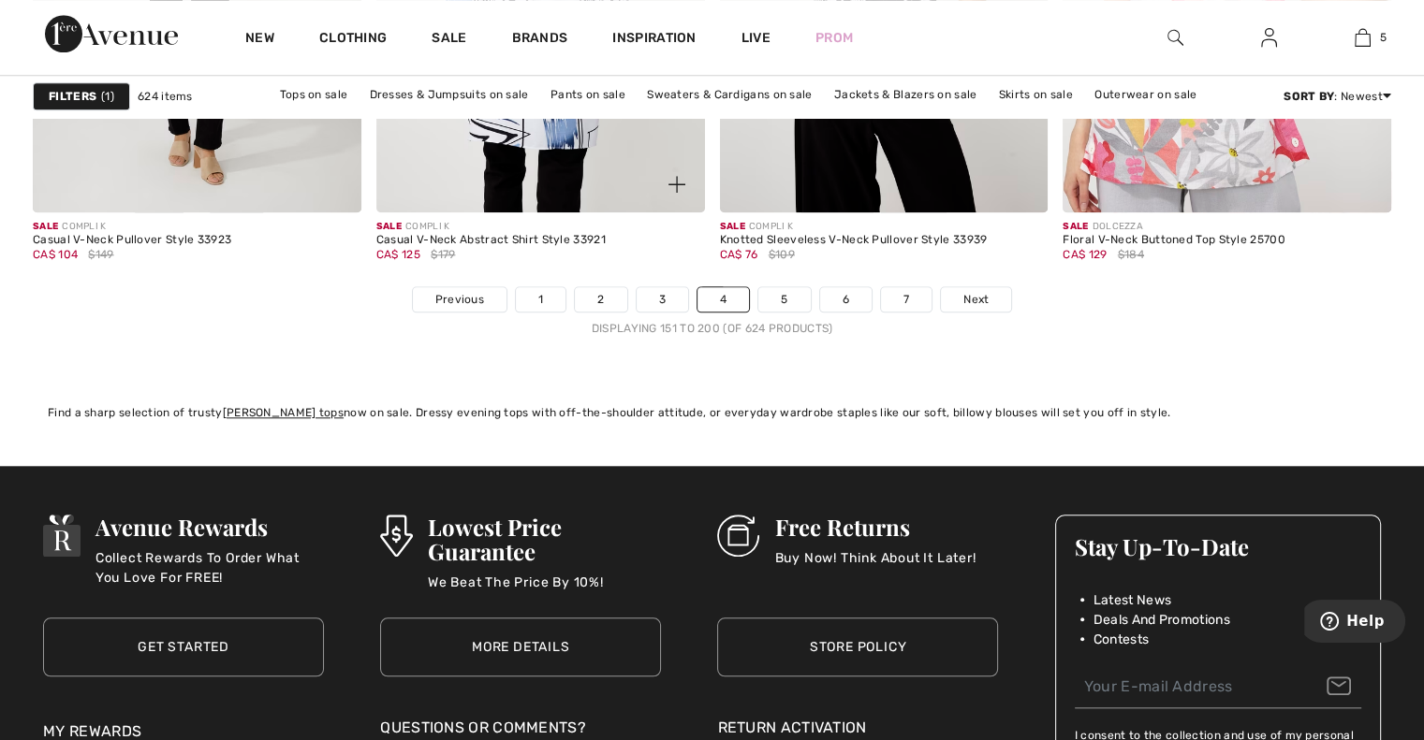
scroll to position [8893, 0]
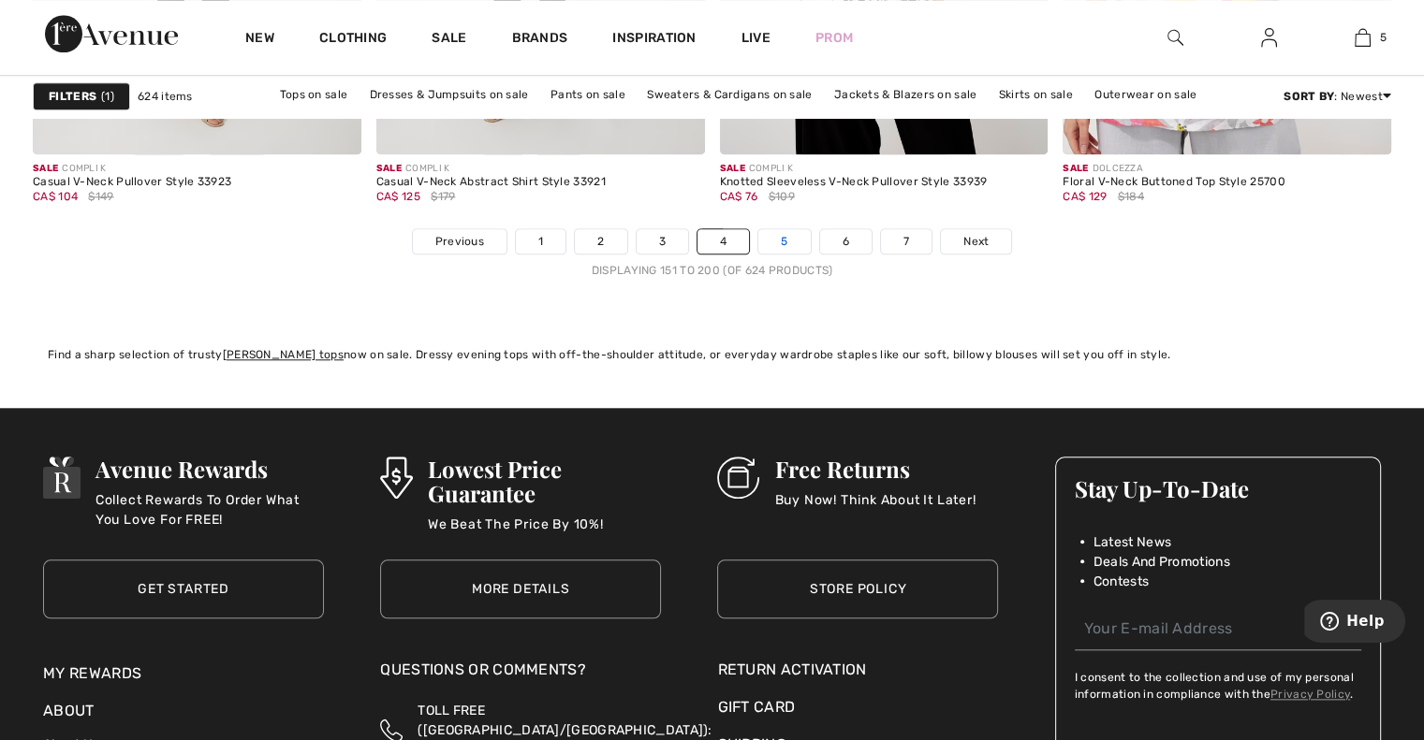
click at [784, 241] on link "5" at bounding box center [783, 241] width 51 height 24
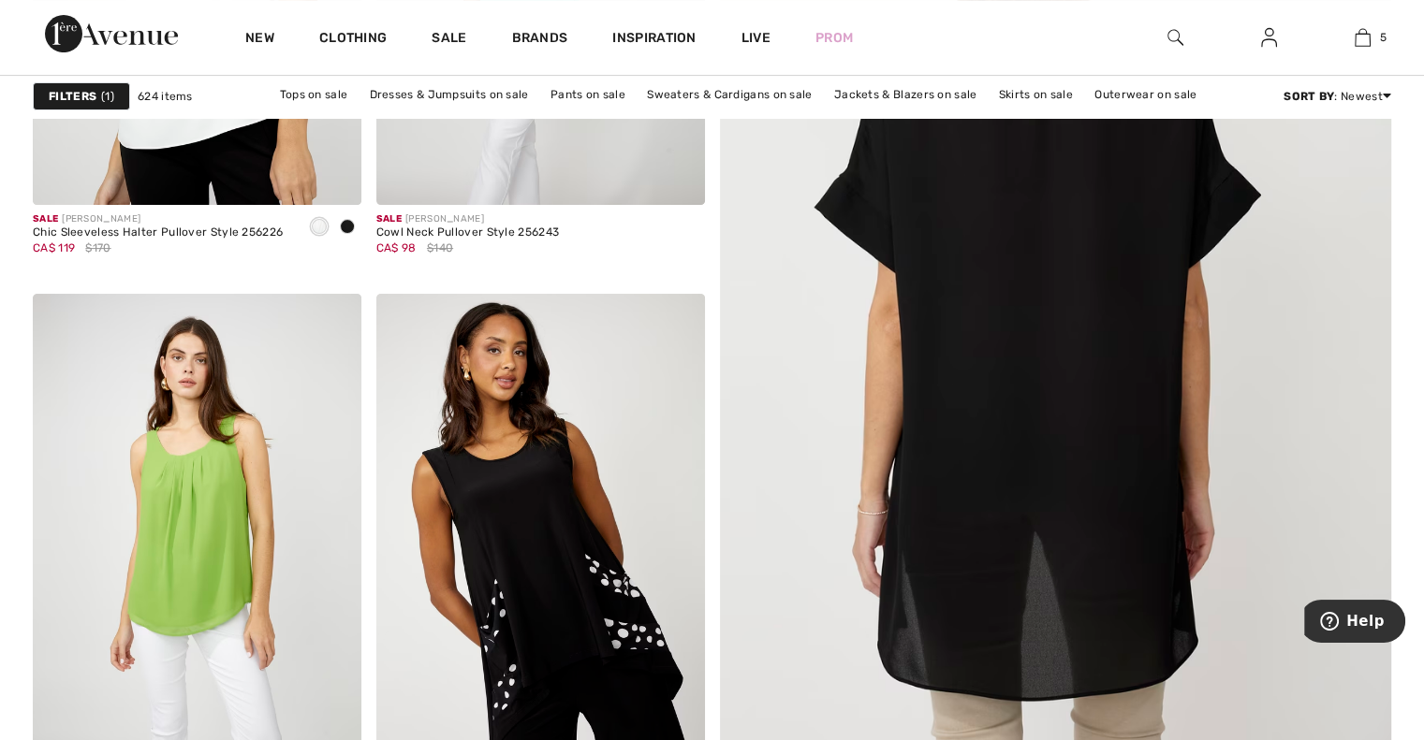
scroll to position [749, 0]
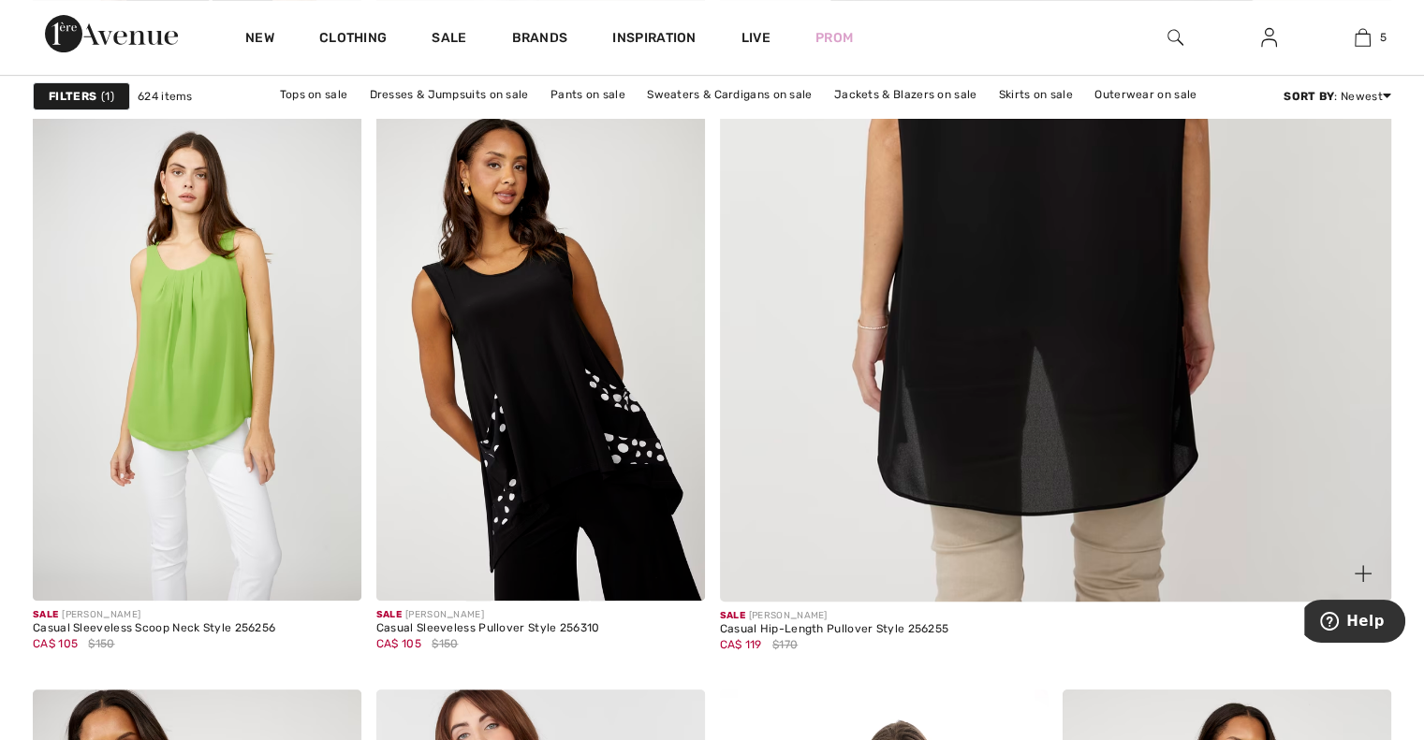
click at [1108, 310] on img at bounding box center [1055, 131] width 806 height 1209
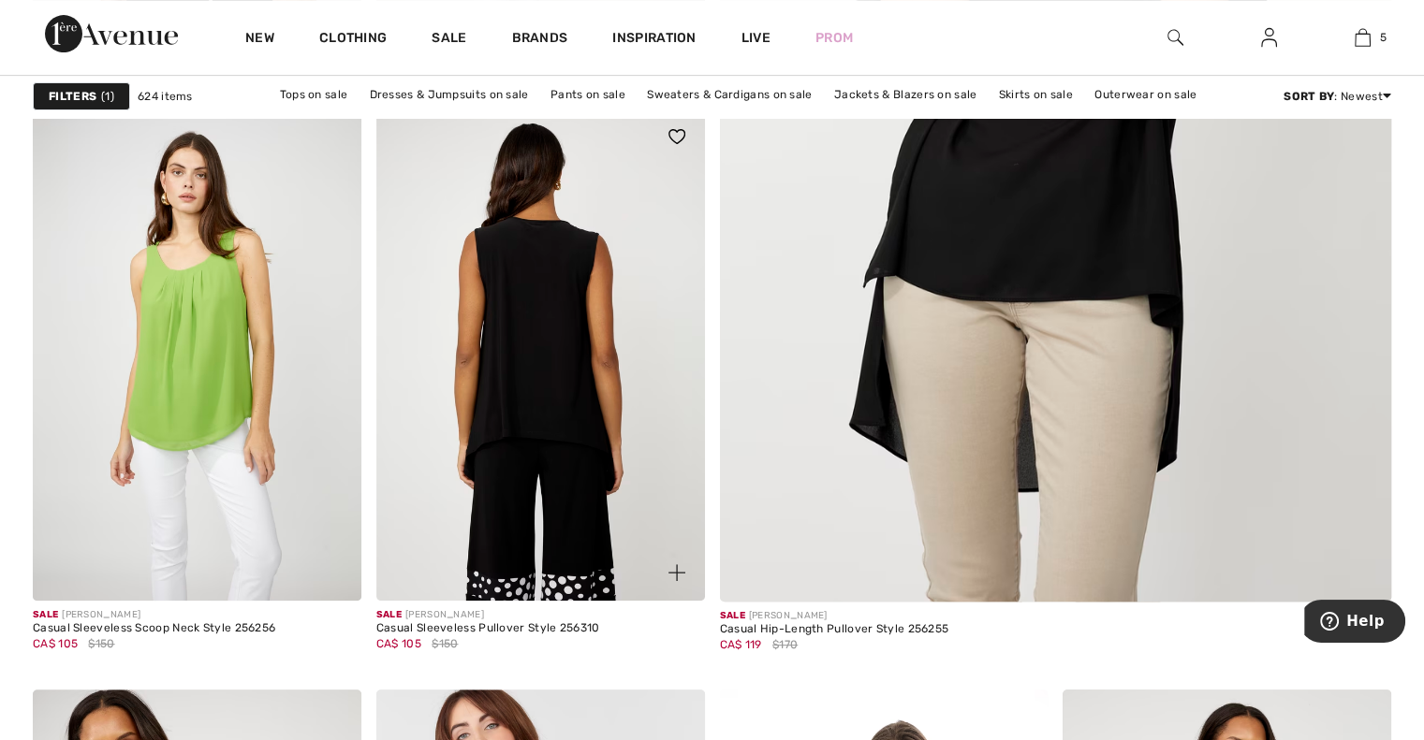
click at [552, 408] on img at bounding box center [540, 355] width 329 height 492
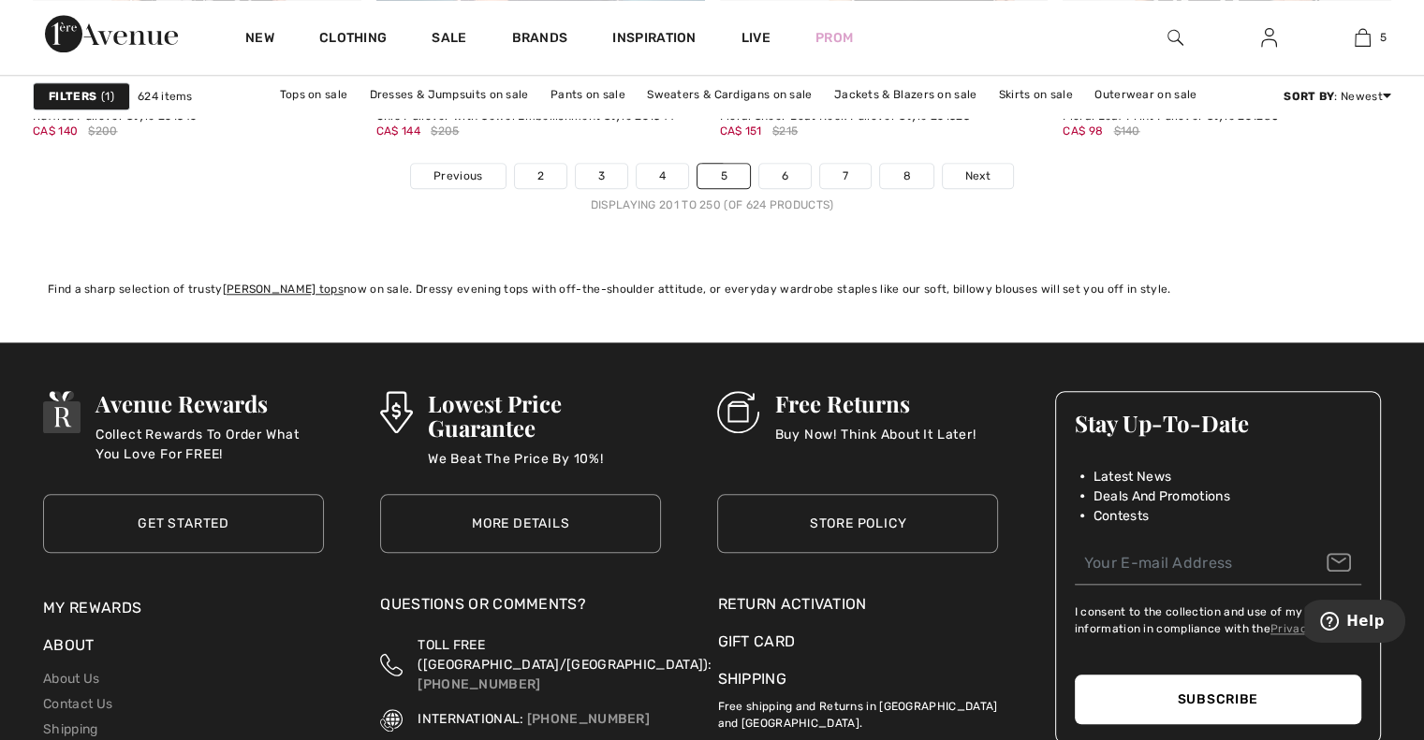
scroll to position [8986, 0]
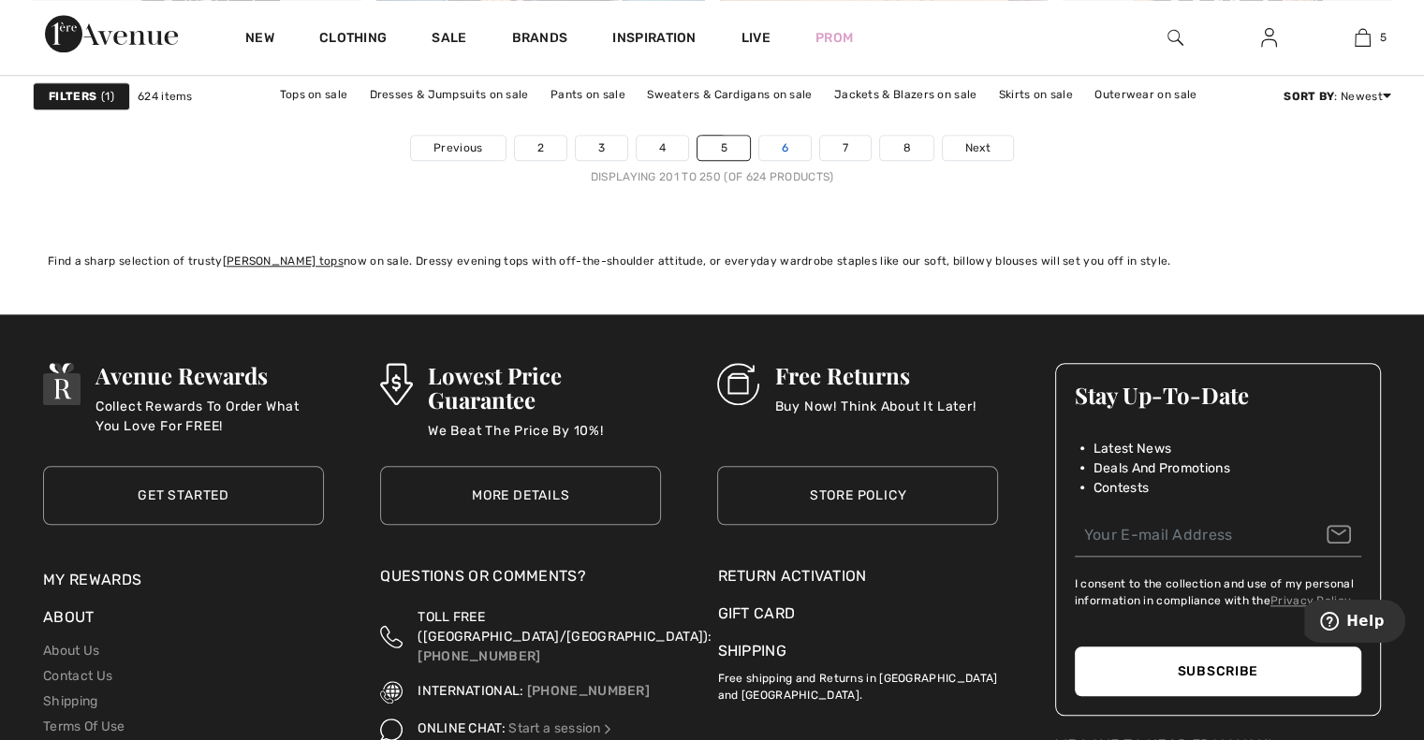
click at [776, 142] on link "6" at bounding box center [784, 148] width 51 height 24
